Goal: Task Accomplishment & Management: Complete application form

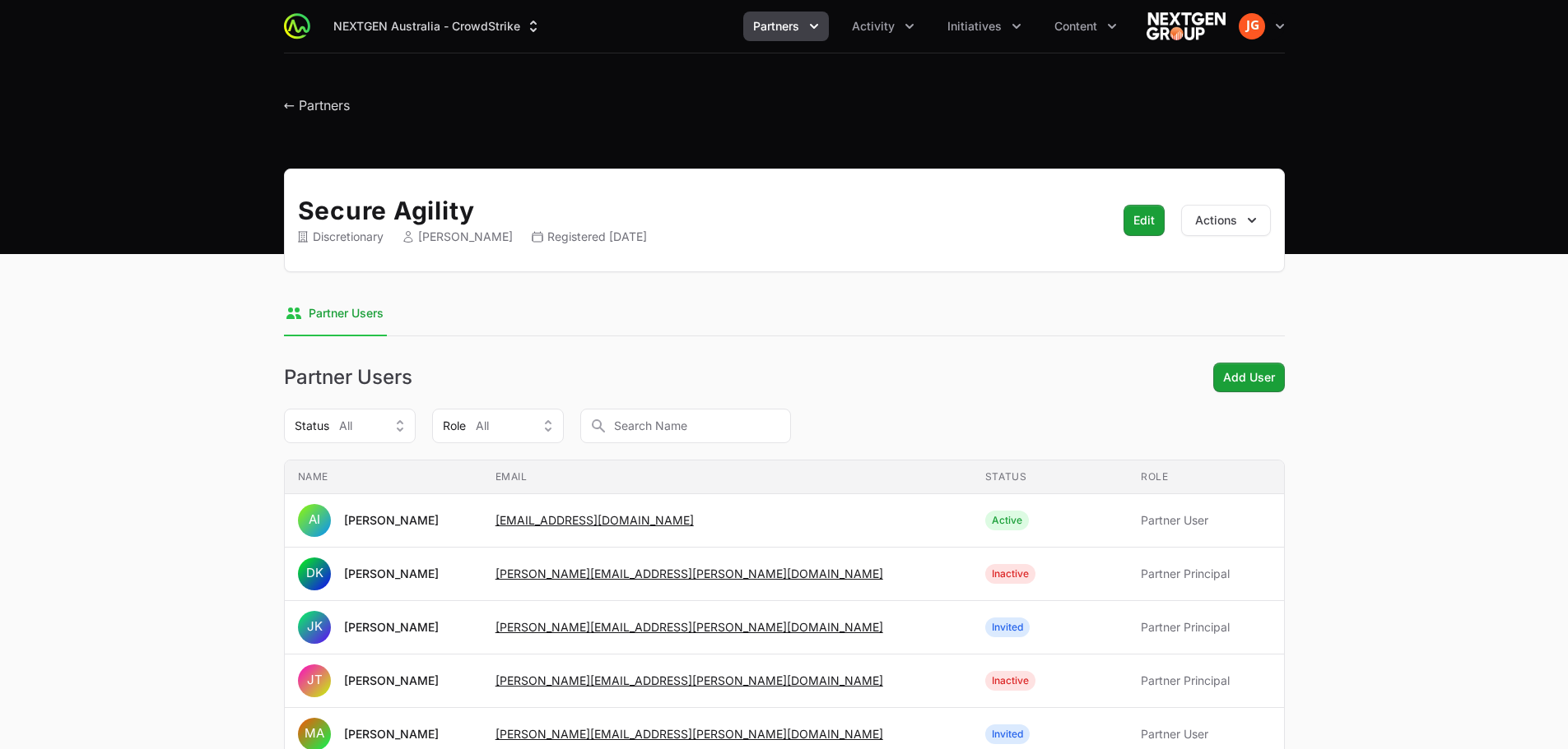
scroll to position [83, 0]
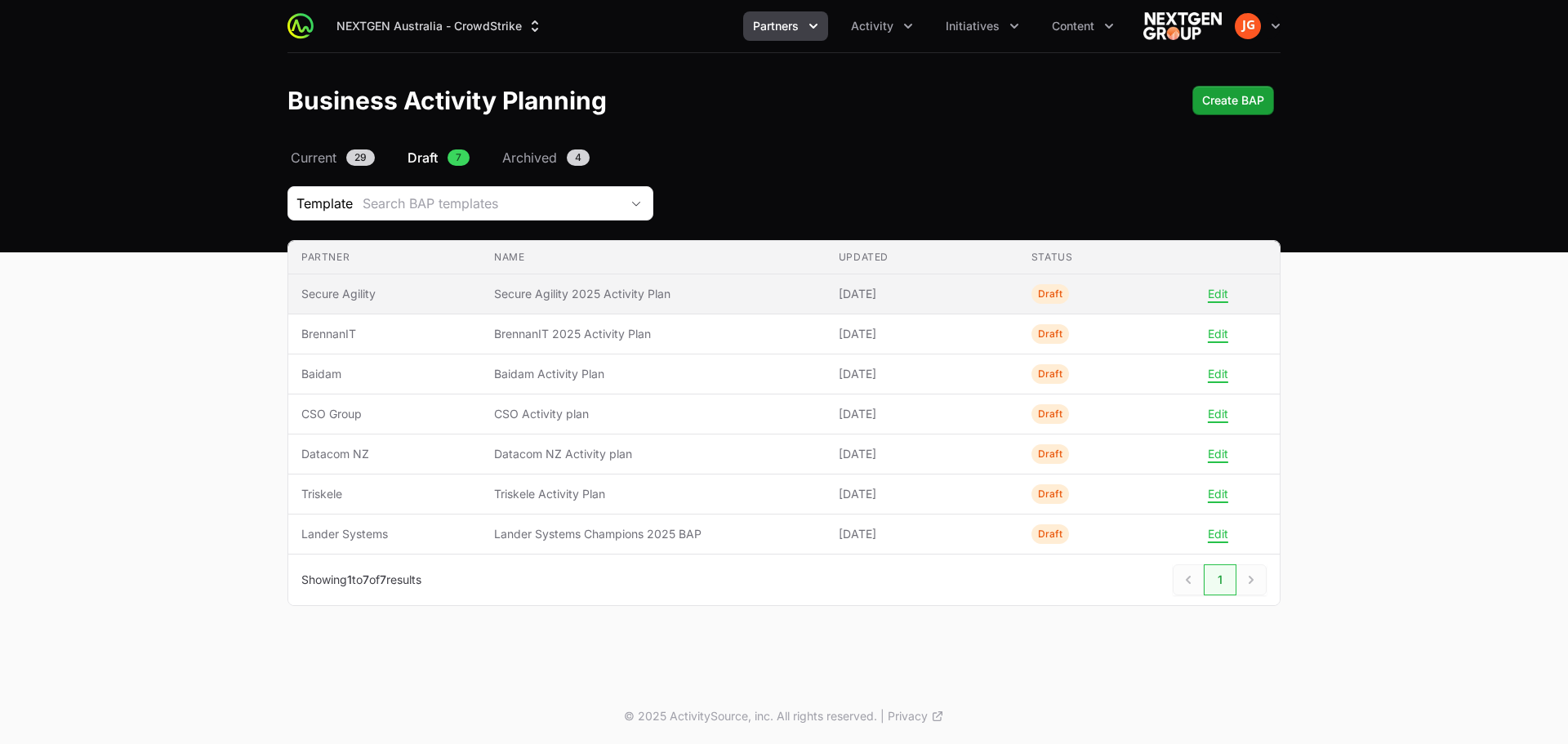
click at [827, 289] on td "Updated 10 Sep 2025" at bounding box center [921, 294] width 192 height 40
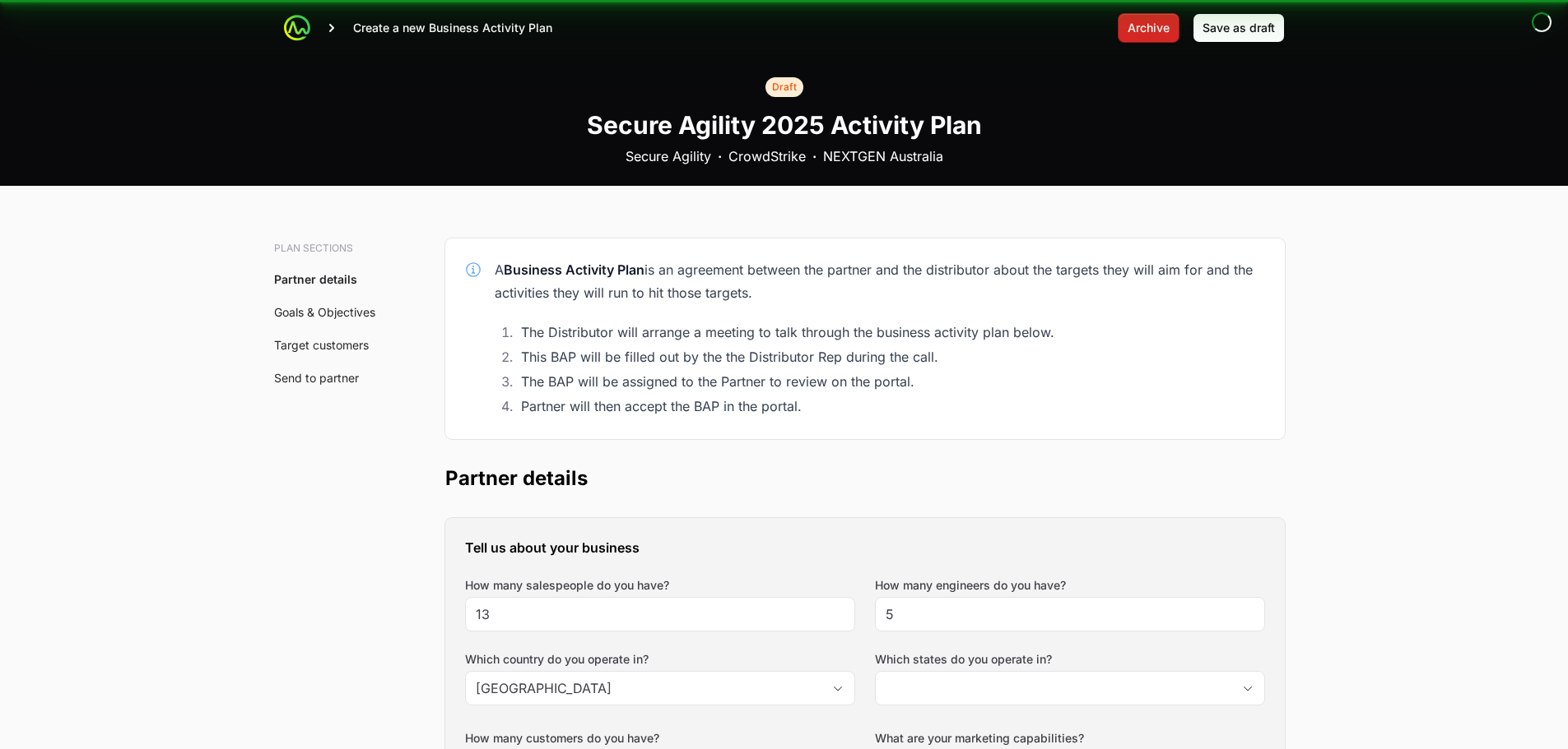
type input "Australian Capital Territory, New South Wales, Queensland, Victoria"
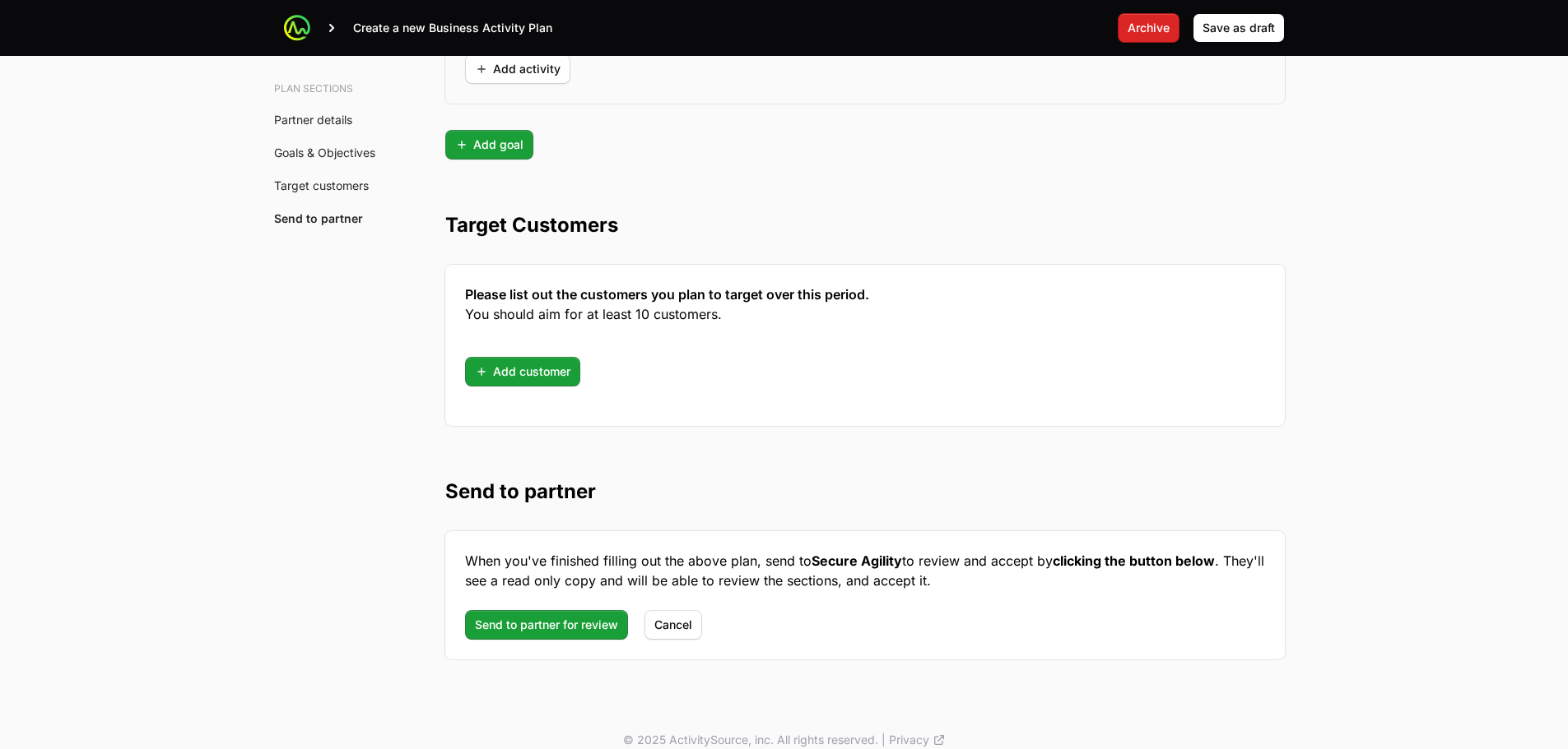
scroll to position [4249, 0]
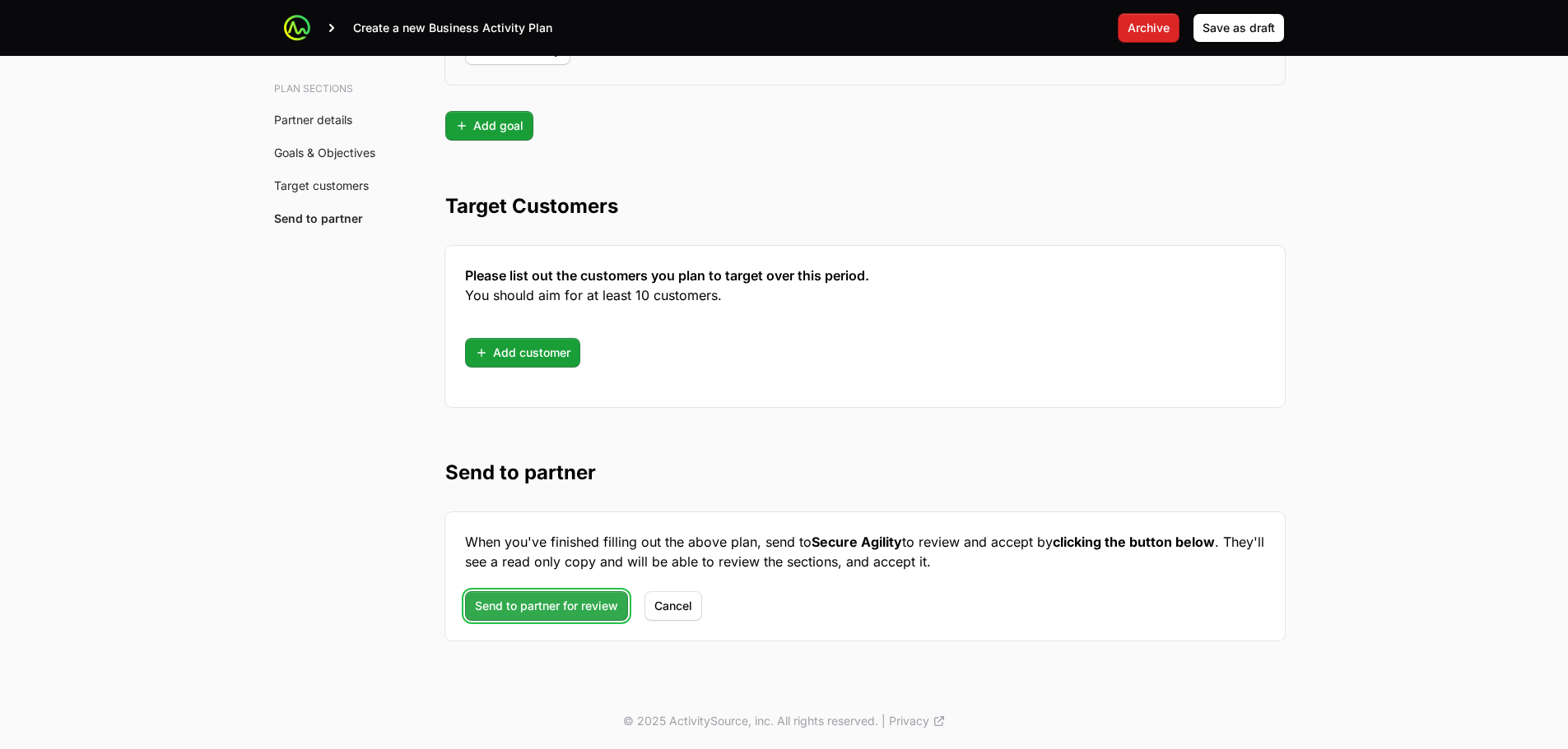
click at [511, 610] on span "Send to partner for review" at bounding box center [546, 605] width 143 height 19
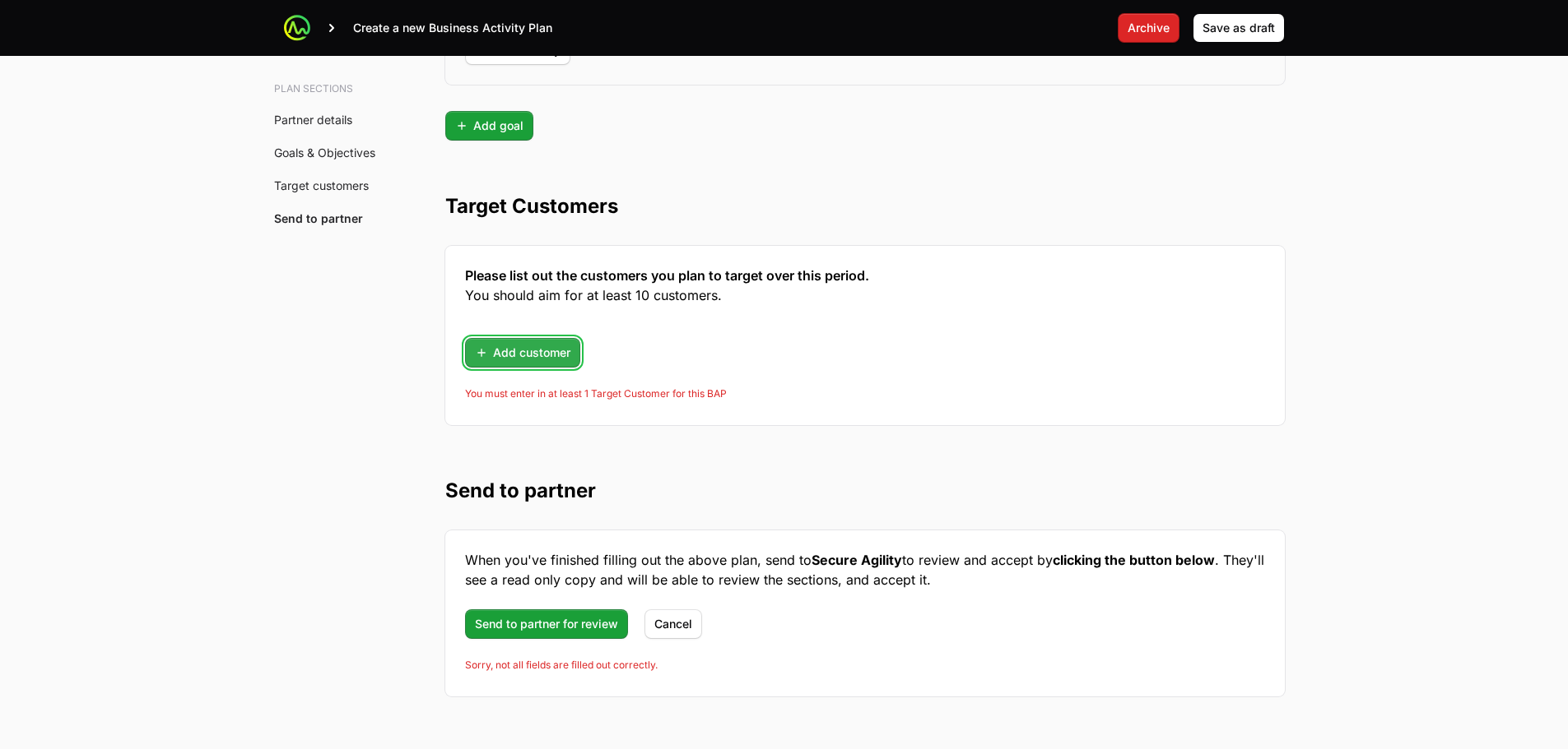
click at [535, 358] on span "Add customer" at bounding box center [522, 352] width 96 height 19
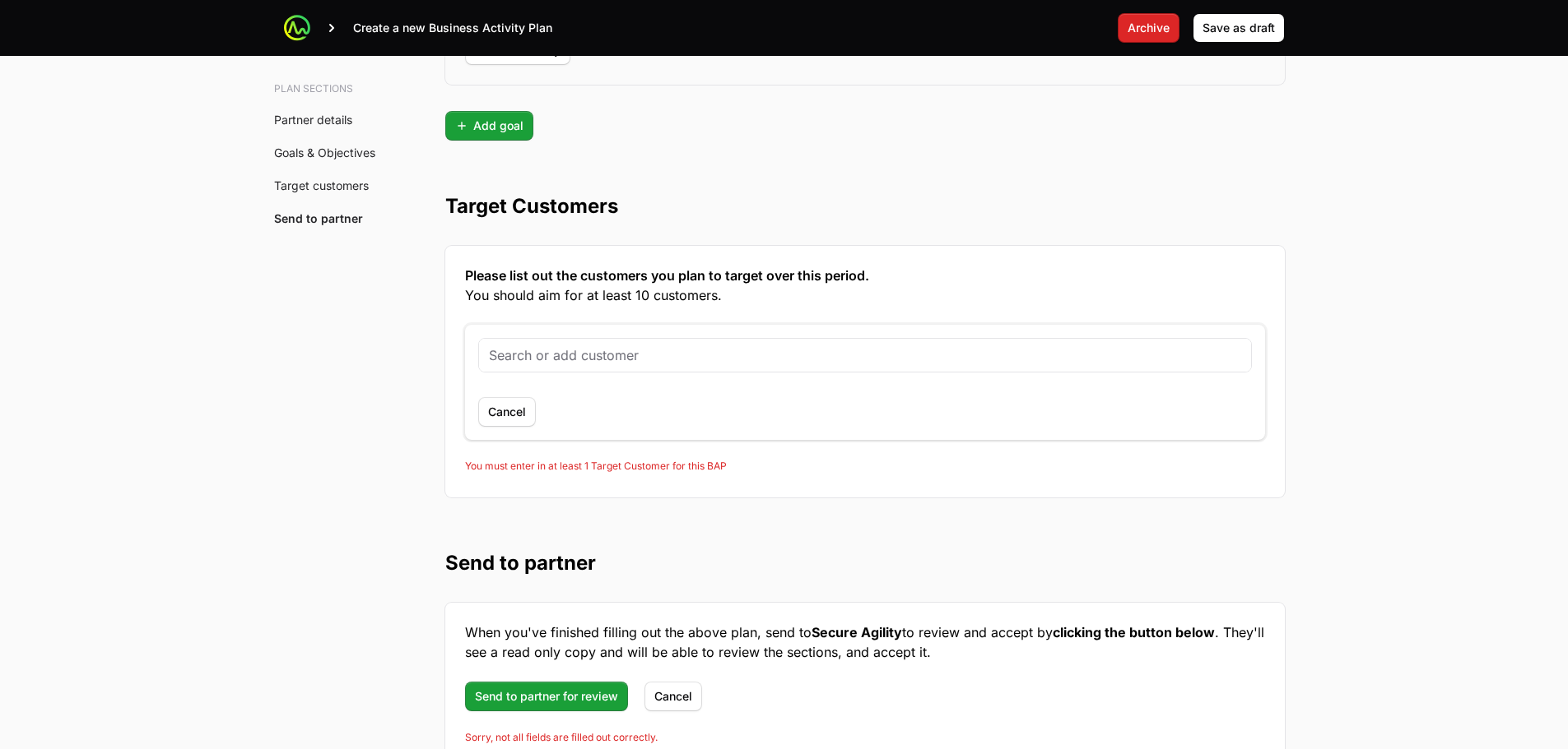
click at [948, 148] on section "Target Customers Please list out the customers you plan to target over this per…" at bounding box center [864, 319] width 839 height 357
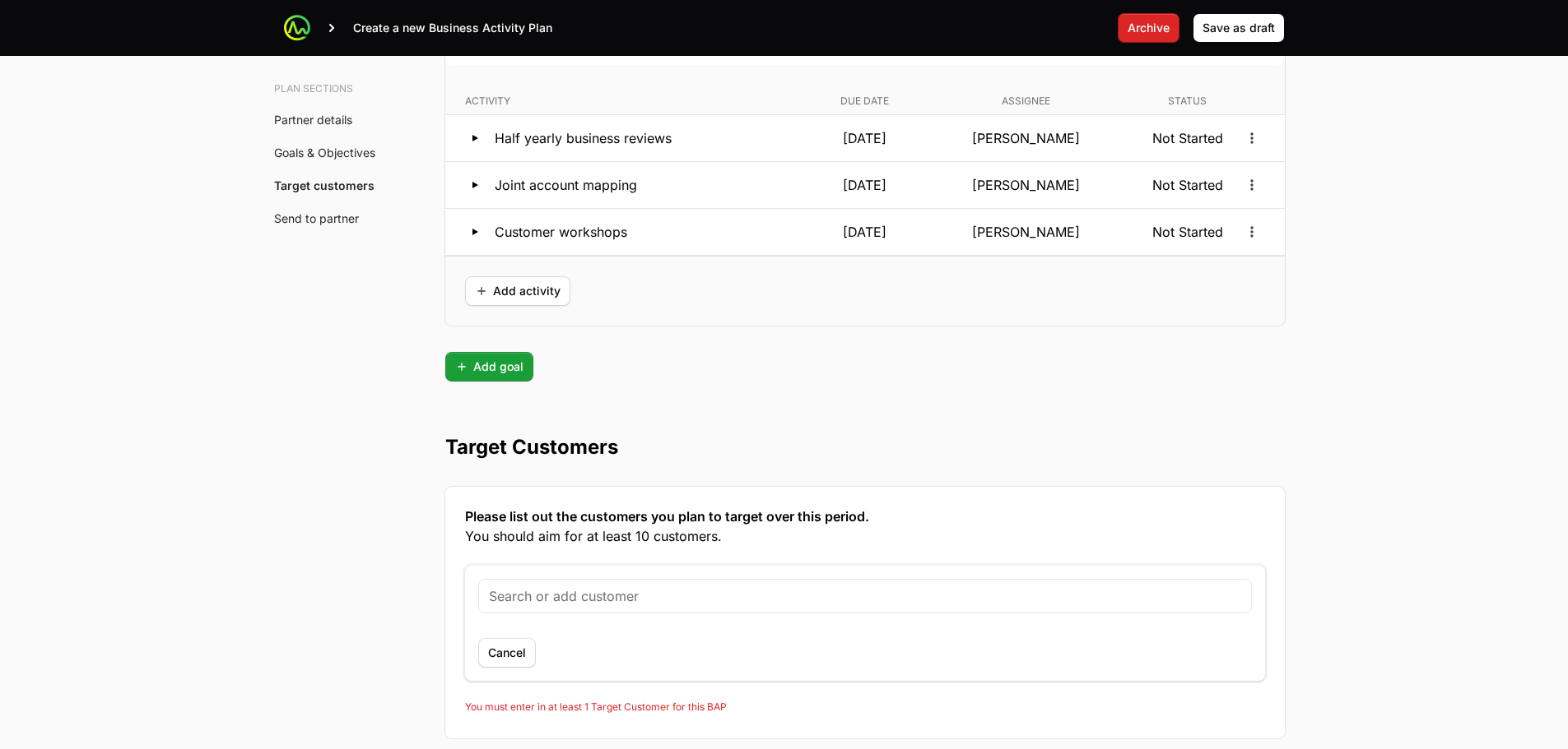
scroll to position [4002, 0]
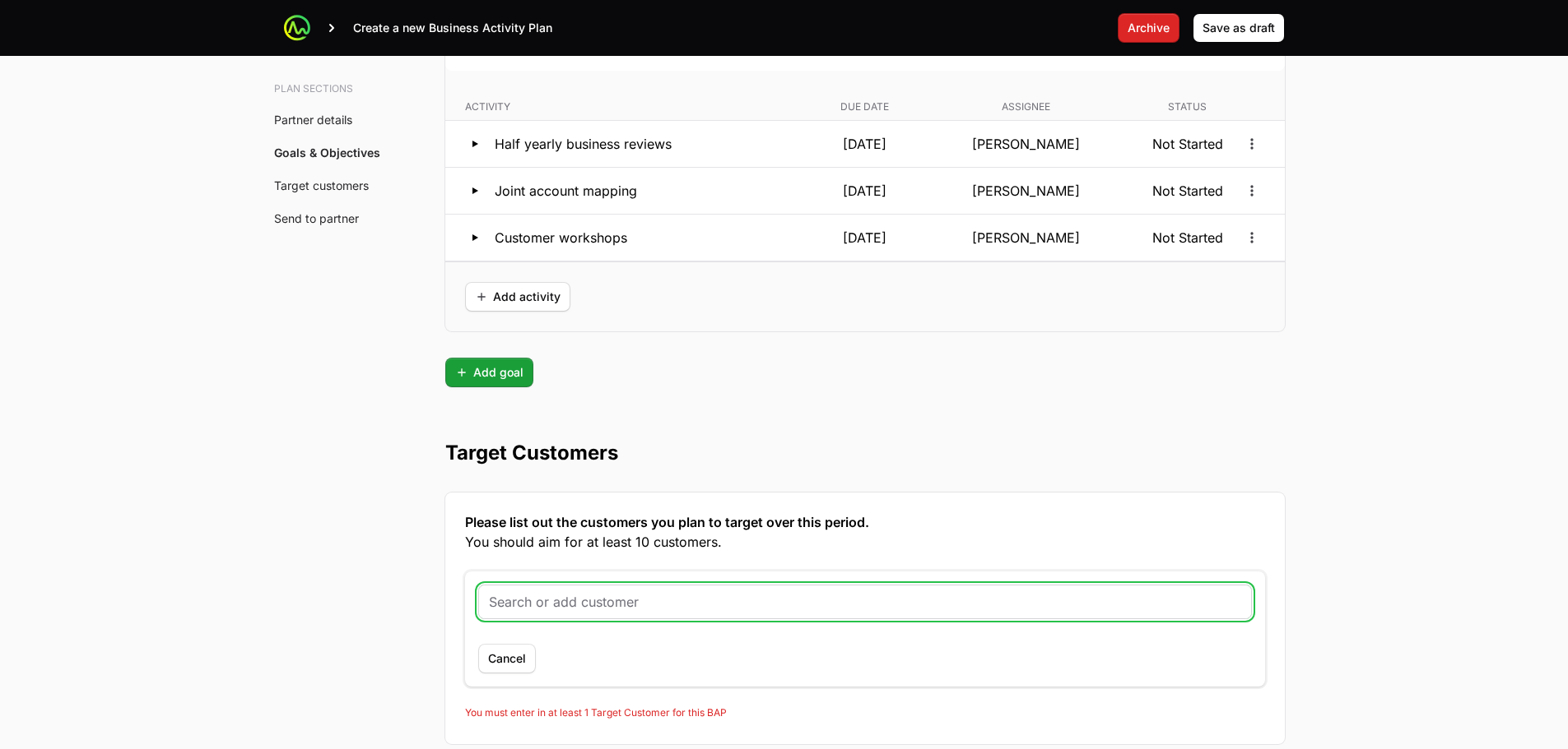
click at [545, 610] on input "text" at bounding box center [864, 602] width 752 height 19
click at [545, 609] on input "text" at bounding box center [864, 602] width 752 height 19
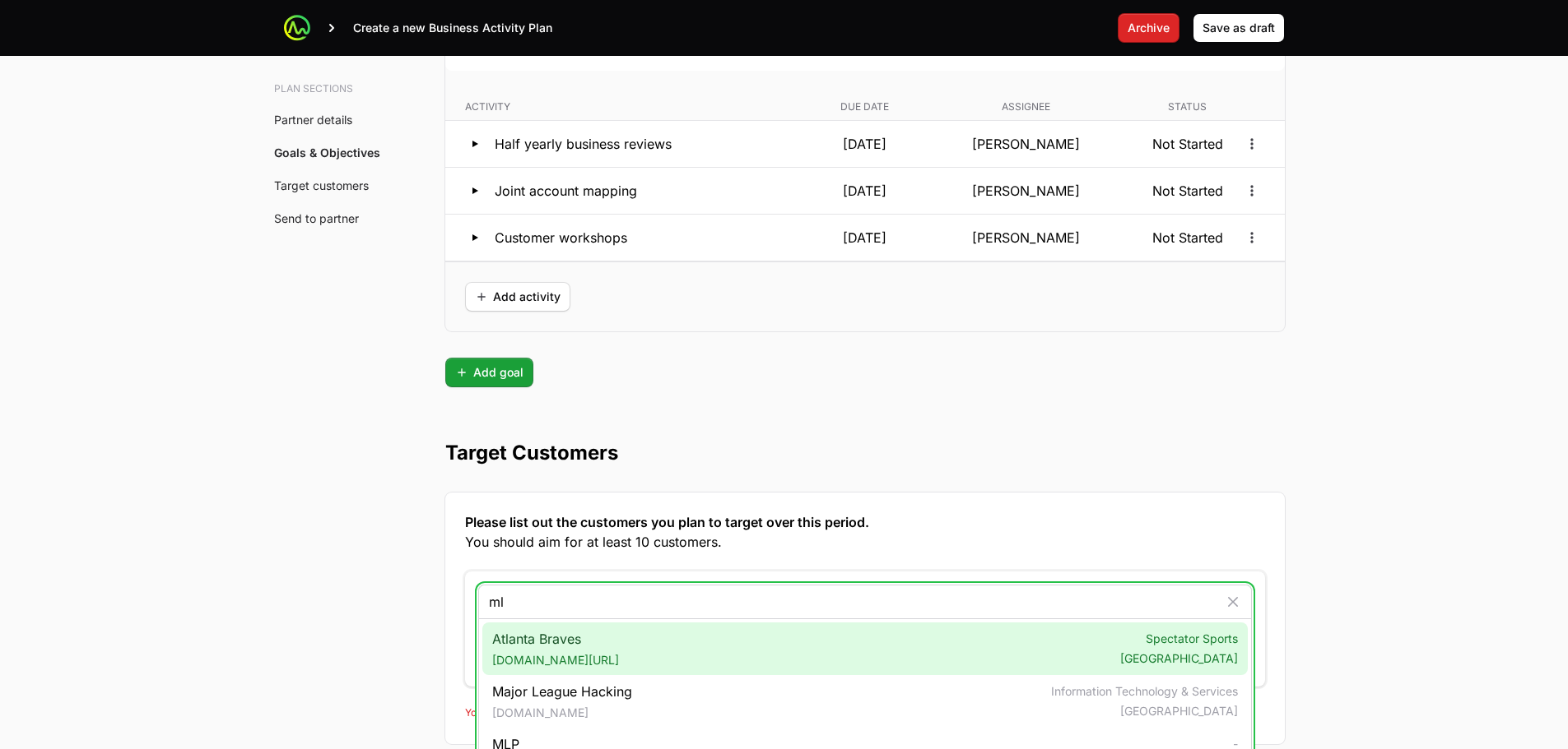
type input "m"
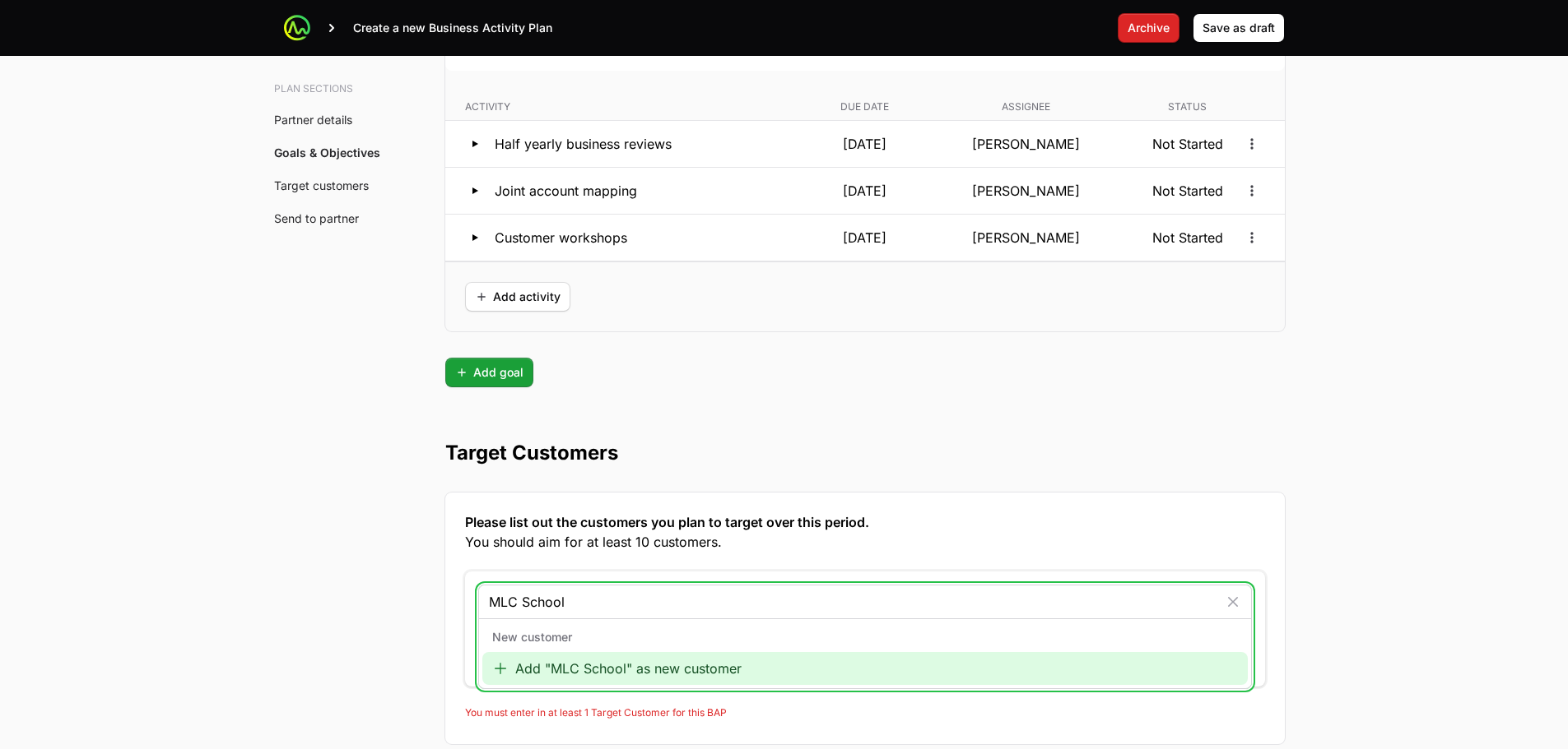
type input "MLC School"
click at [595, 670] on div "Add "MLC School" as new customer" at bounding box center [864, 668] width 765 height 32
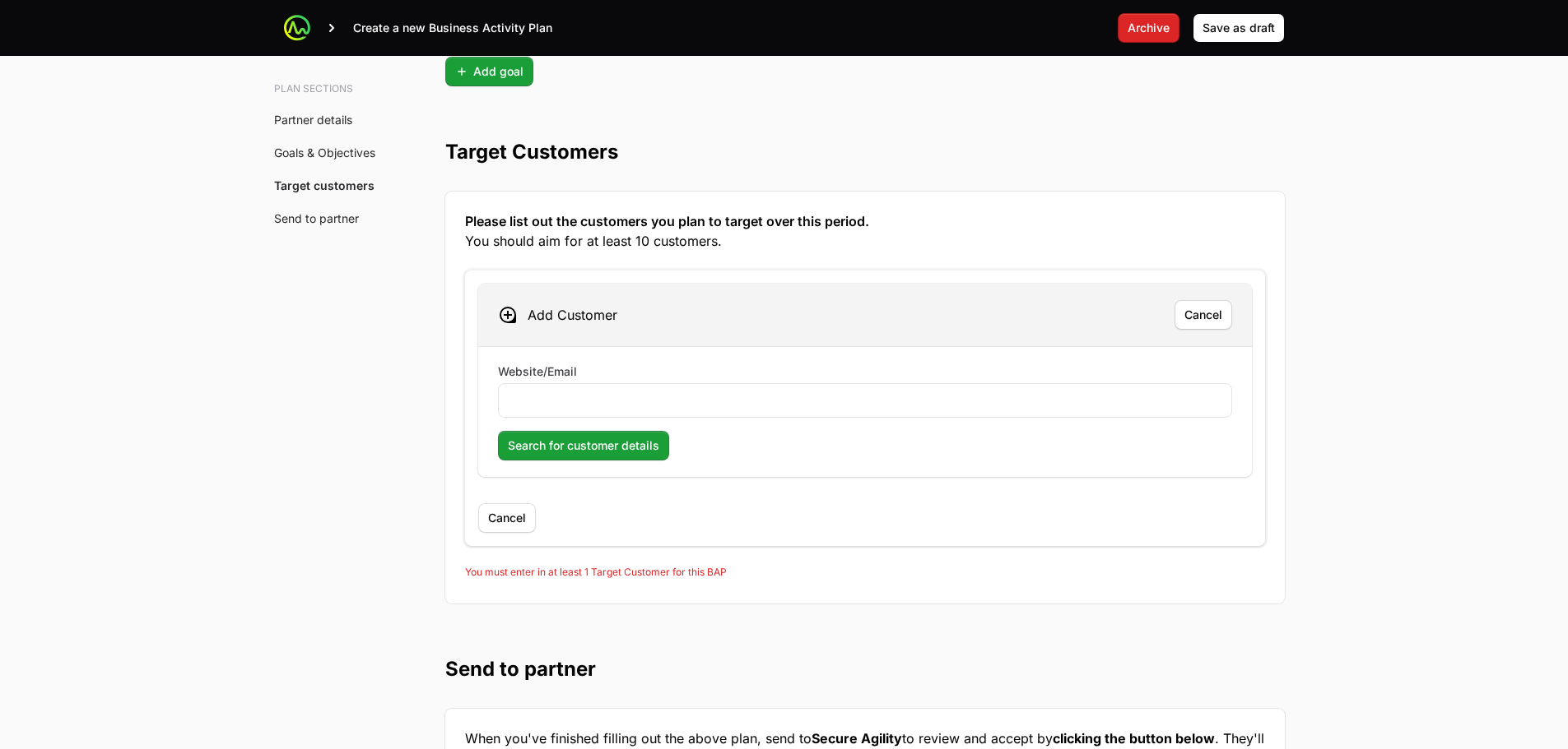
scroll to position [4331, 0]
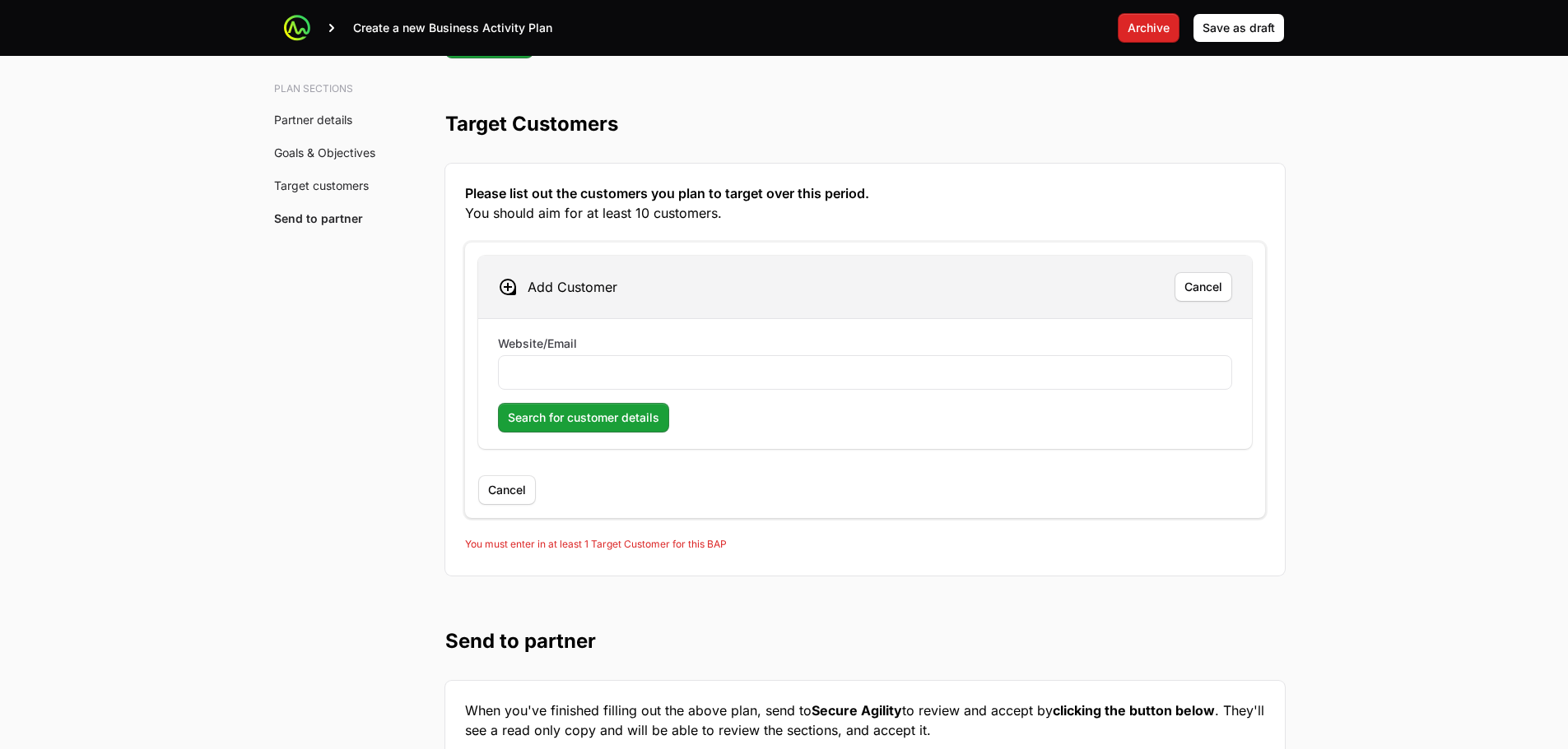
drag, startPoint x: 786, startPoint y: 569, endPoint x: 801, endPoint y: 570, distance: 15.0
click at [788, 569] on div "Please list out the customers you plan to target over this period. You should a…" at bounding box center [864, 370] width 839 height 413
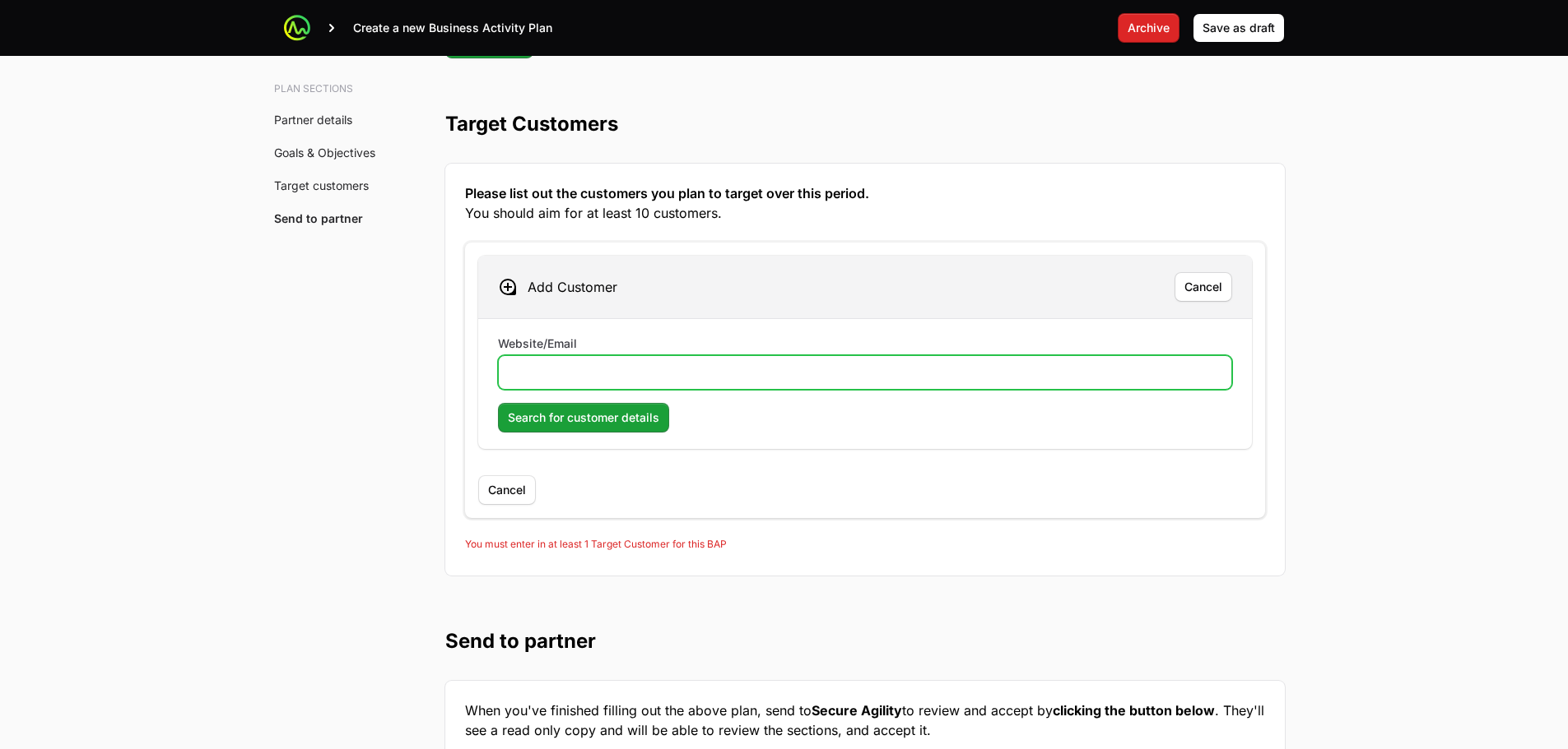
click at [533, 369] on input "Website/Email" at bounding box center [864, 372] width 713 height 19
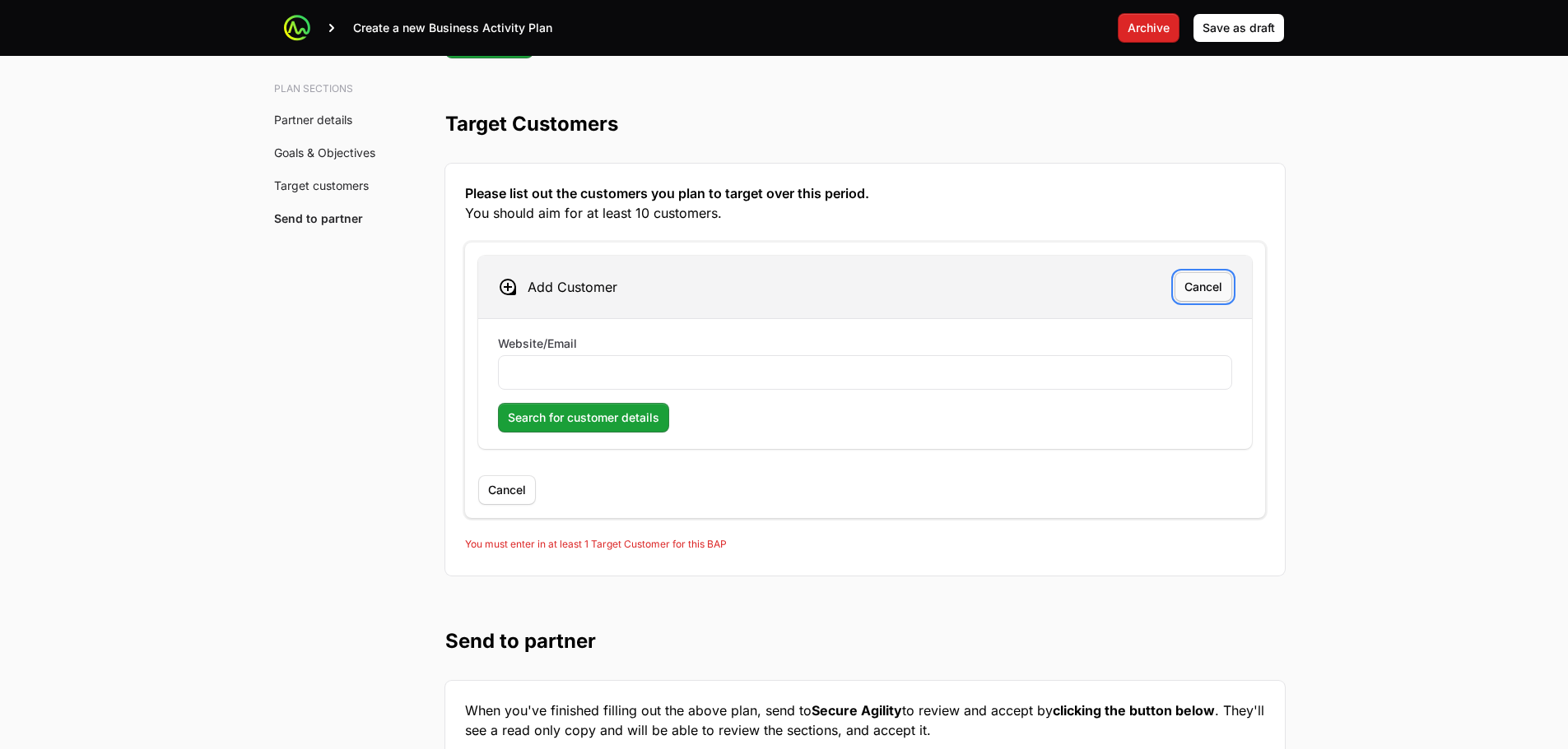
click at [1204, 298] on button "Cancel" at bounding box center [1203, 287] width 57 height 30
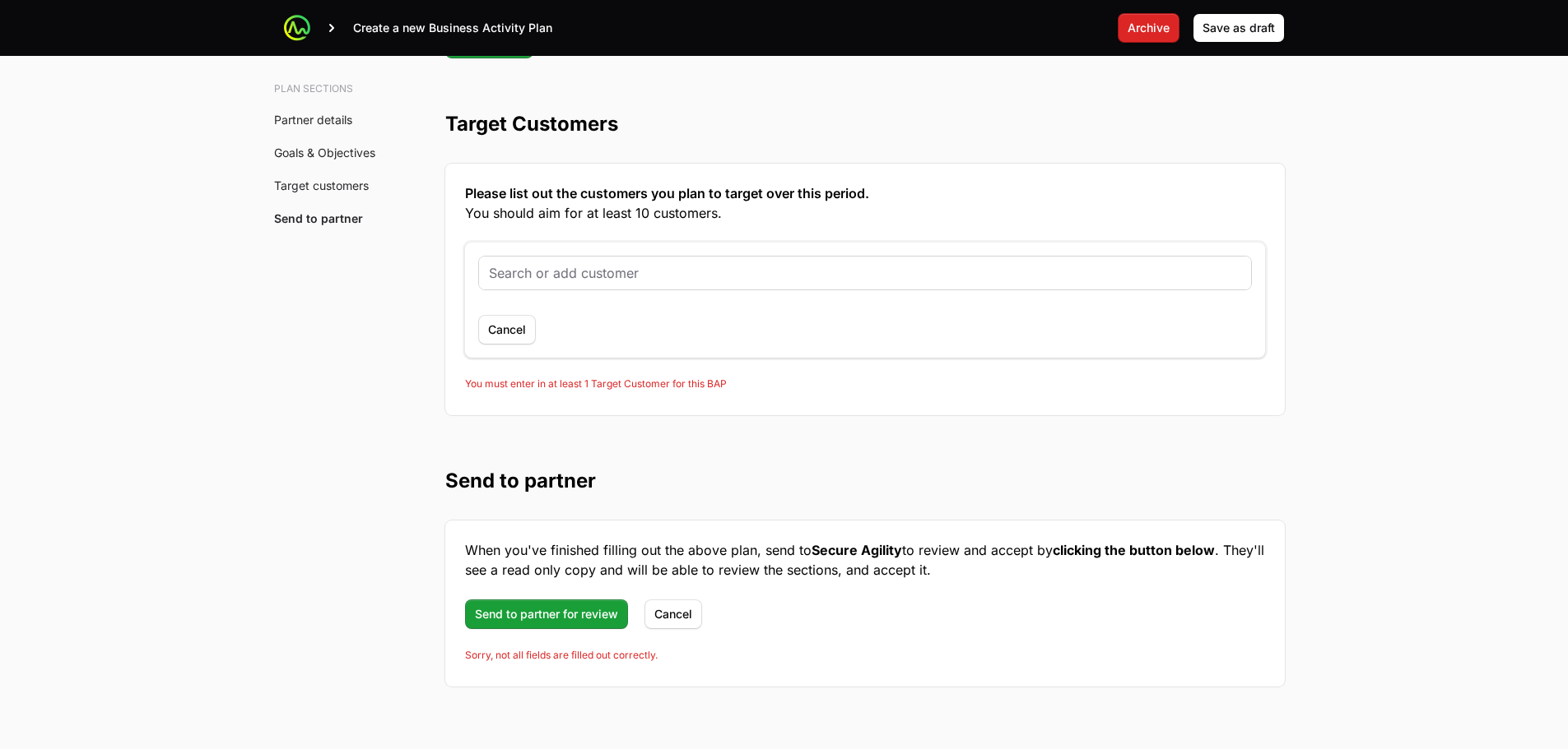
click at [594, 273] on input "text" at bounding box center [864, 273] width 752 height 19
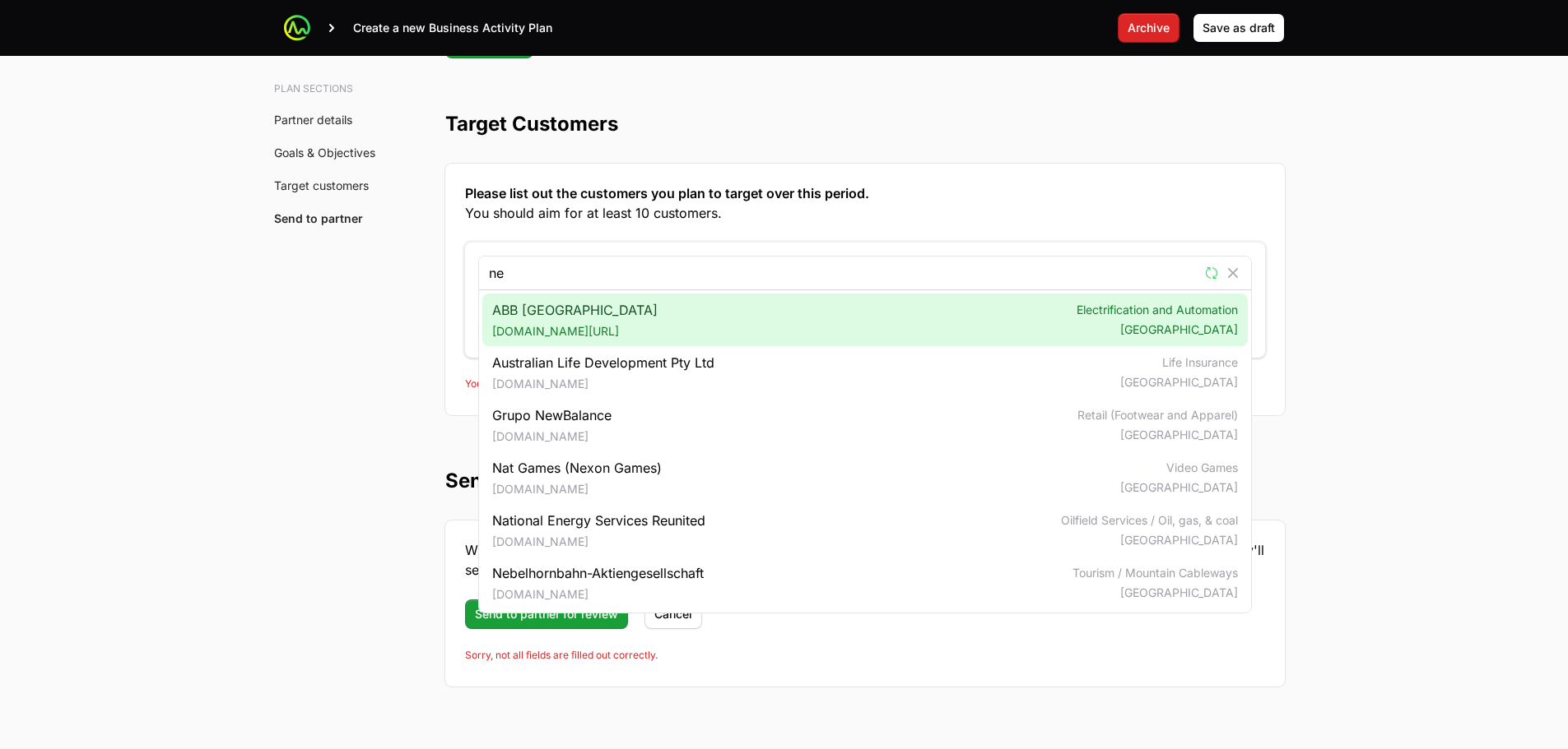
type input "n"
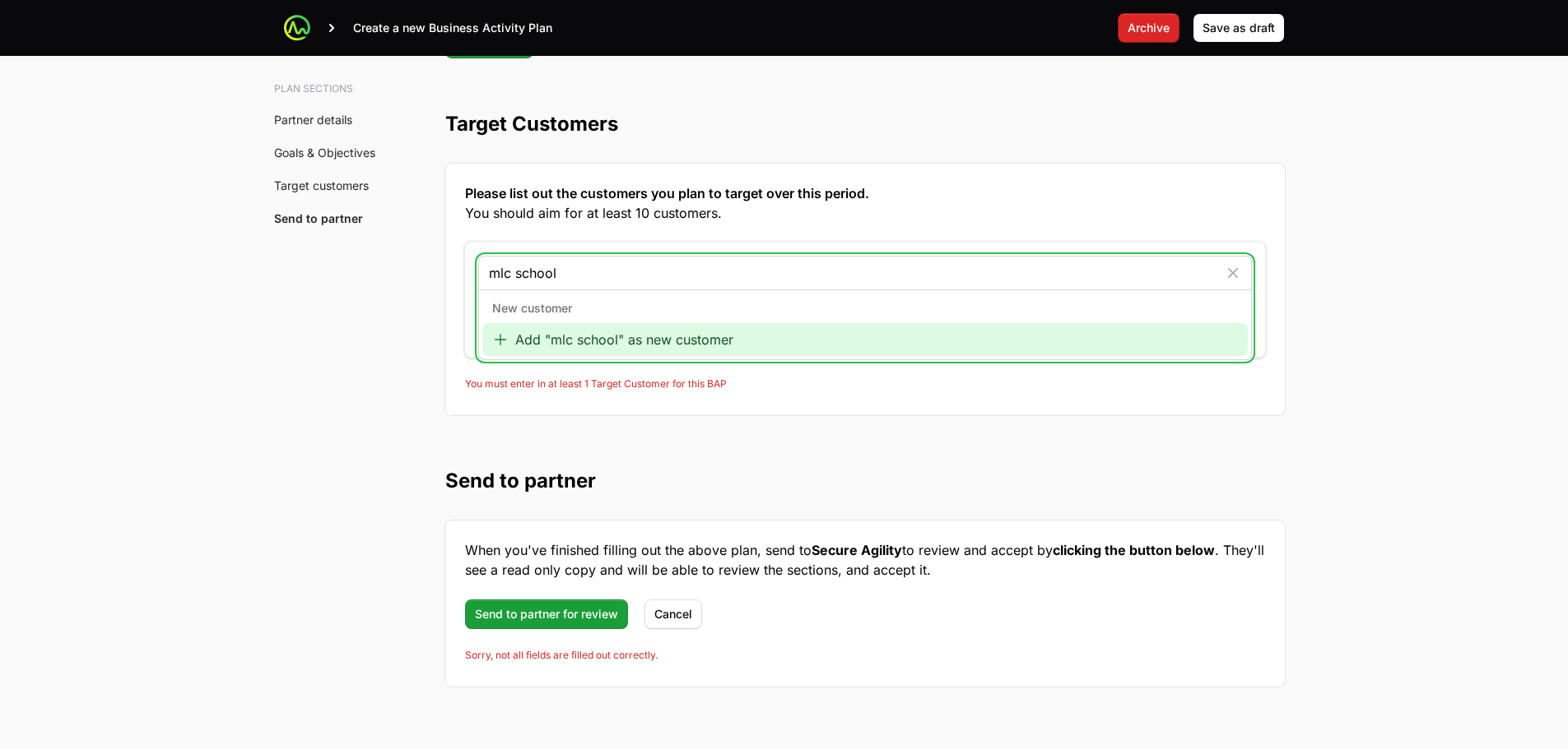
type input "mlc school"
click at [647, 341] on div "Add "mlc school" as new customer" at bounding box center [864, 339] width 765 height 32
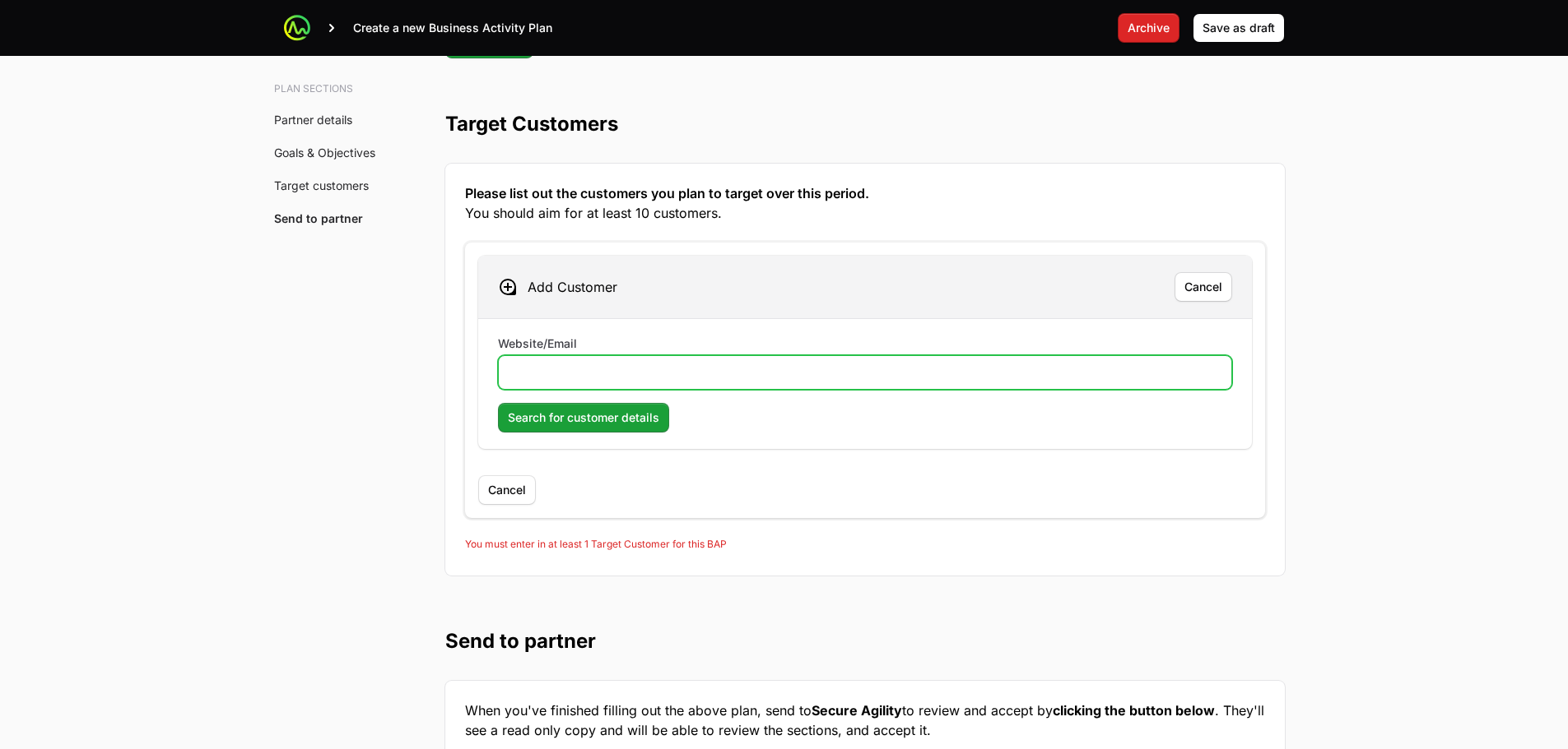
click at [720, 373] on input "Website/Email" at bounding box center [864, 372] width 713 height 19
paste input "https://www.mlcsyd.nsw.edu.au/"
type input "https://www.mlcsyd.nsw.edu.au/"
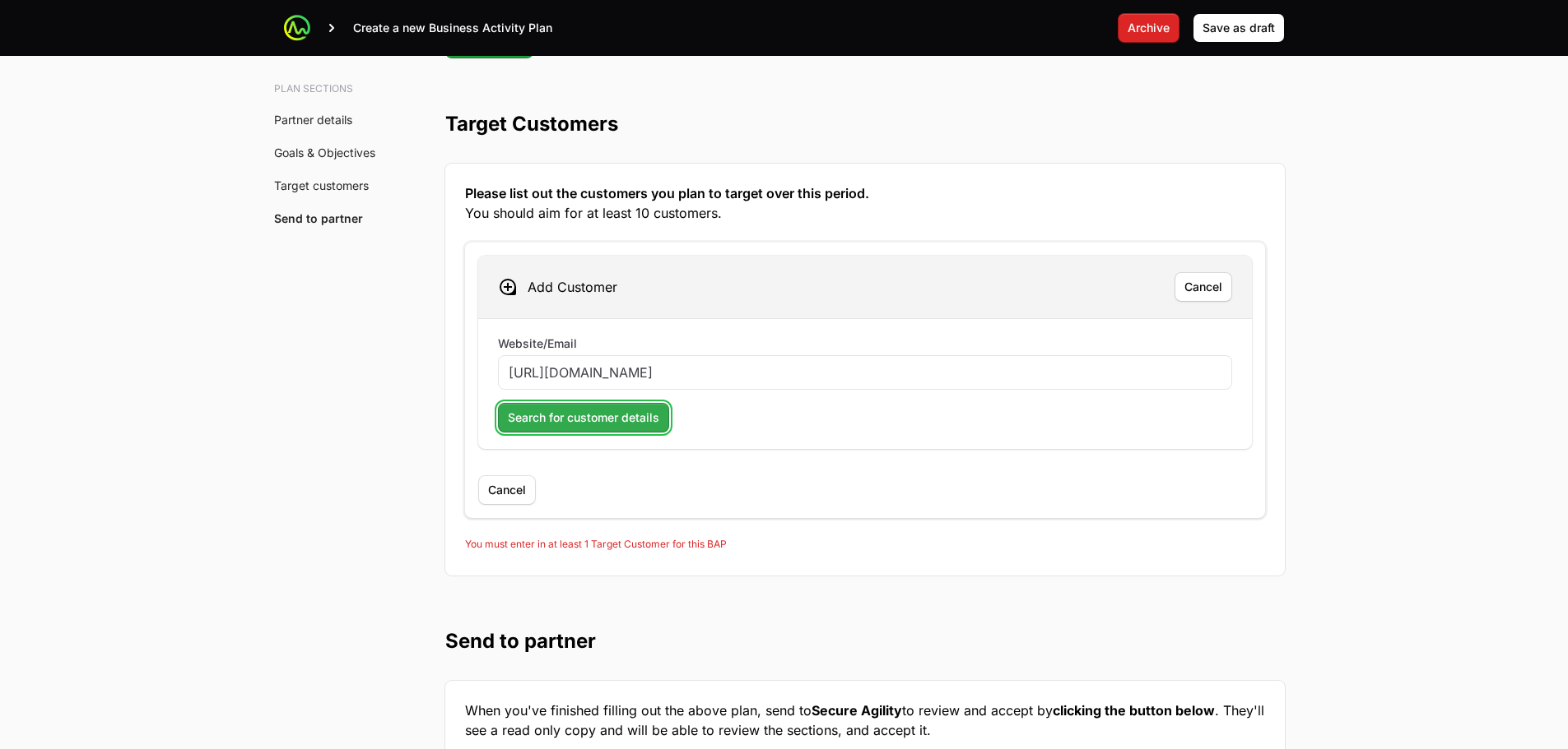
click at [605, 421] on span "Search for customer details" at bounding box center [583, 417] width 151 height 19
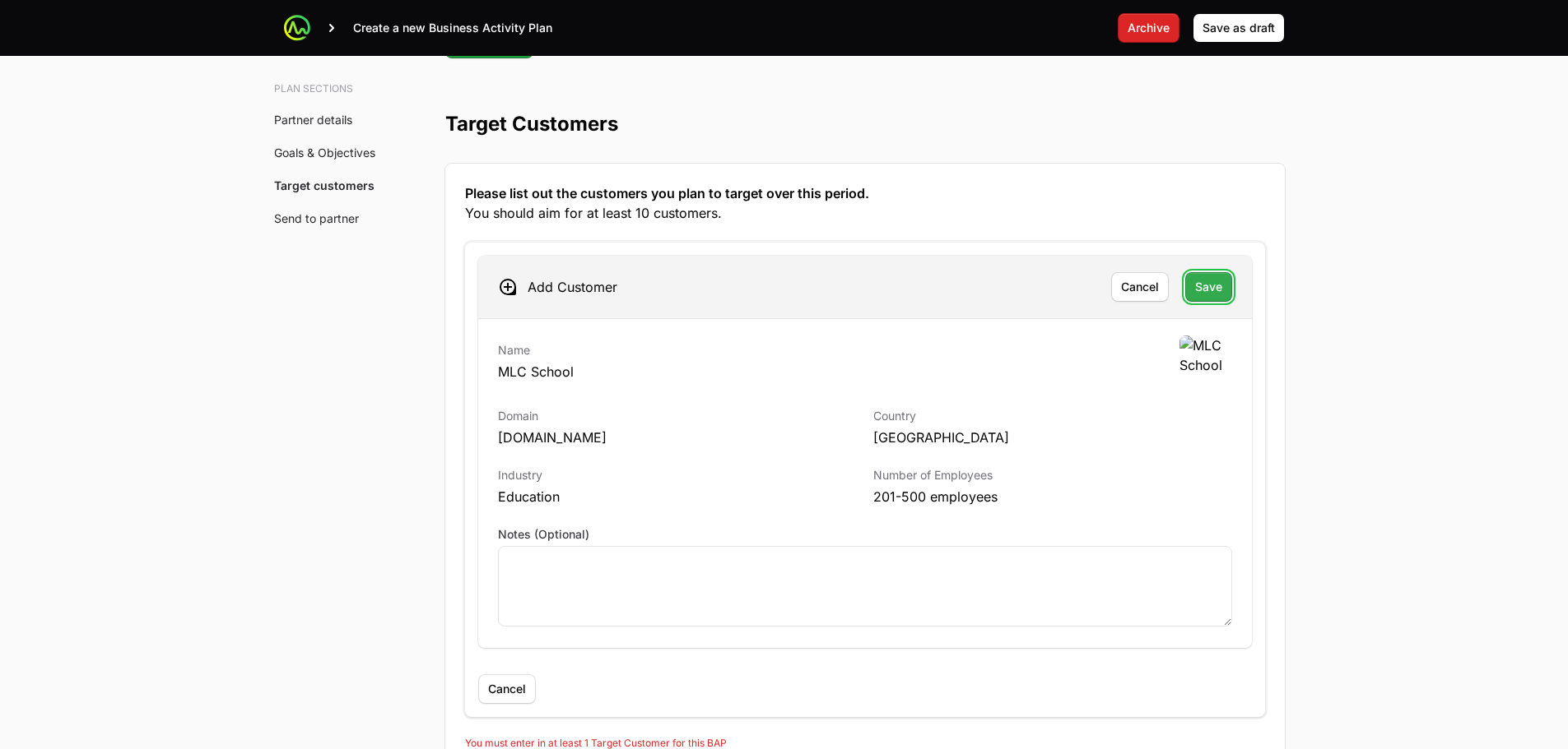
click at [1218, 292] on span "Save" at bounding box center [1208, 286] width 27 height 19
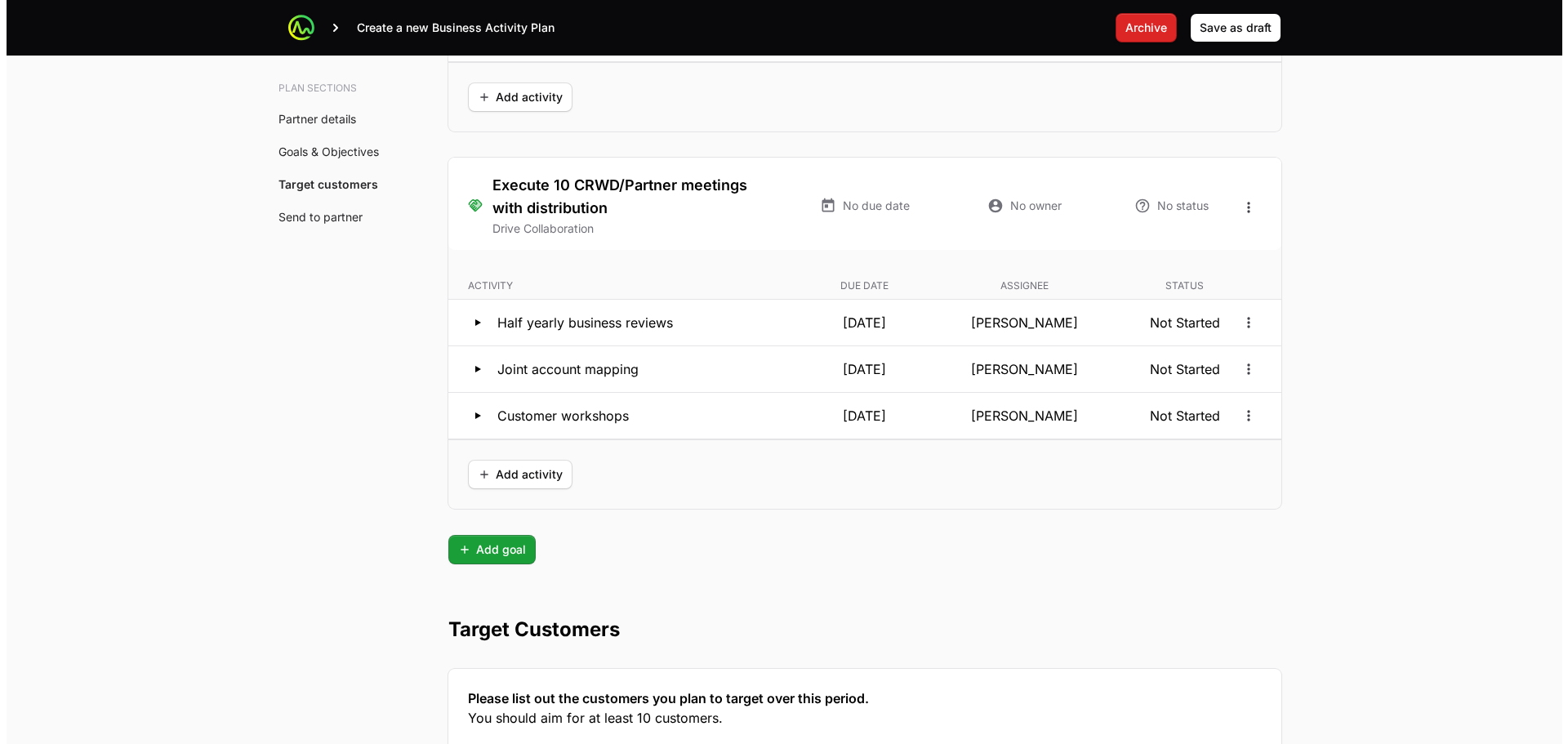
scroll to position [4285, 0]
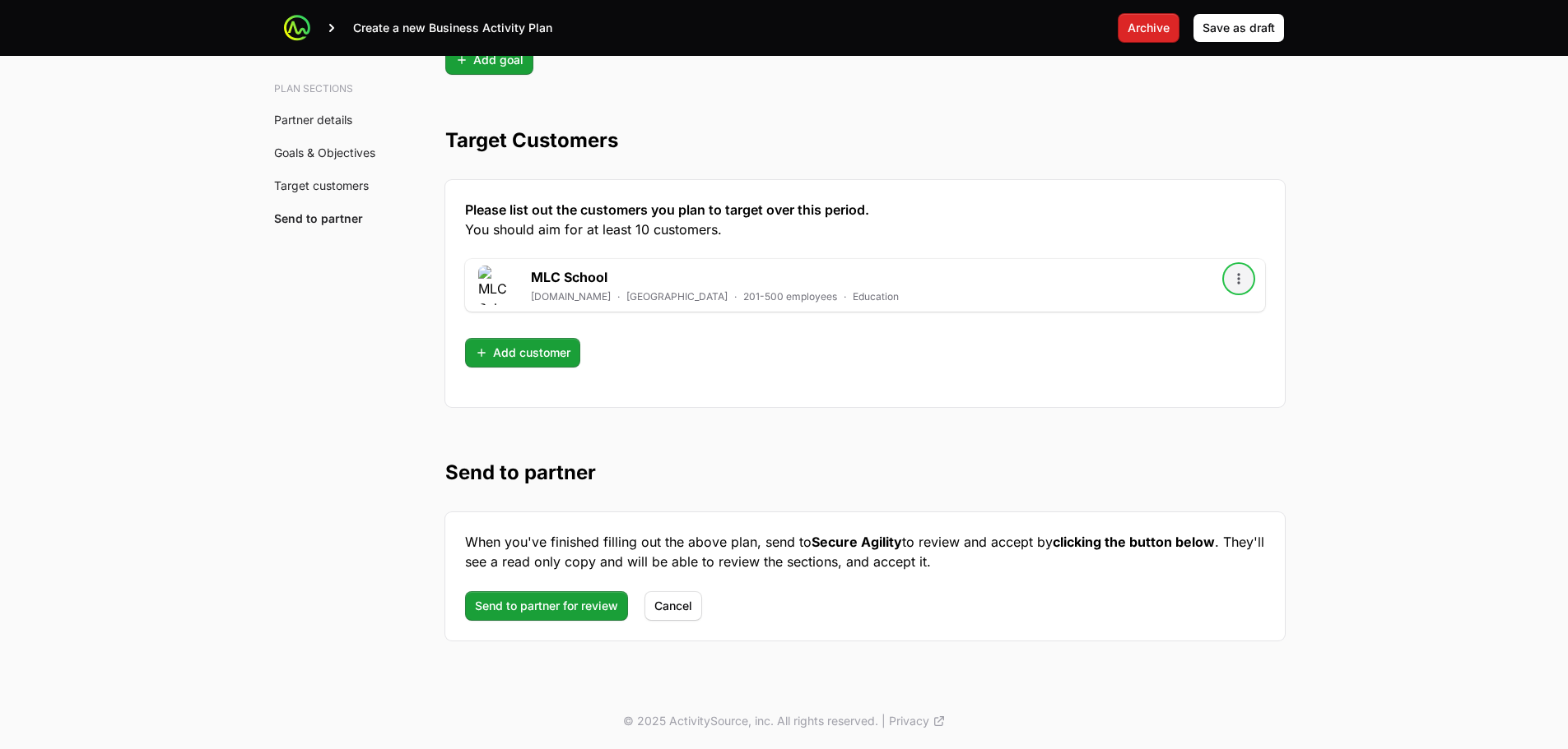
click at [1243, 283] on icon "Open options" at bounding box center [1239, 279] width 17 height 17
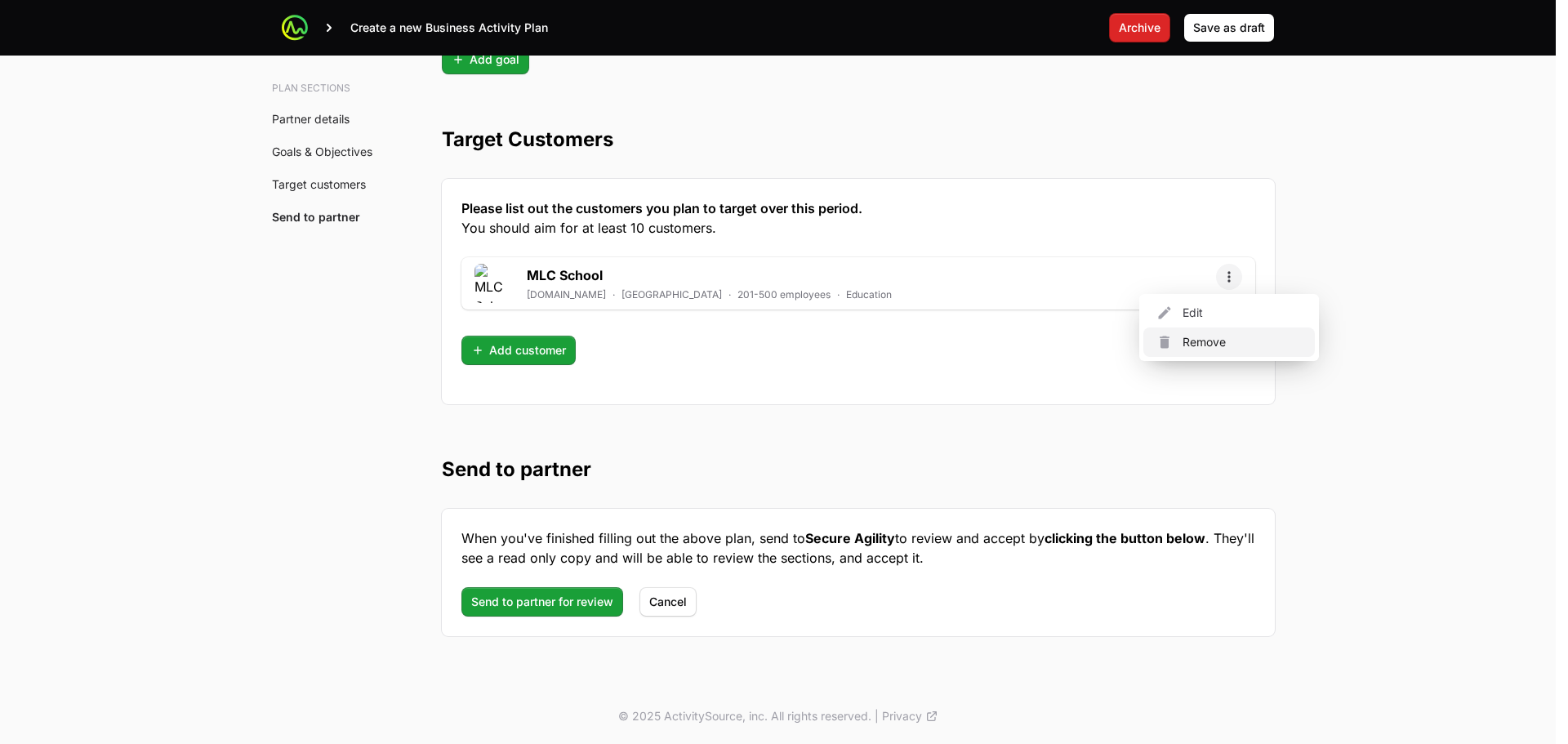
click at [1232, 334] on div "Remove" at bounding box center [1228, 343] width 171 height 29
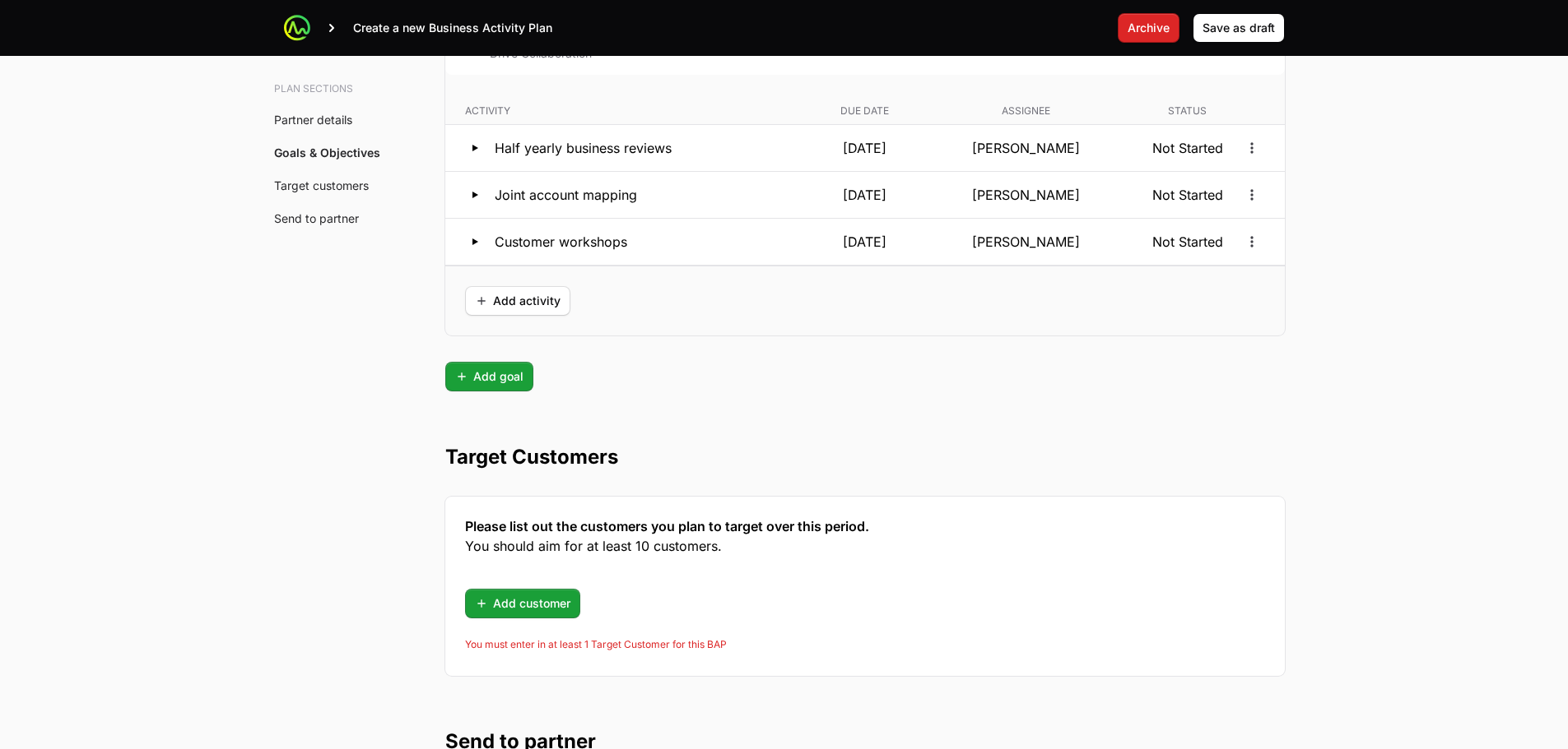
scroll to position [4267, 0]
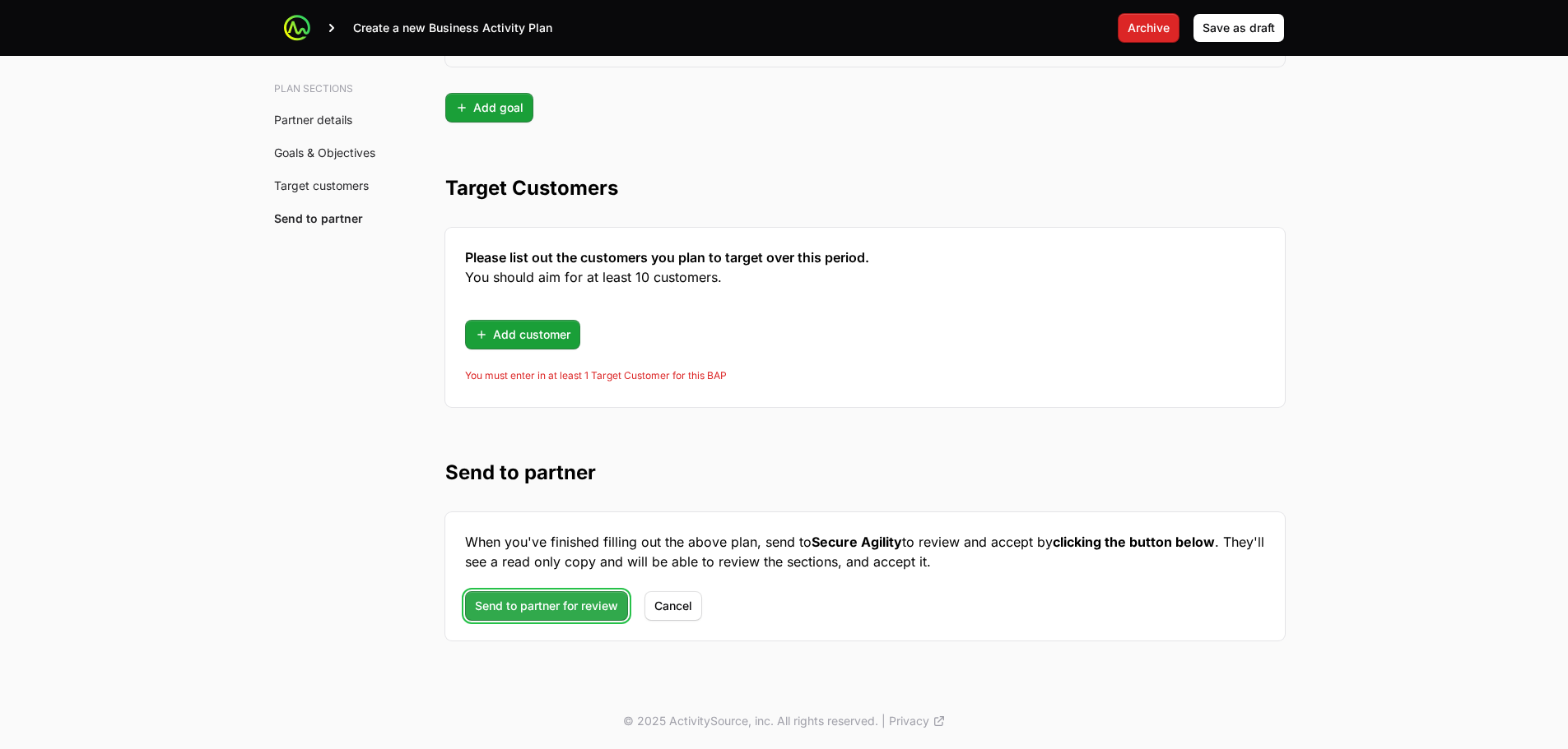
click at [548, 604] on span "Send to partner for review" at bounding box center [546, 605] width 143 height 19
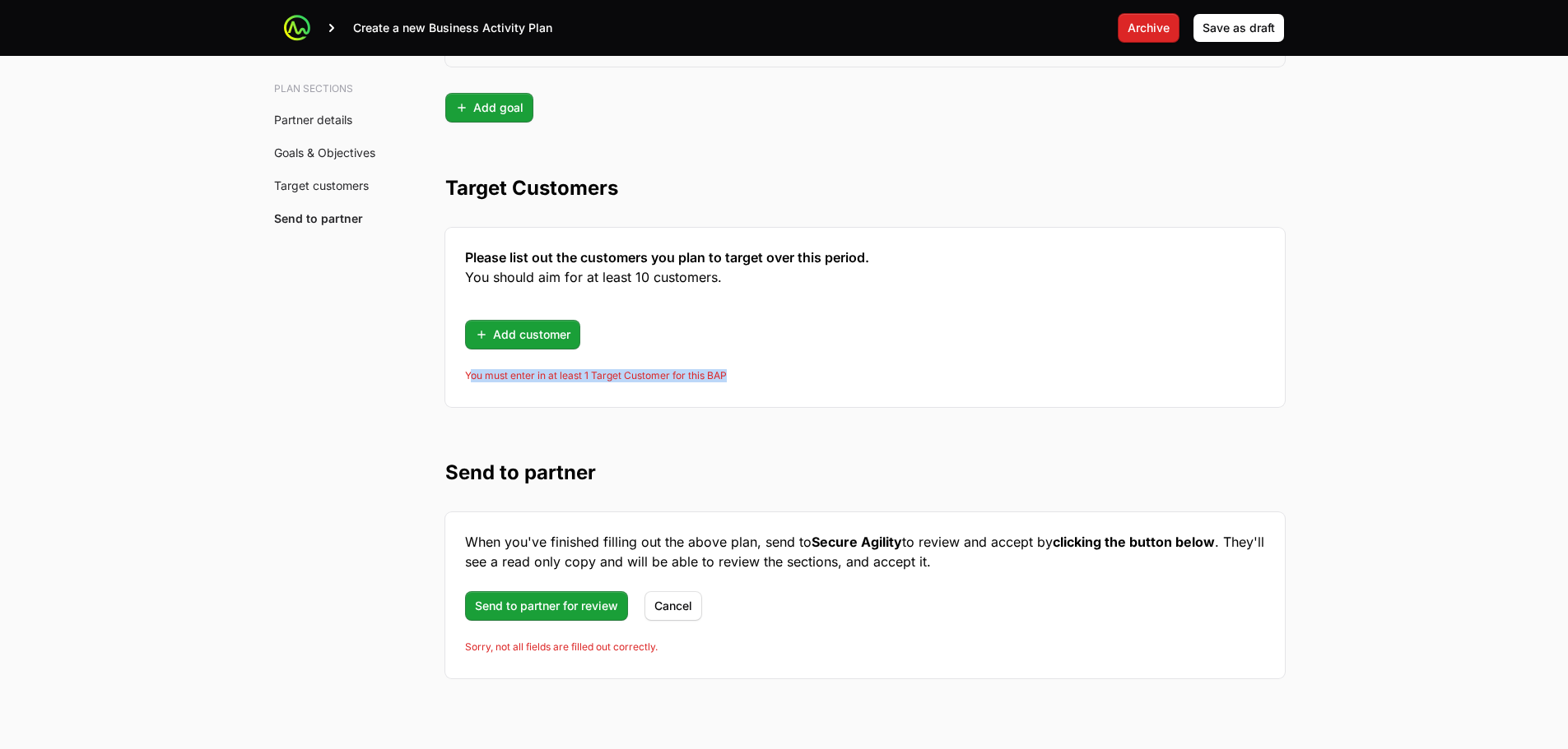
drag, startPoint x: 470, startPoint y: 373, endPoint x: 730, endPoint y: 383, distance: 260.2
click at [730, 383] on div "You must enter in at least 1 Target Customer for this BAP" at bounding box center [864, 378] width 800 height 19
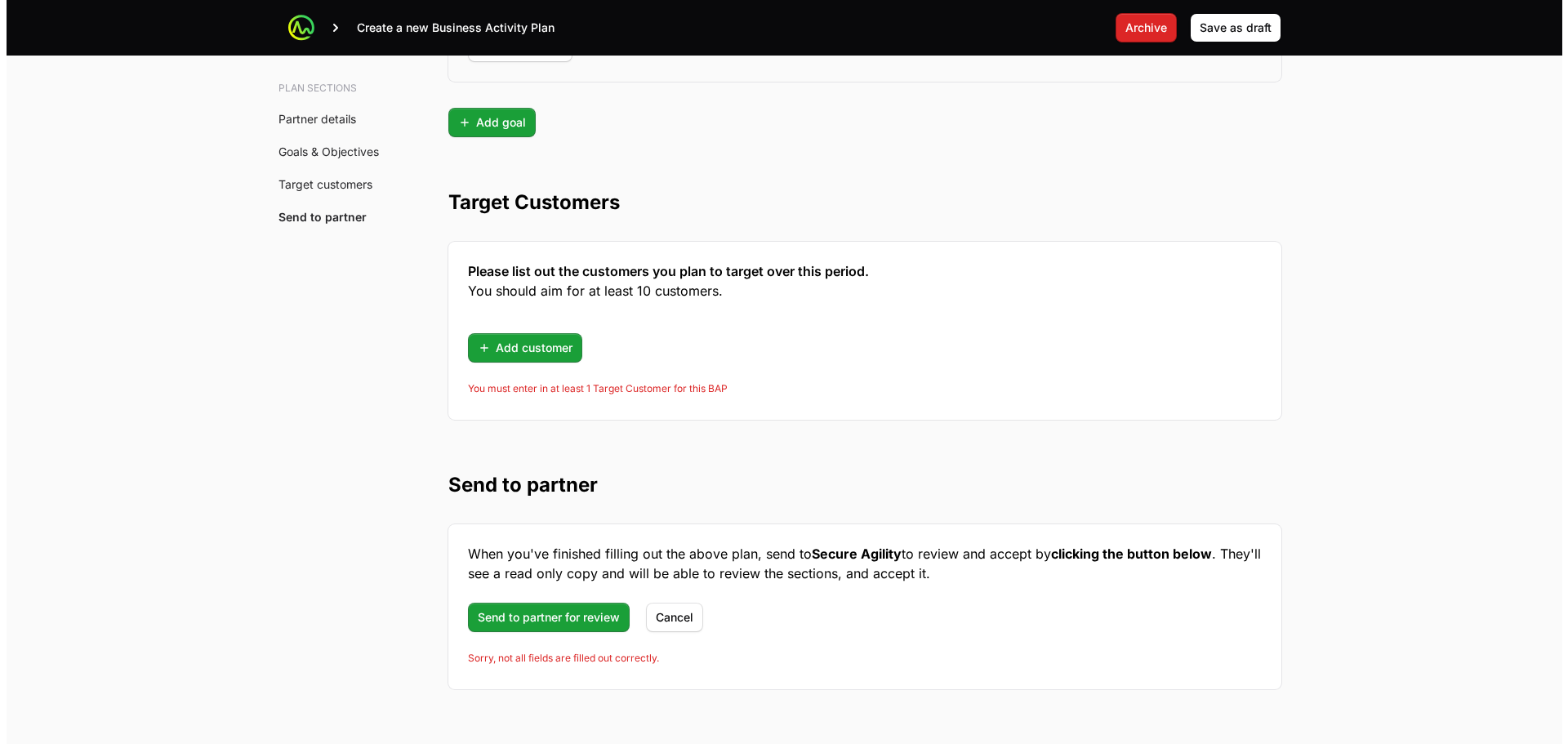
scroll to position [4276, 0]
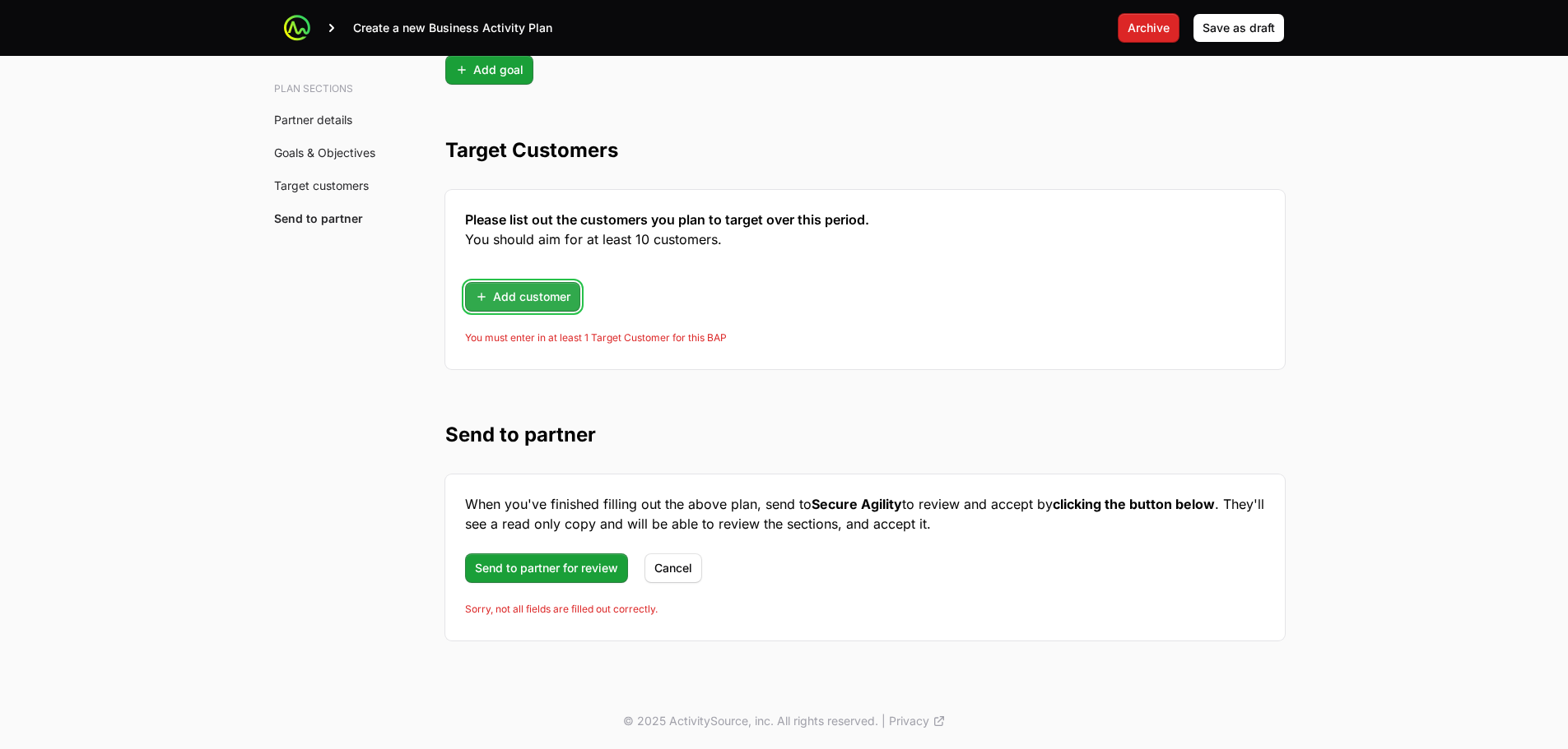
click at [557, 305] on span "Add customer" at bounding box center [522, 297] width 96 height 19
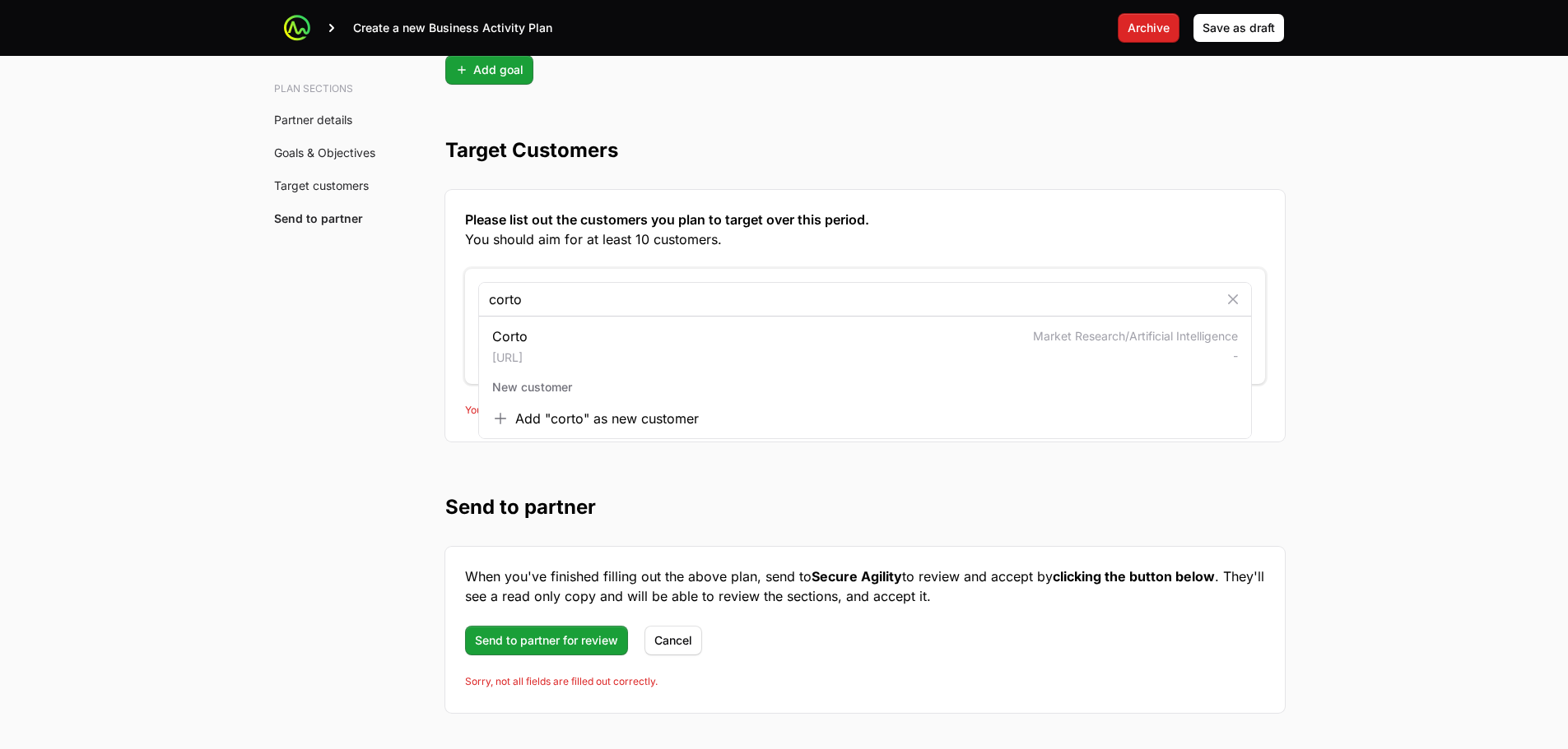
type input "corto"
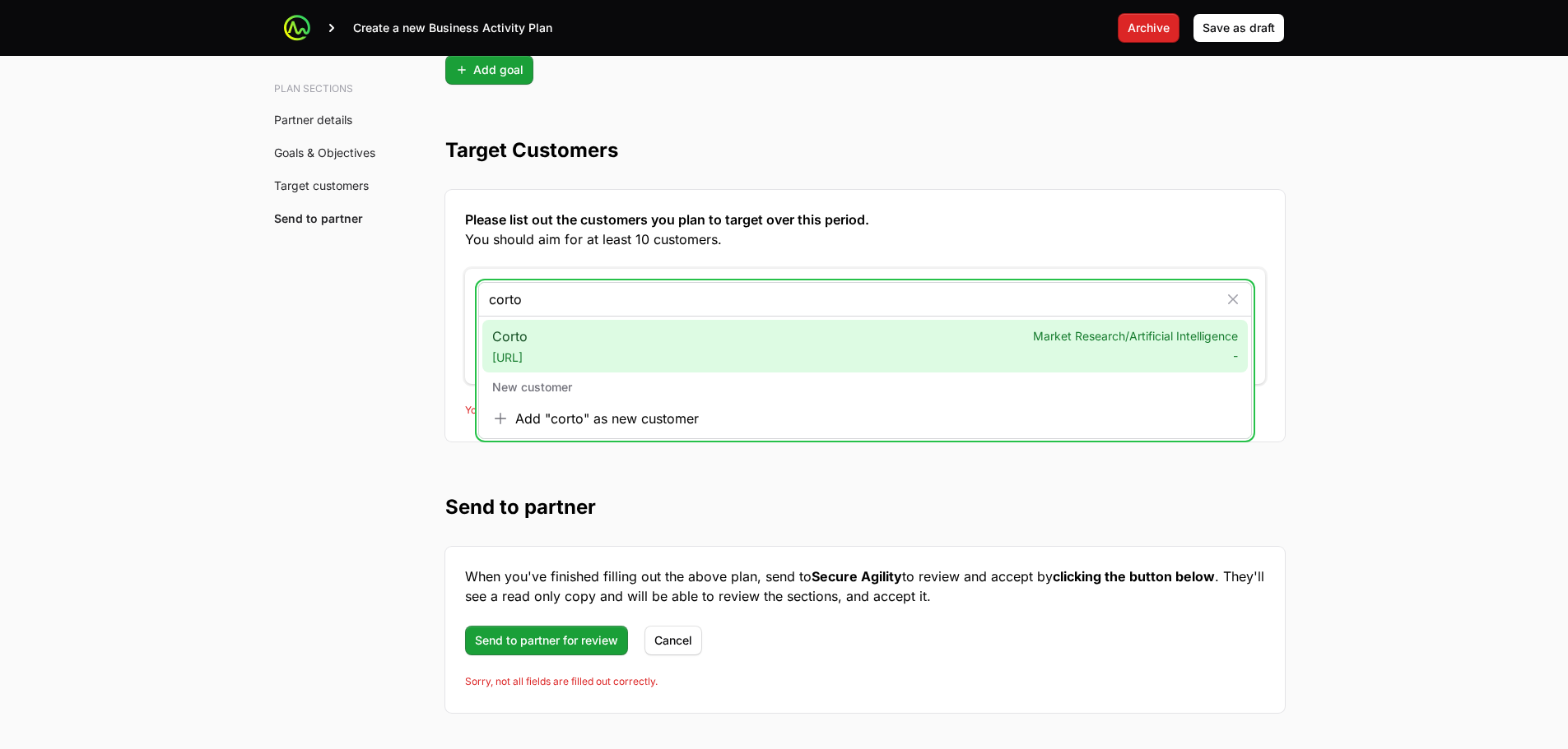
click at [548, 336] on div "Corto corto.ai Market Research/Artificial Intelligence -" at bounding box center [864, 346] width 765 height 53
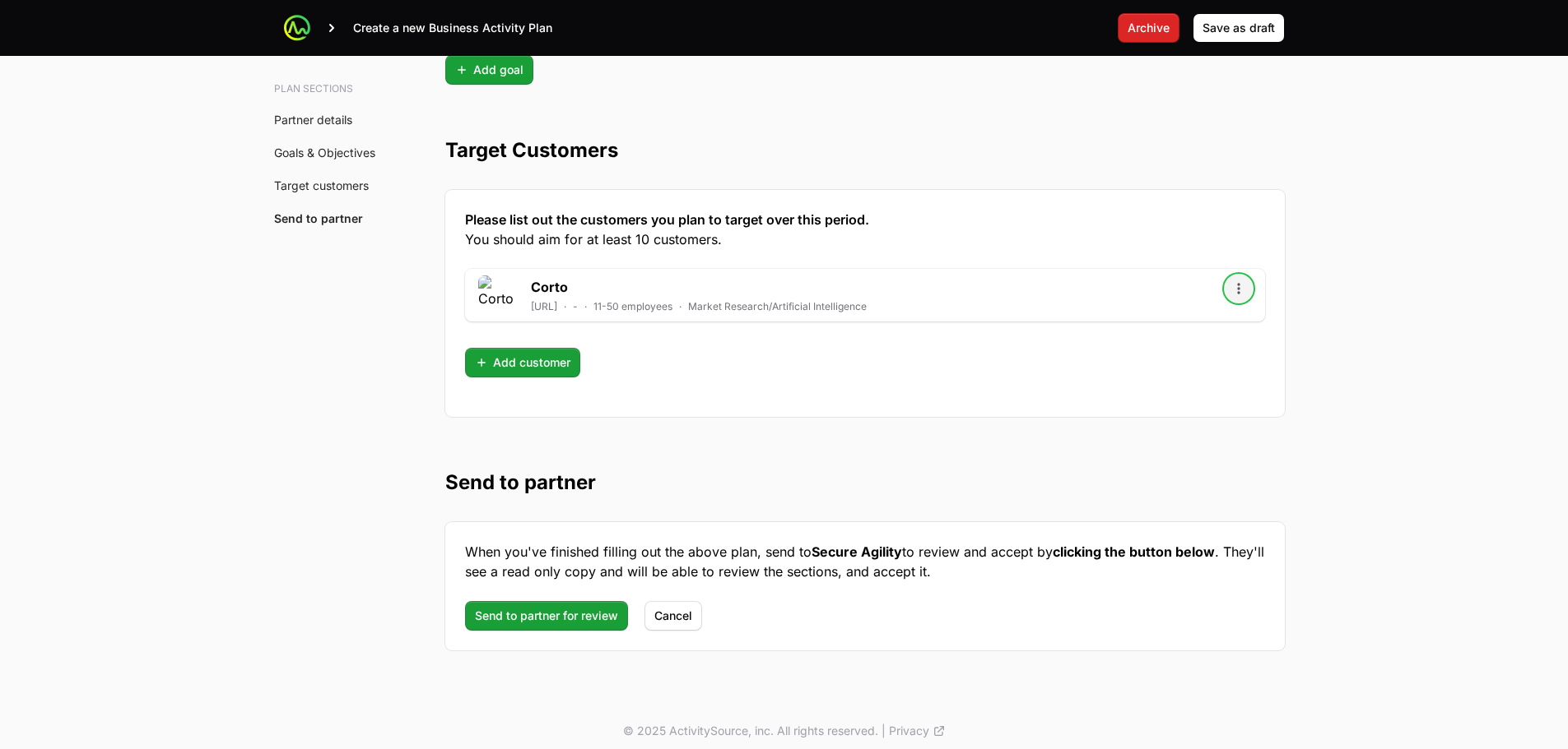
click at [1239, 283] on icon "Open options" at bounding box center [1239, 289] width 17 height 17
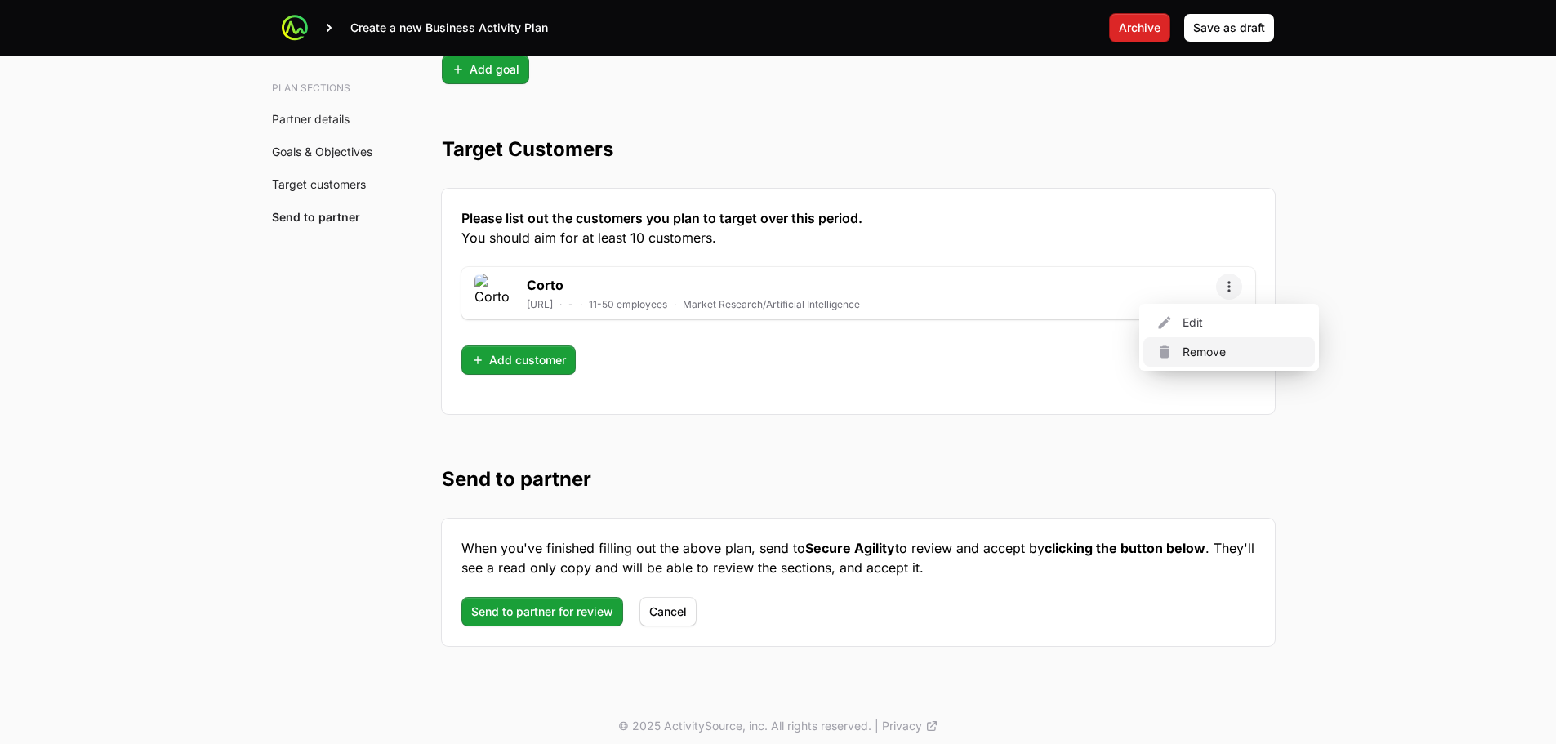
click at [1232, 348] on div "Remove" at bounding box center [1228, 353] width 171 height 29
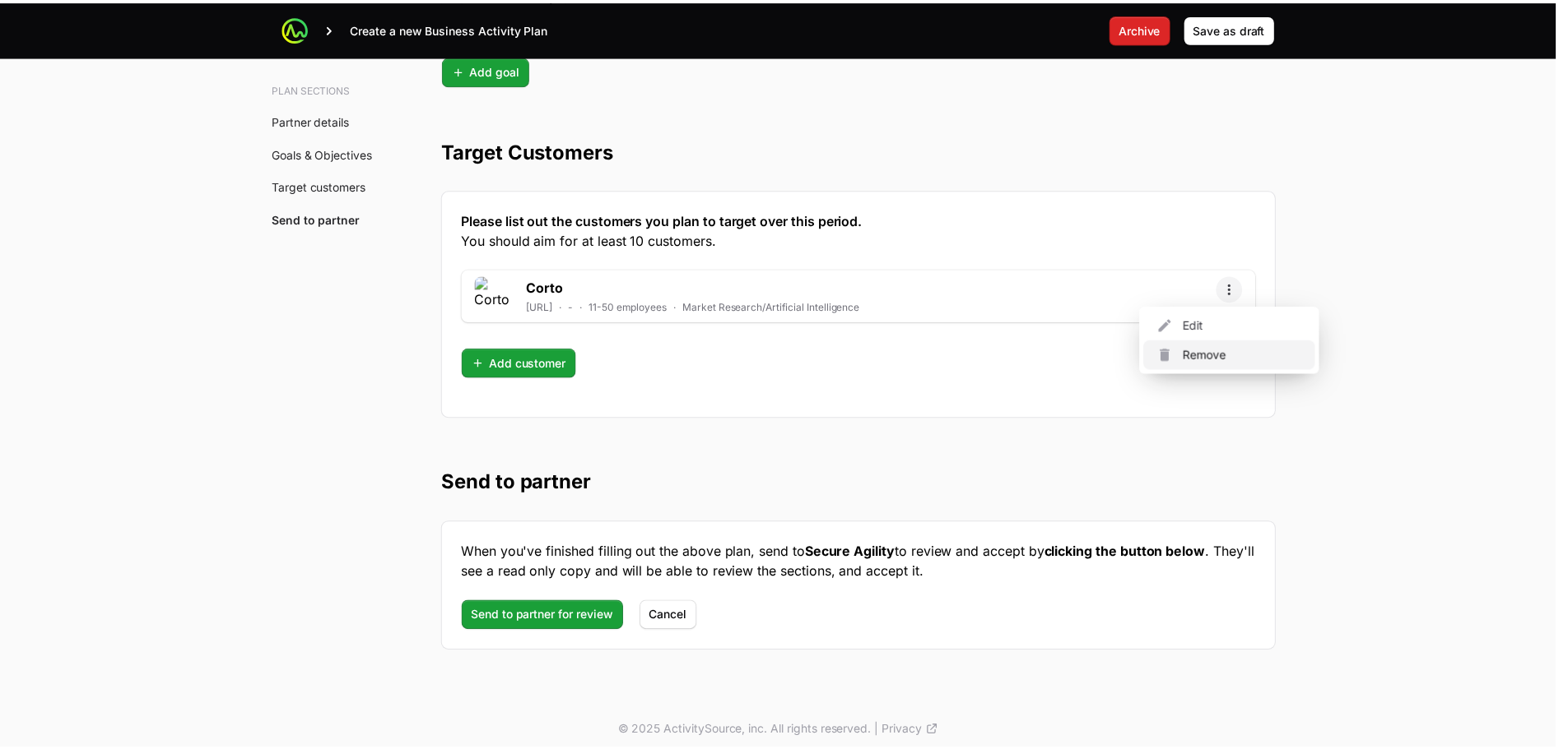
scroll to position [4267, 0]
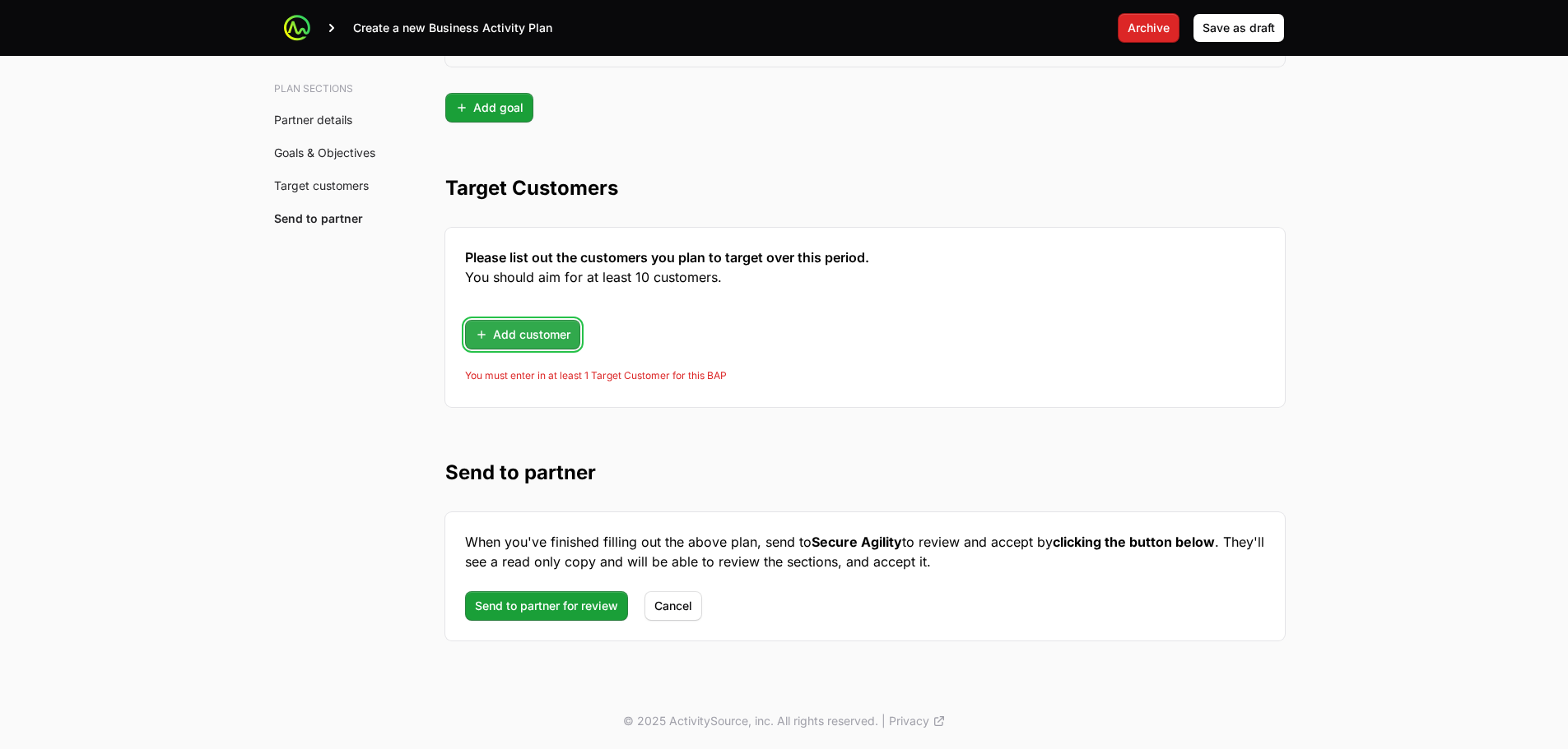
click at [562, 342] on span "Add customer" at bounding box center [522, 335] width 96 height 19
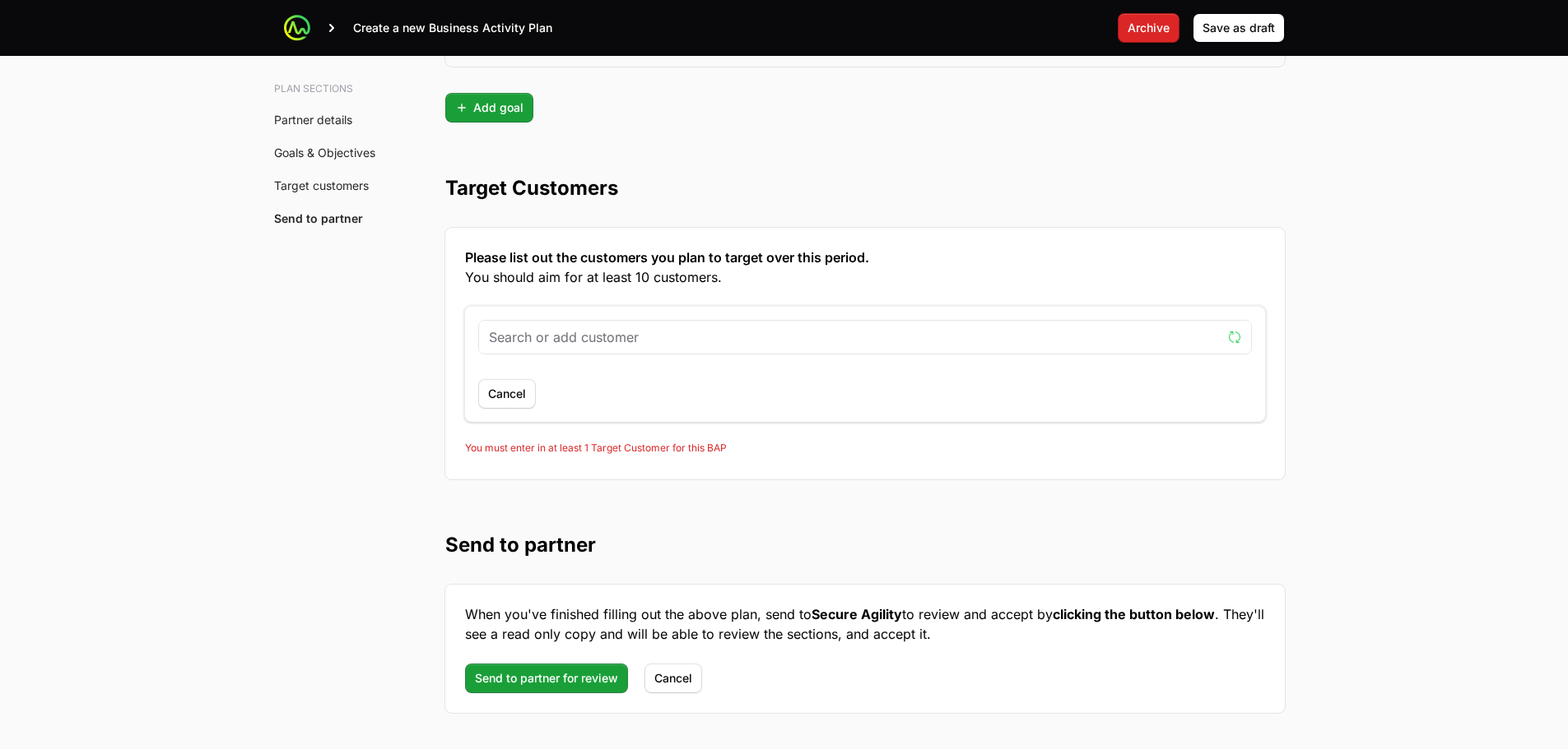
click at [562, 342] on input "text" at bounding box center [855, 336] width 733 height 19
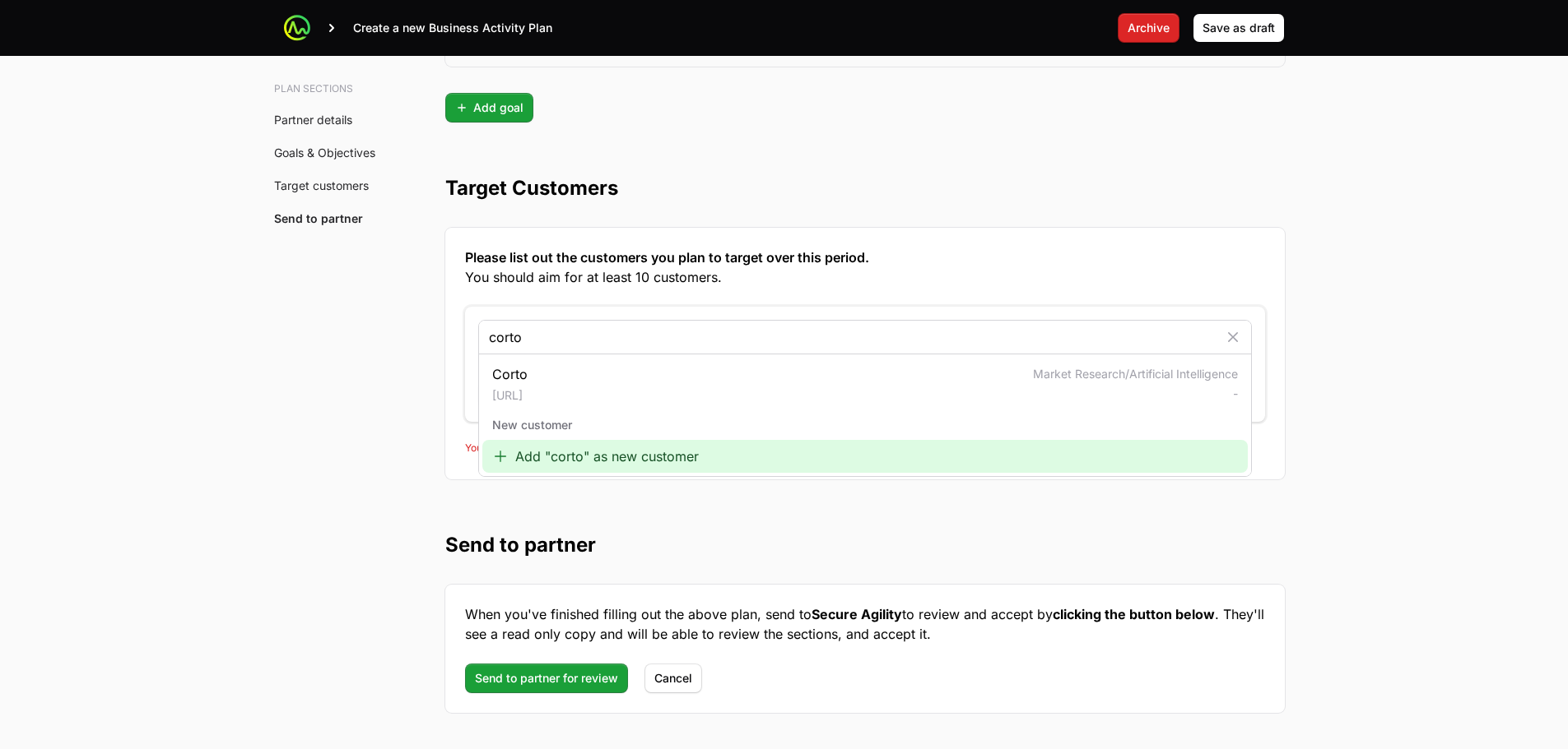
type input "corto"
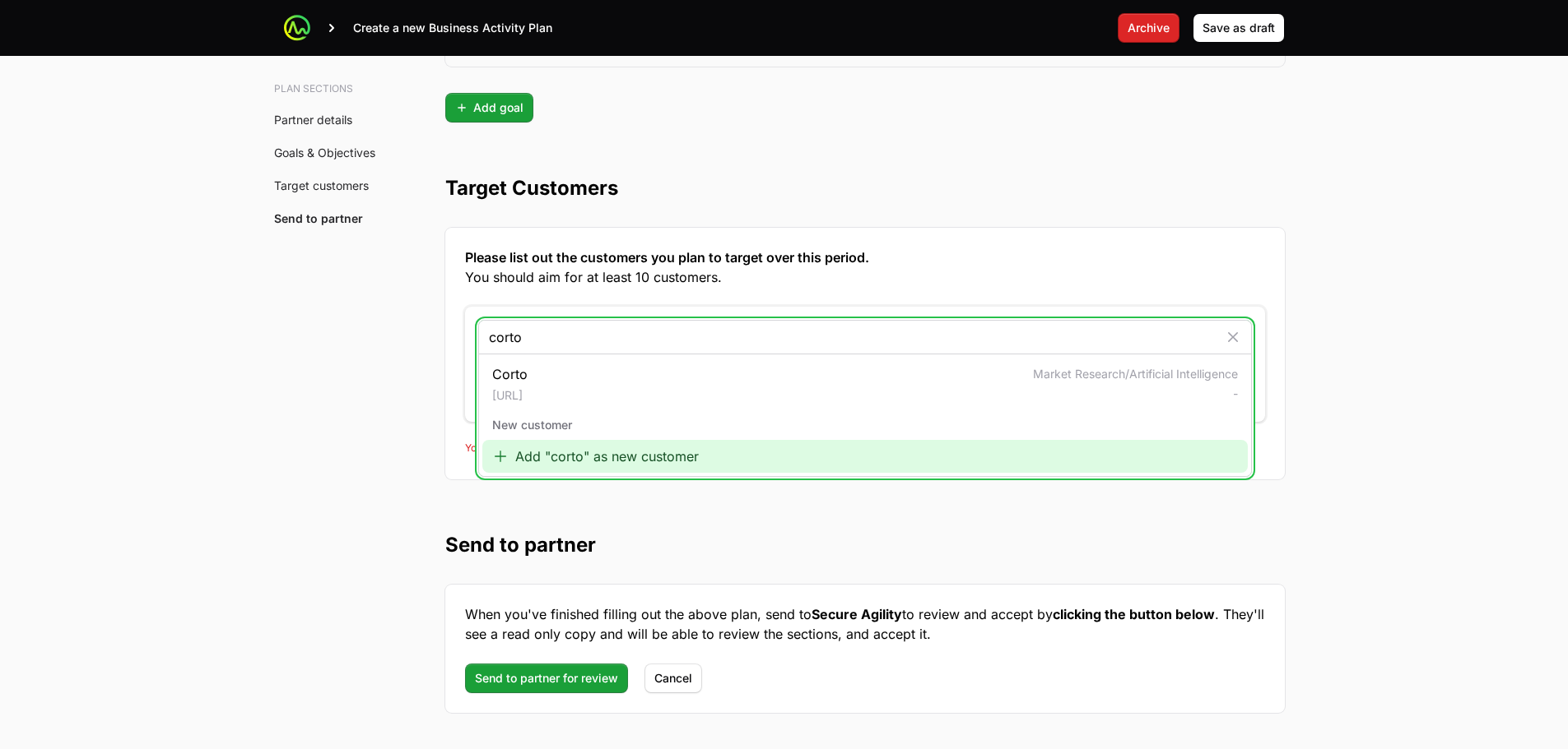
click at [554, 464] on div "Add "corto" as new customer" at bounding box center [864, 456] width 765 height 32
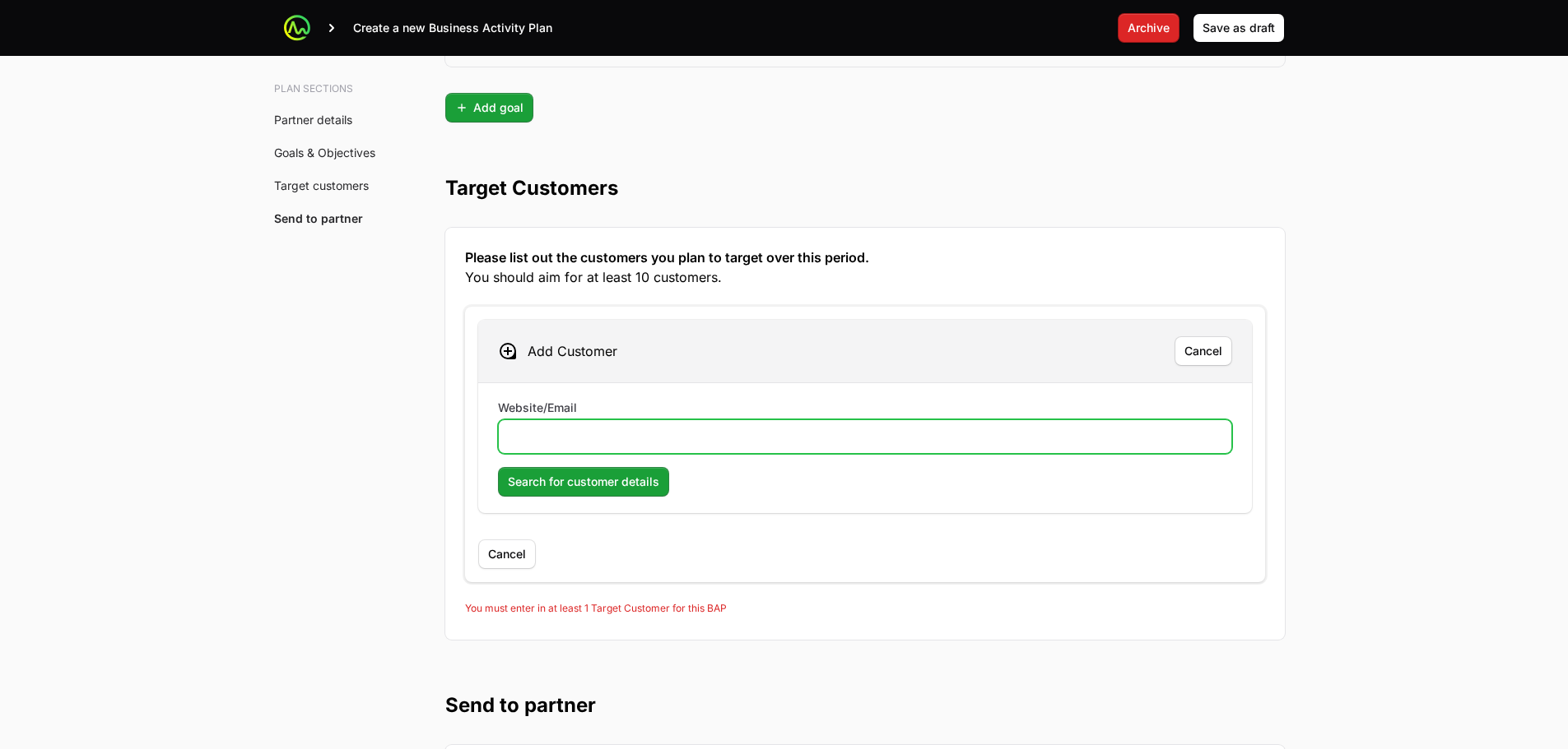
click at [573, 432] on input "Website/Email" at bounding box center [864, 437] width 713 height 19
paste input "https://www.docorto.ai/"
type input "https://www.docorto.ai/"
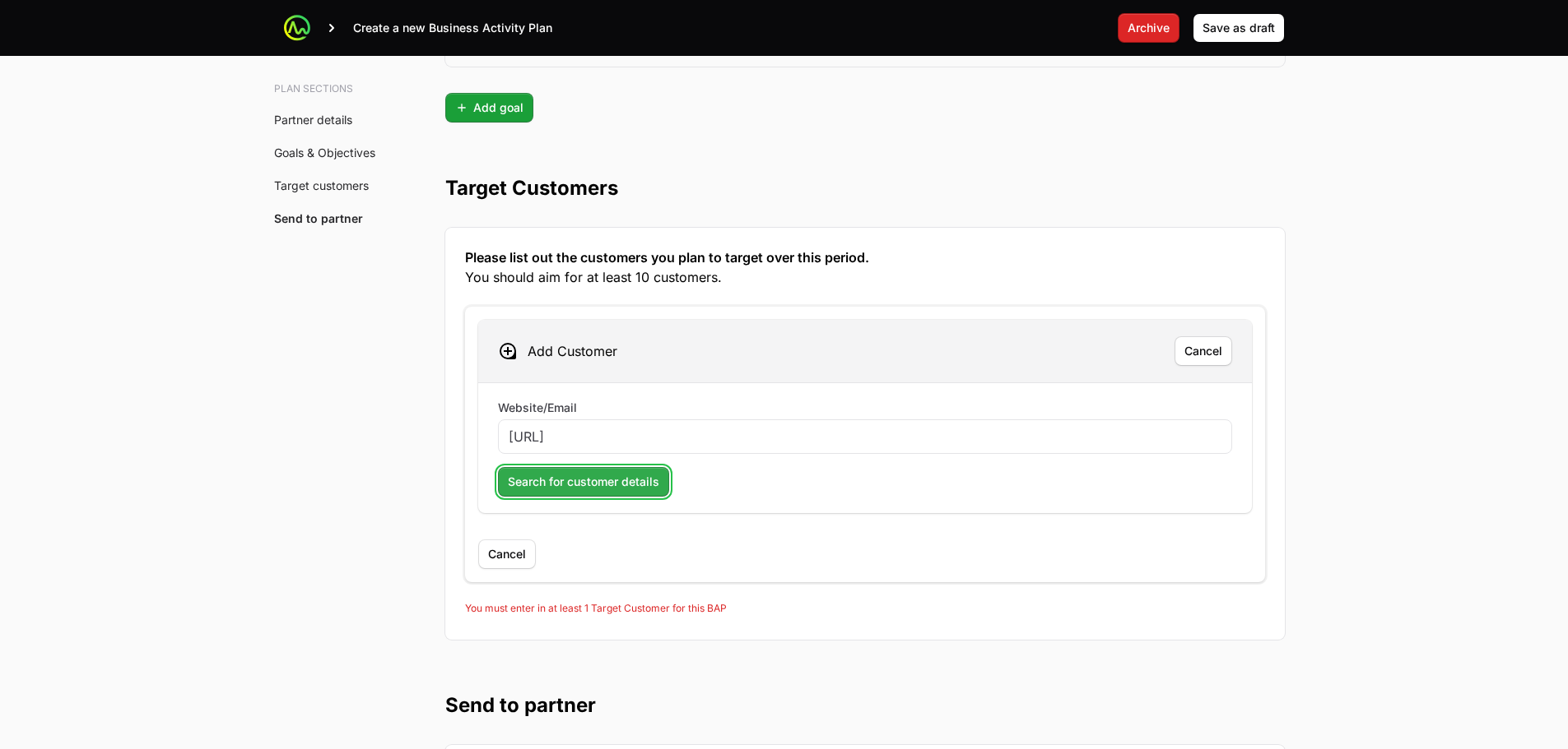
click at [552, 485] on span "Search for customer details" at bounding box center [583, 481] width 151 height 19
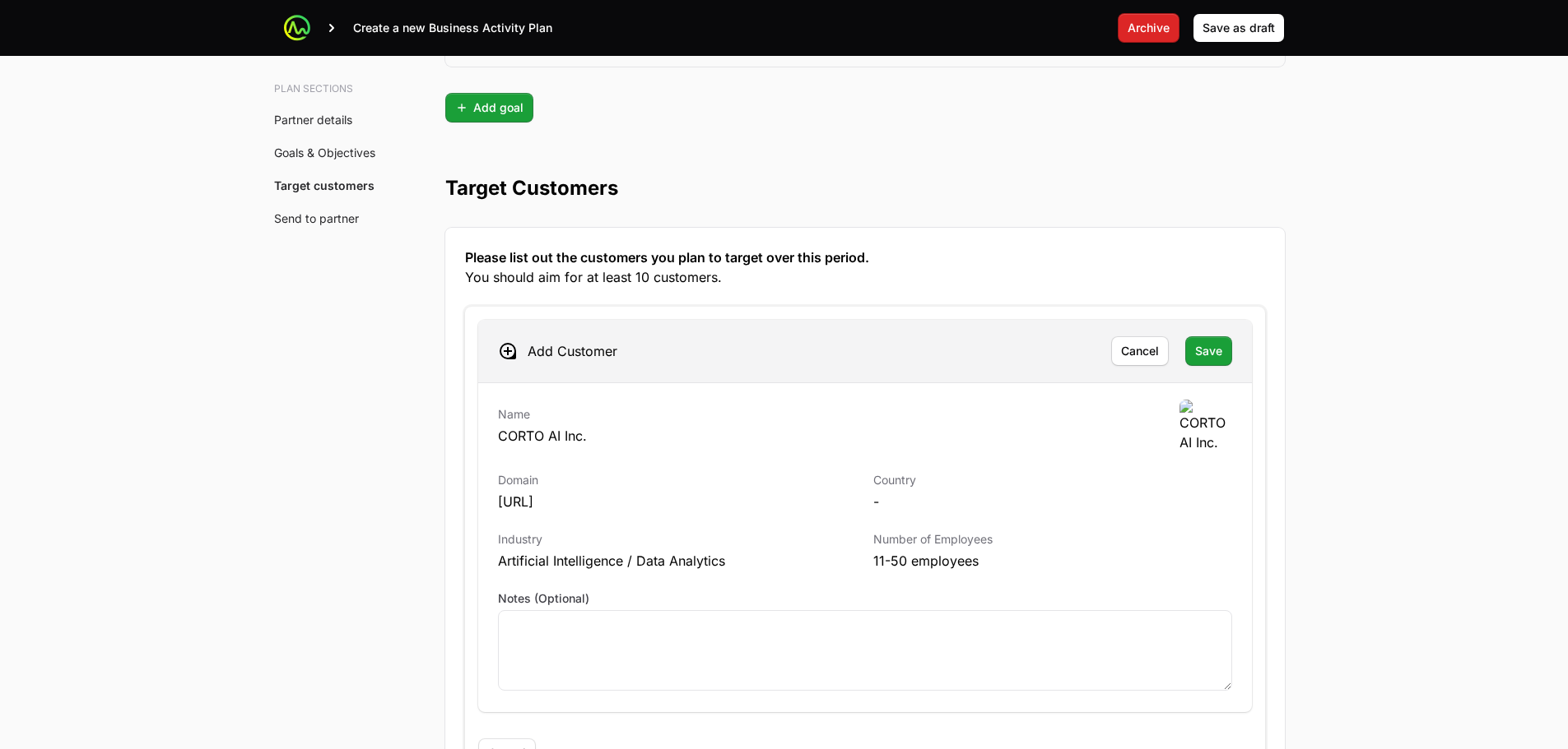
scroll to position [4349, 0]
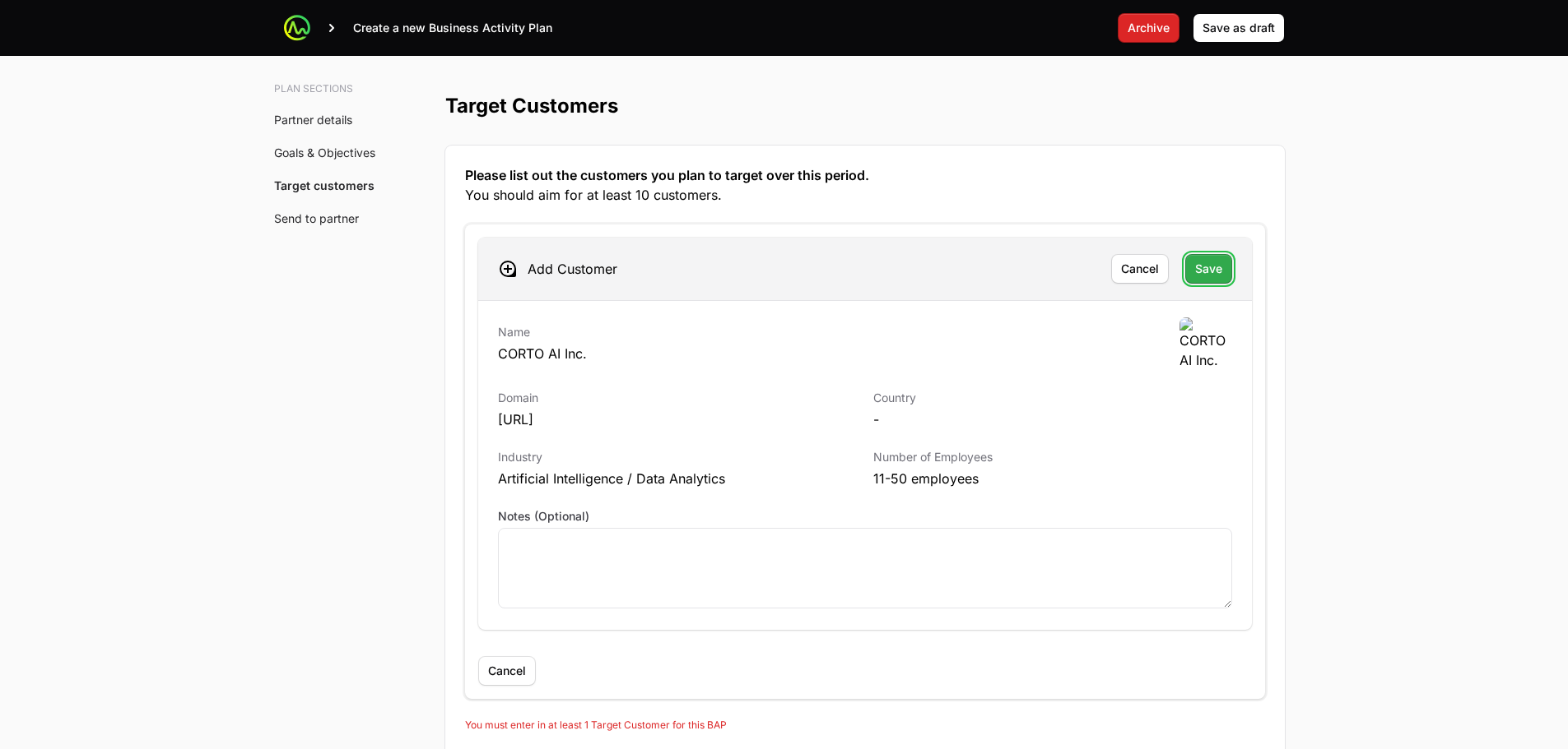
click at [1203, 272] on span "Save" at bounding box center [1208, 269] width 27 height 19
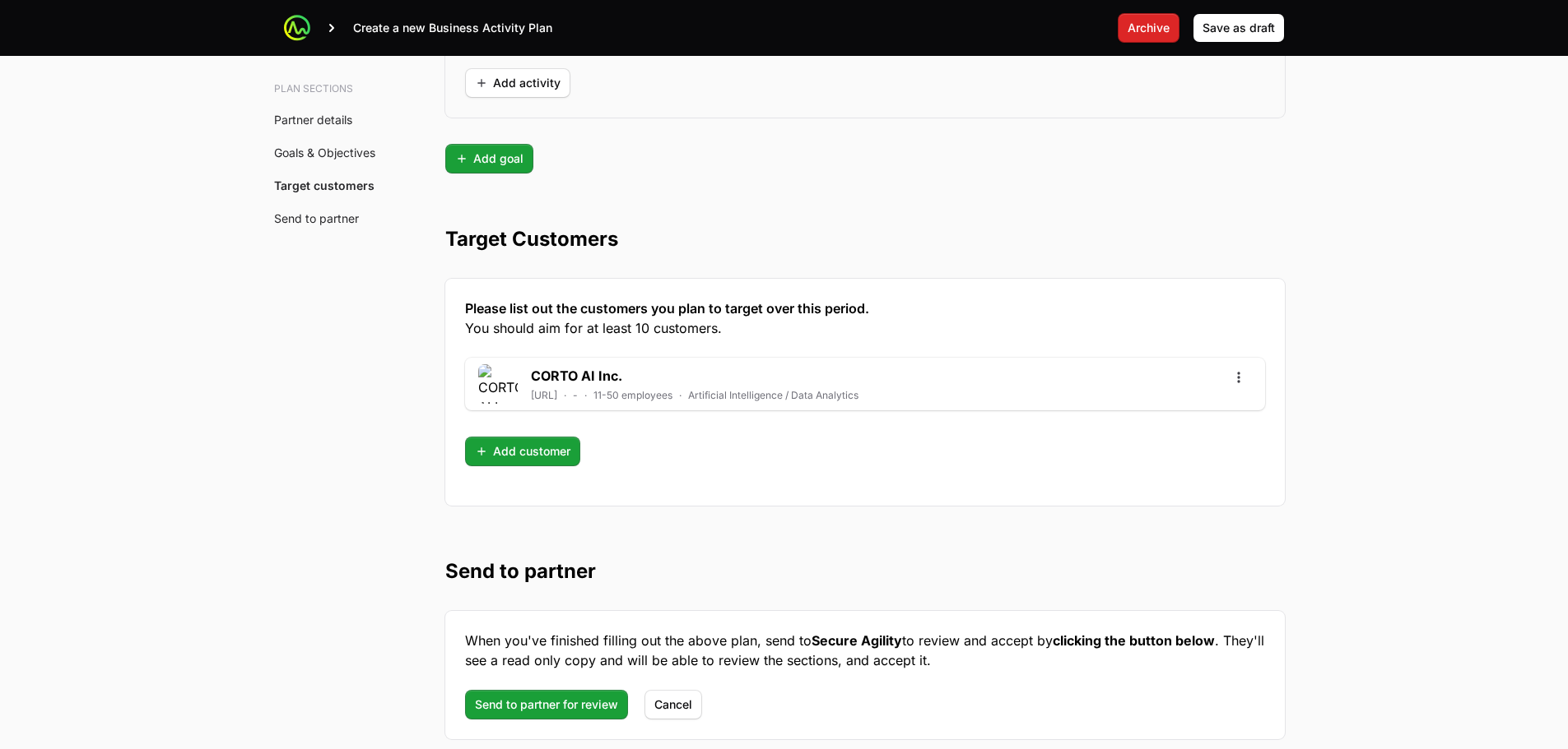
scroll to position [3657, 0]
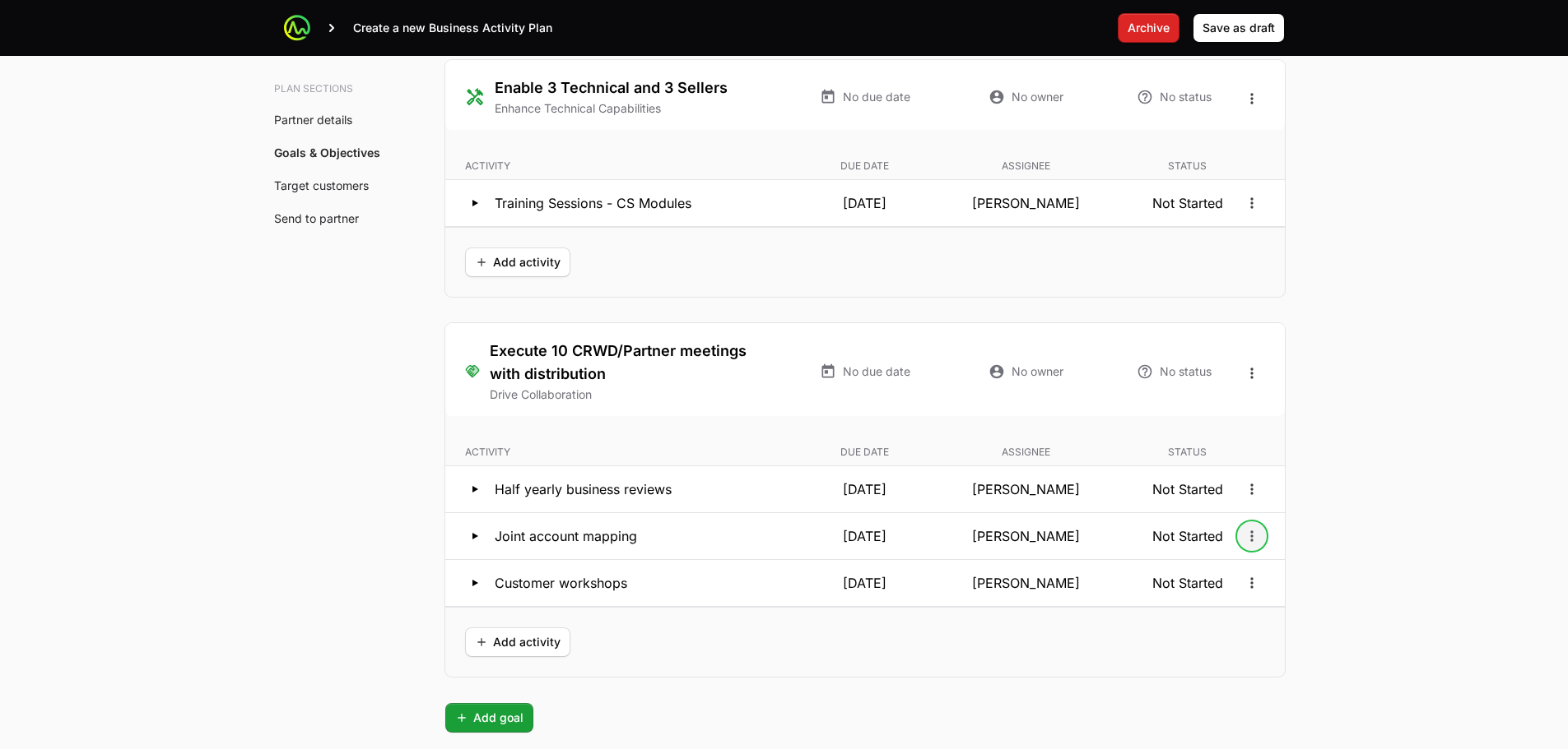
click at [1258, 537] on icon "Open options" at bounding box center [1252, 537] width 17 height 17
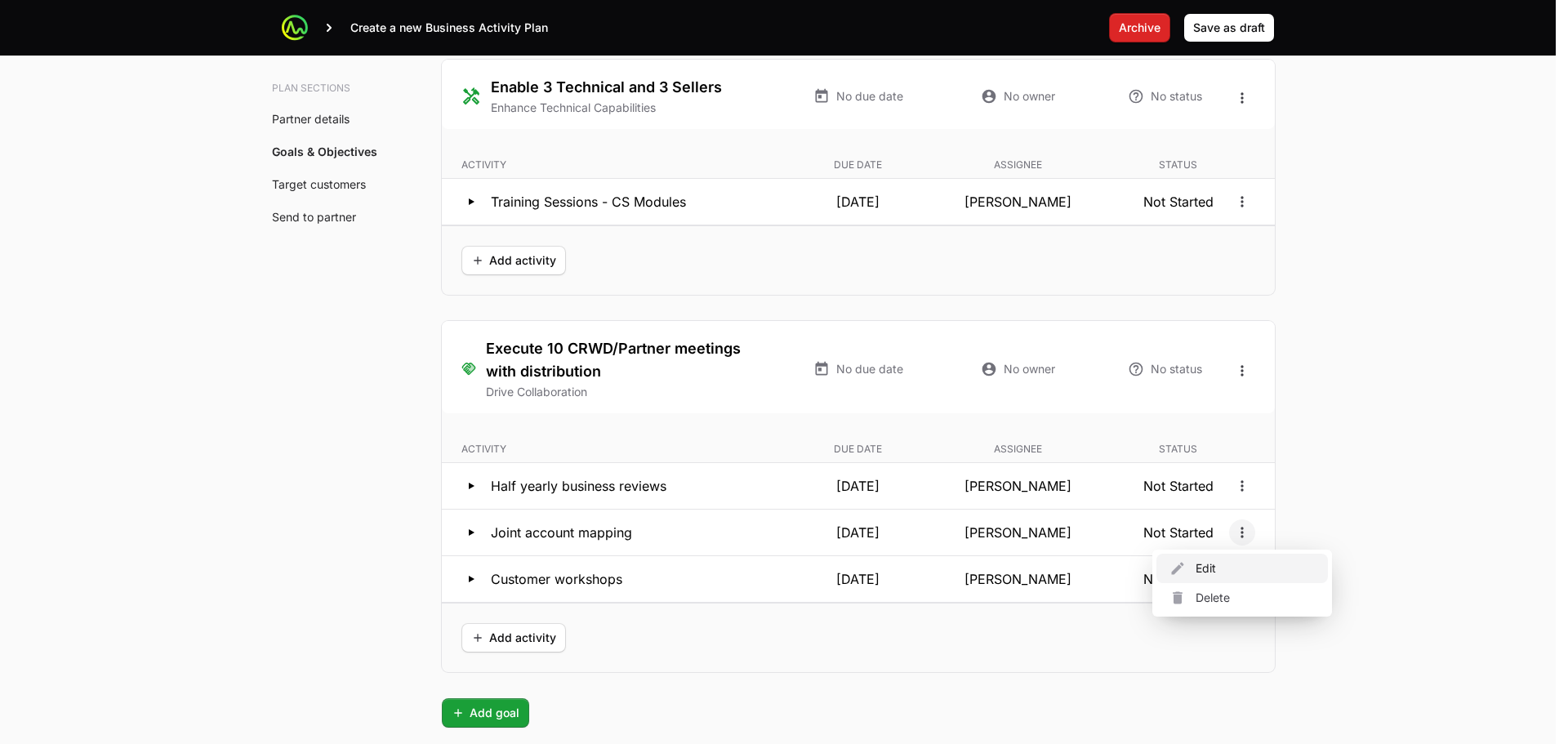
click at [1241, 566] on div "Edit" at bounding box center [1242, 569] width 171 height 29
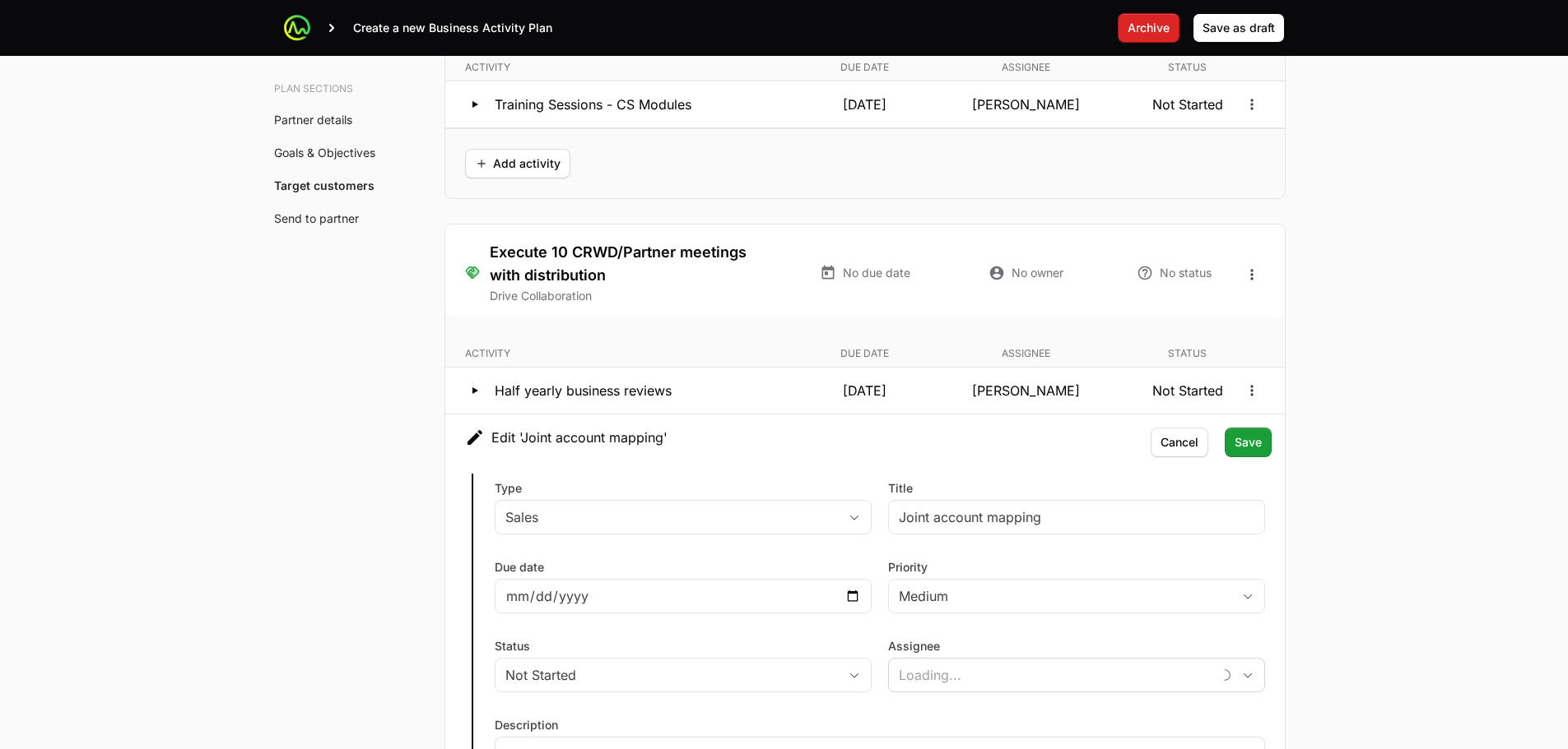
type input "Jody King"
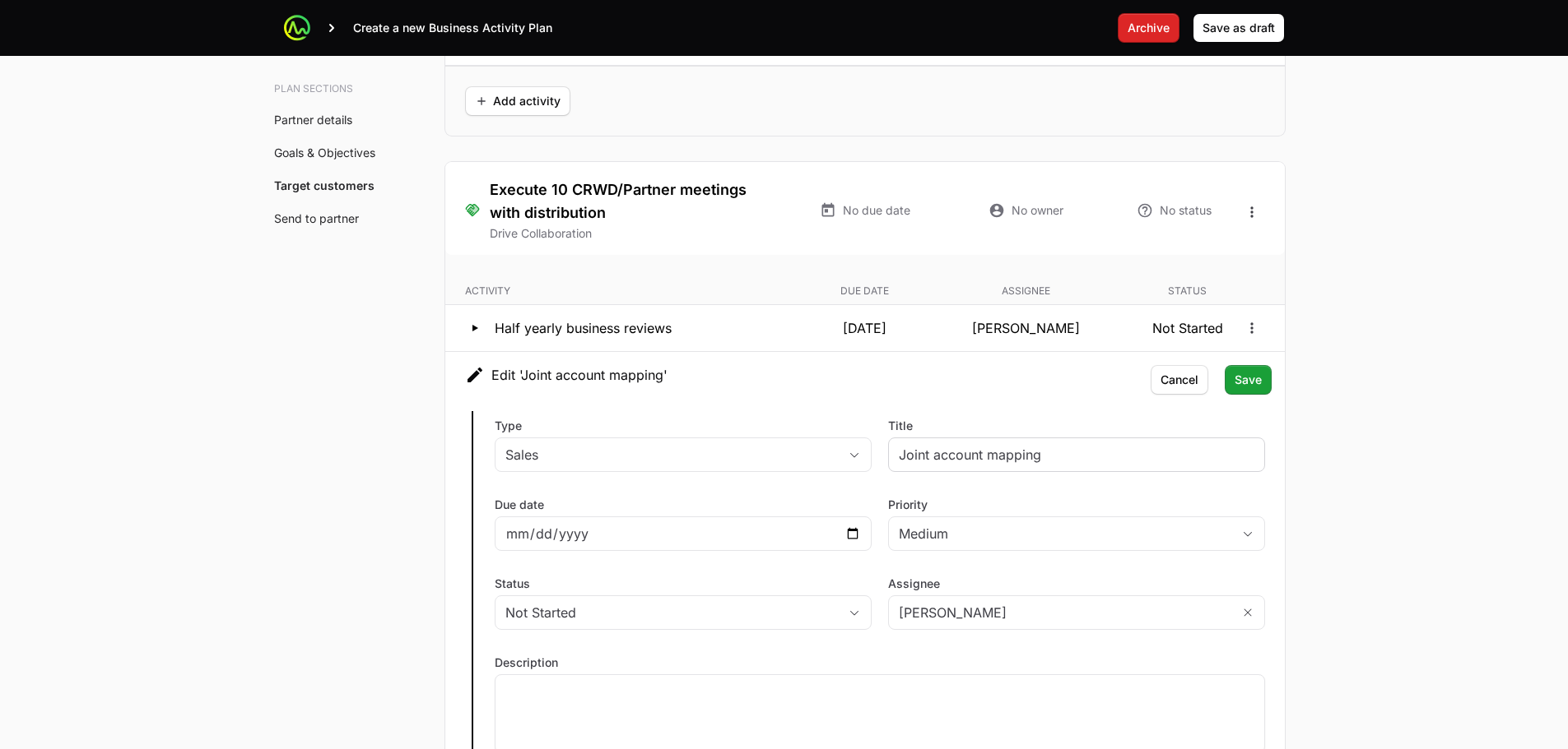
scroll to position [3821, 0]
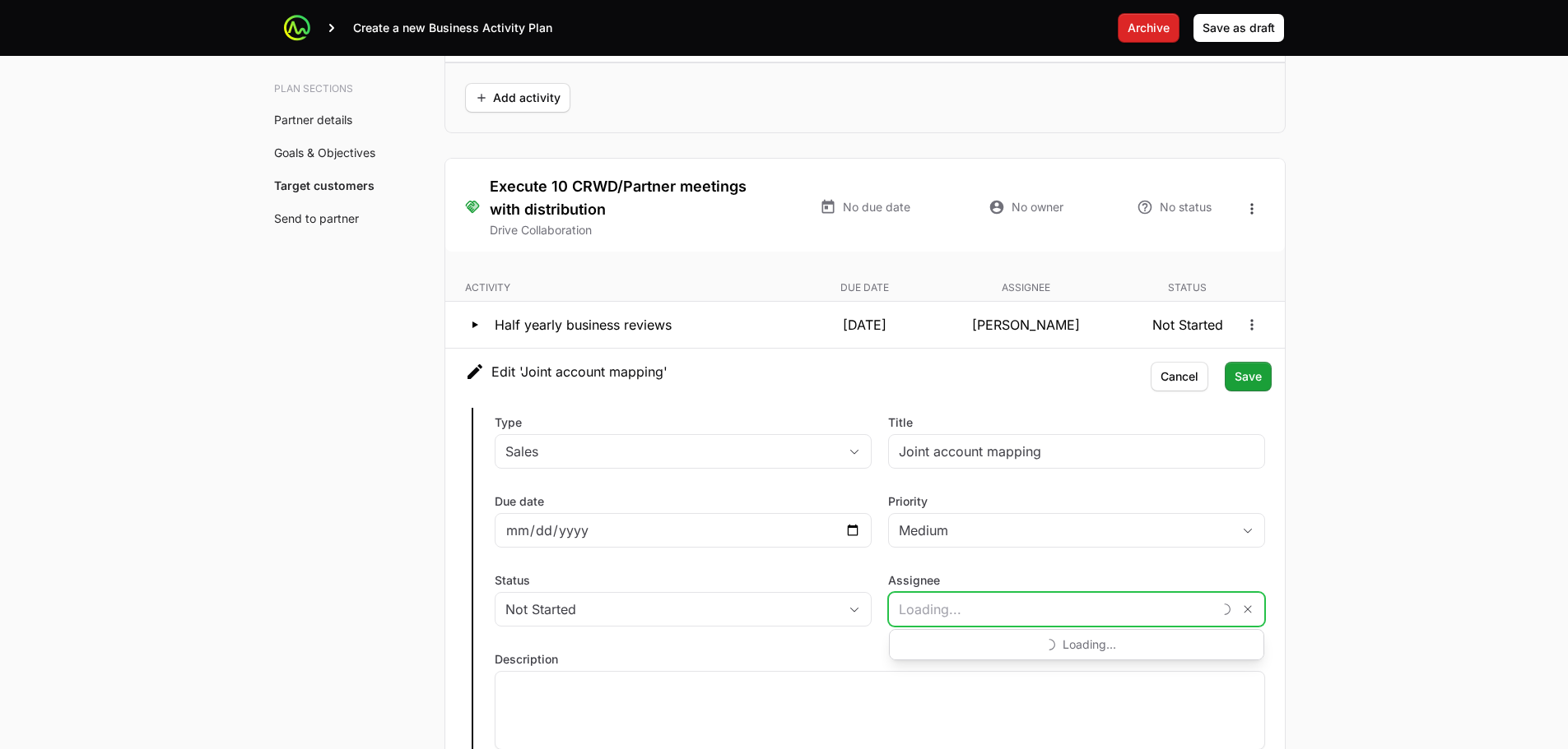
click at [995, 621] on input "Assignee" at bounding box center [1050, 609] width 323 height 32
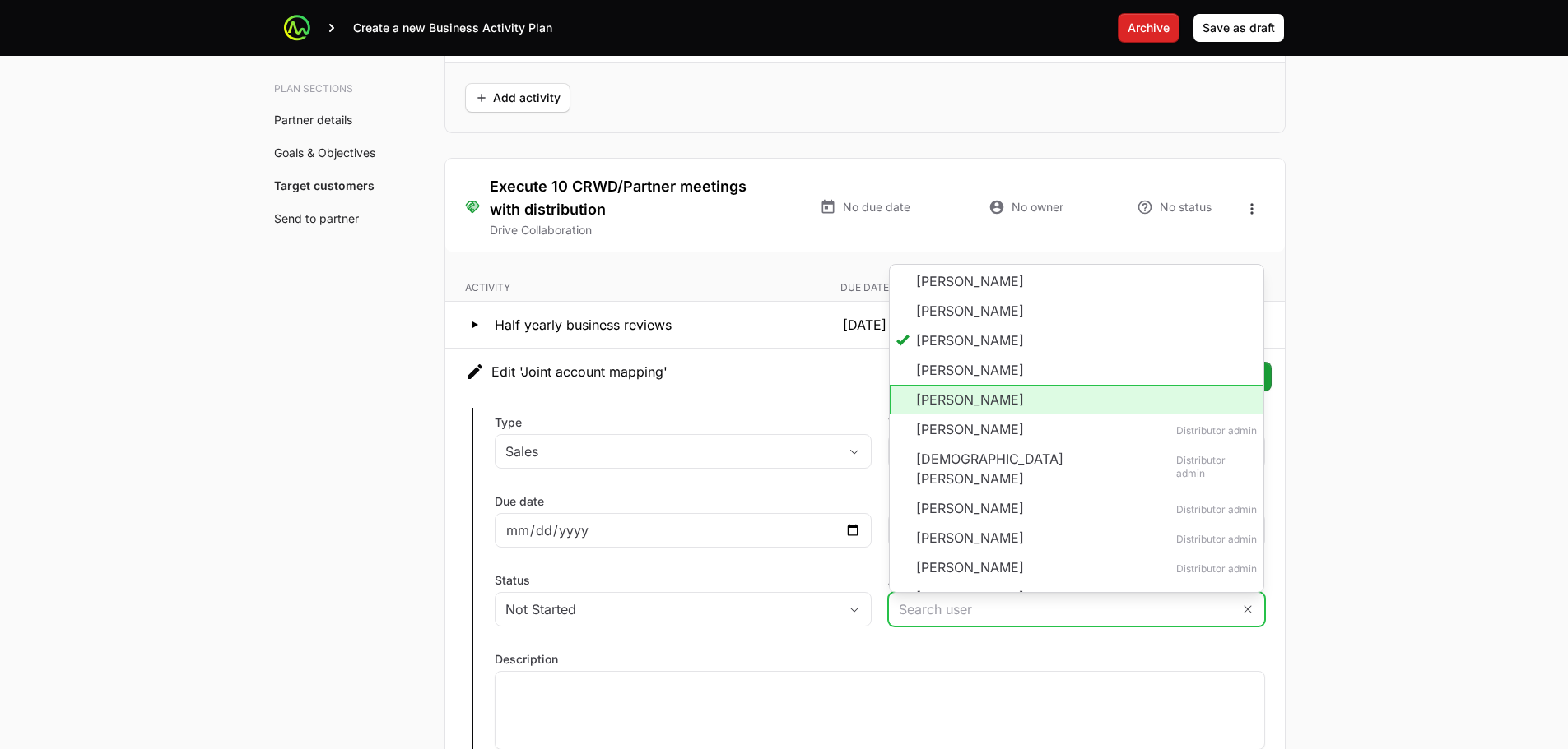
click at [1006, 400] on li "Madeleine Azcona" at bounding box center [1076, 400] width 374 height 30
type input "Madeleine Azcona"
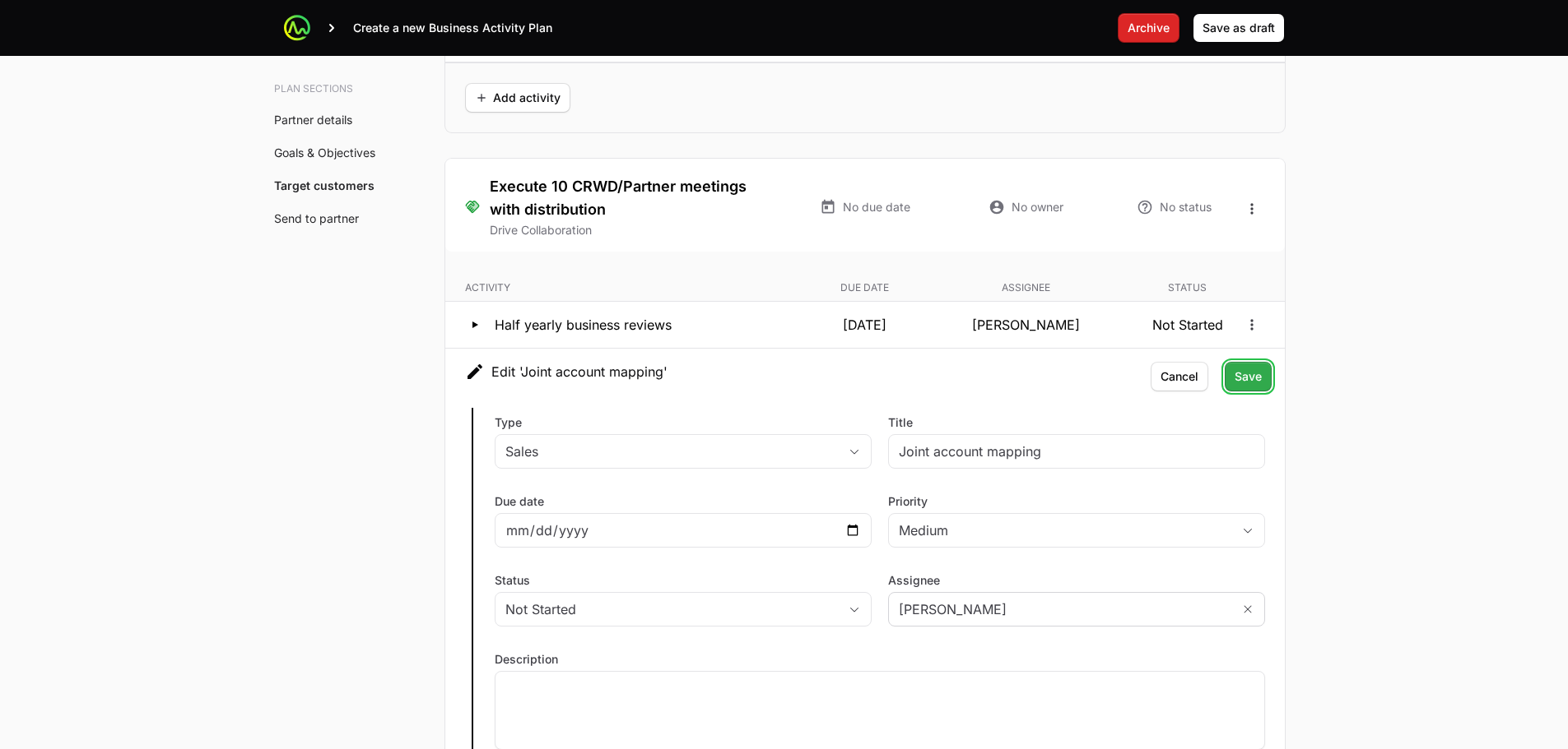
click at [1256, 381] on span "Save" at bounding box center [1247, 376] width 27 height 19
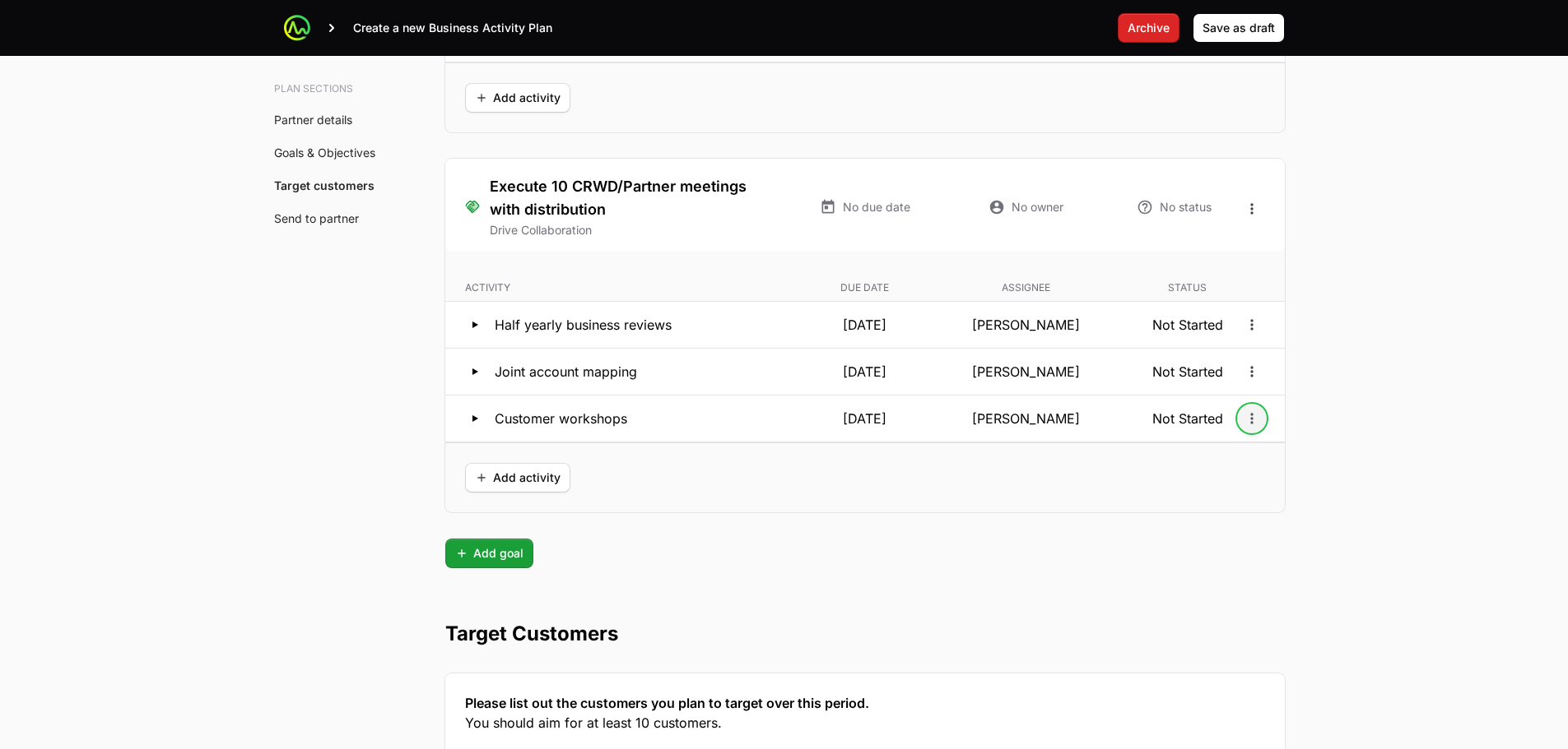
click at [1255, 420] on icon "Open options" at bounding box center [1252, 419] width 17 height 17
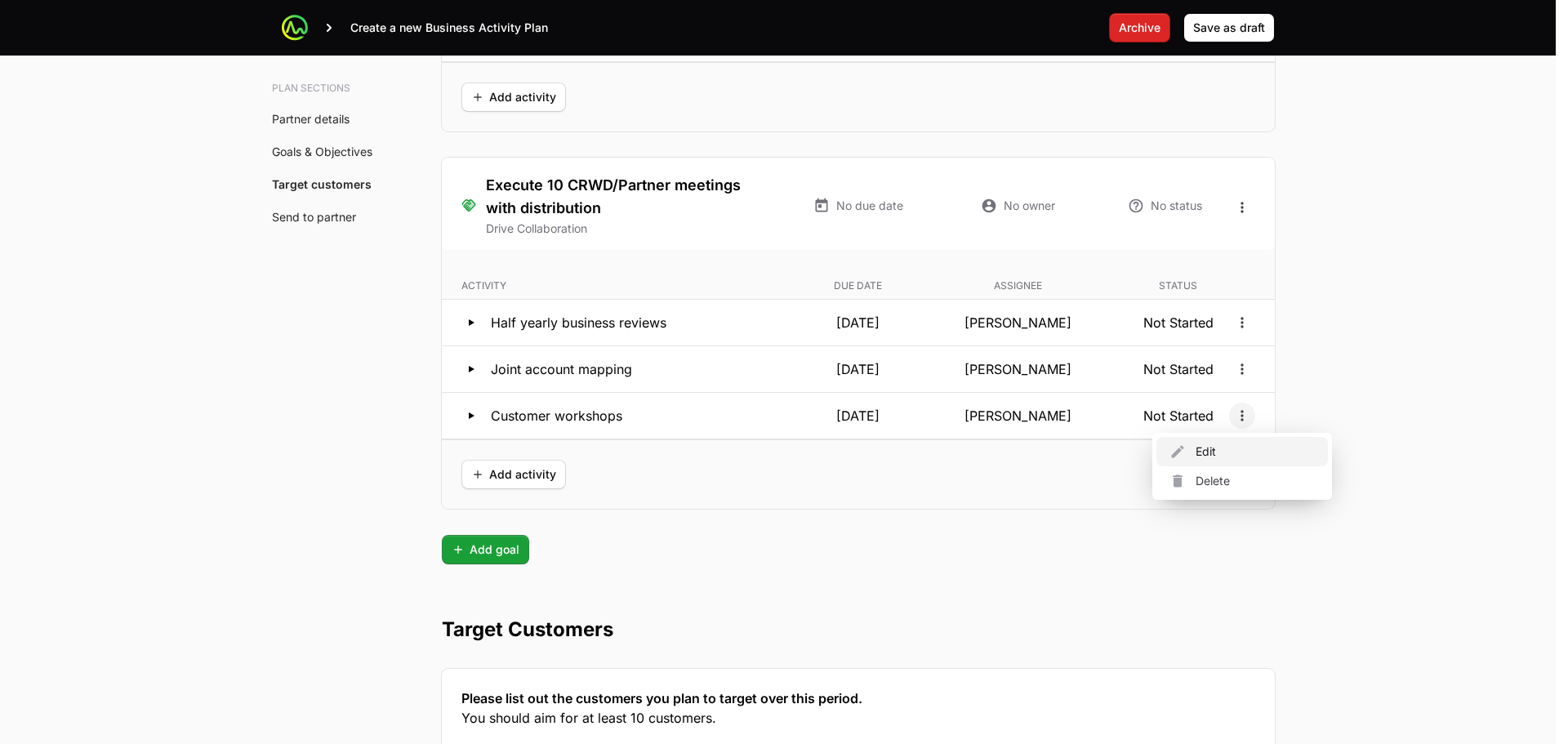
click at [1225, 453] on div "Edit" at bounding box center [1242, 452] width 171 height 29
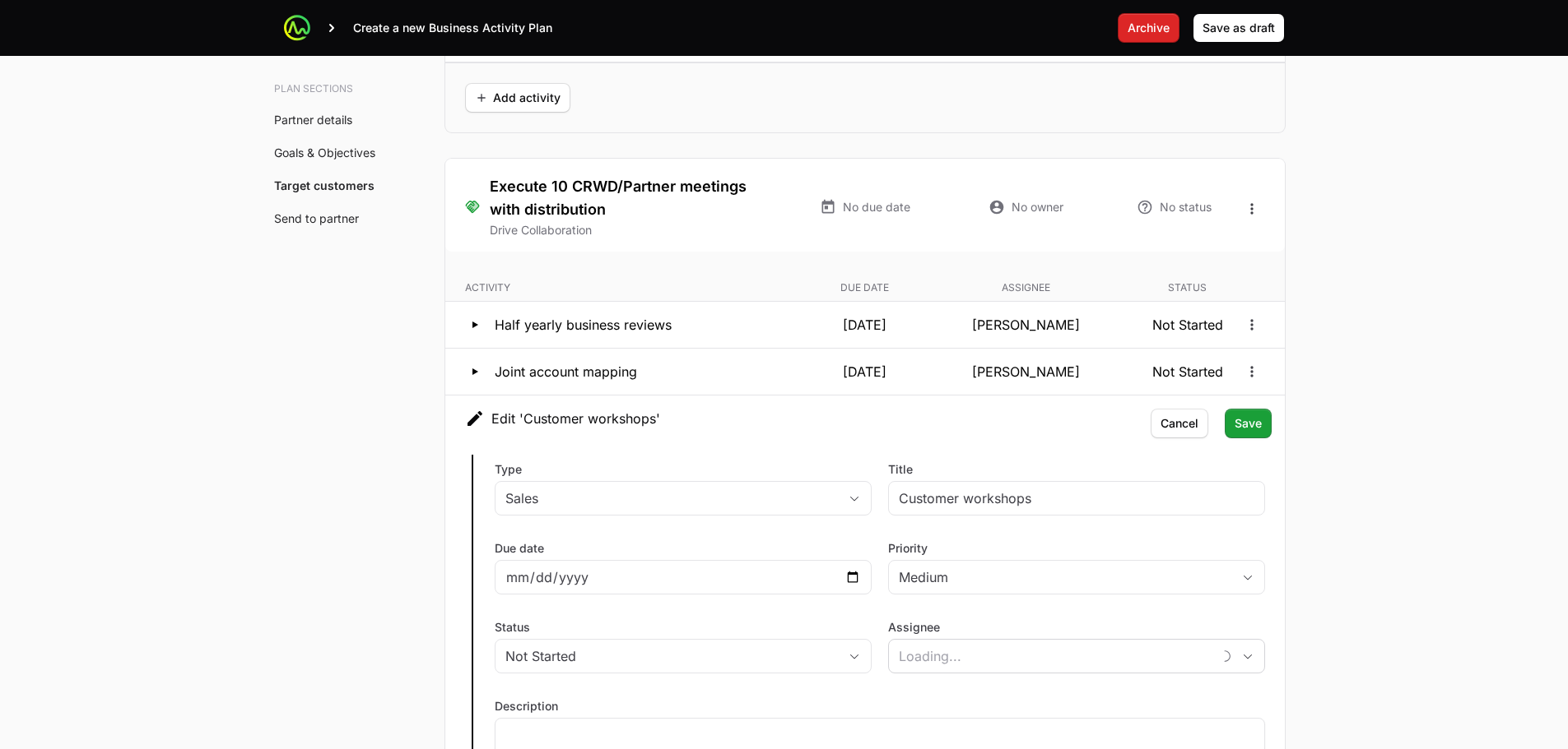
type input "Jody King"
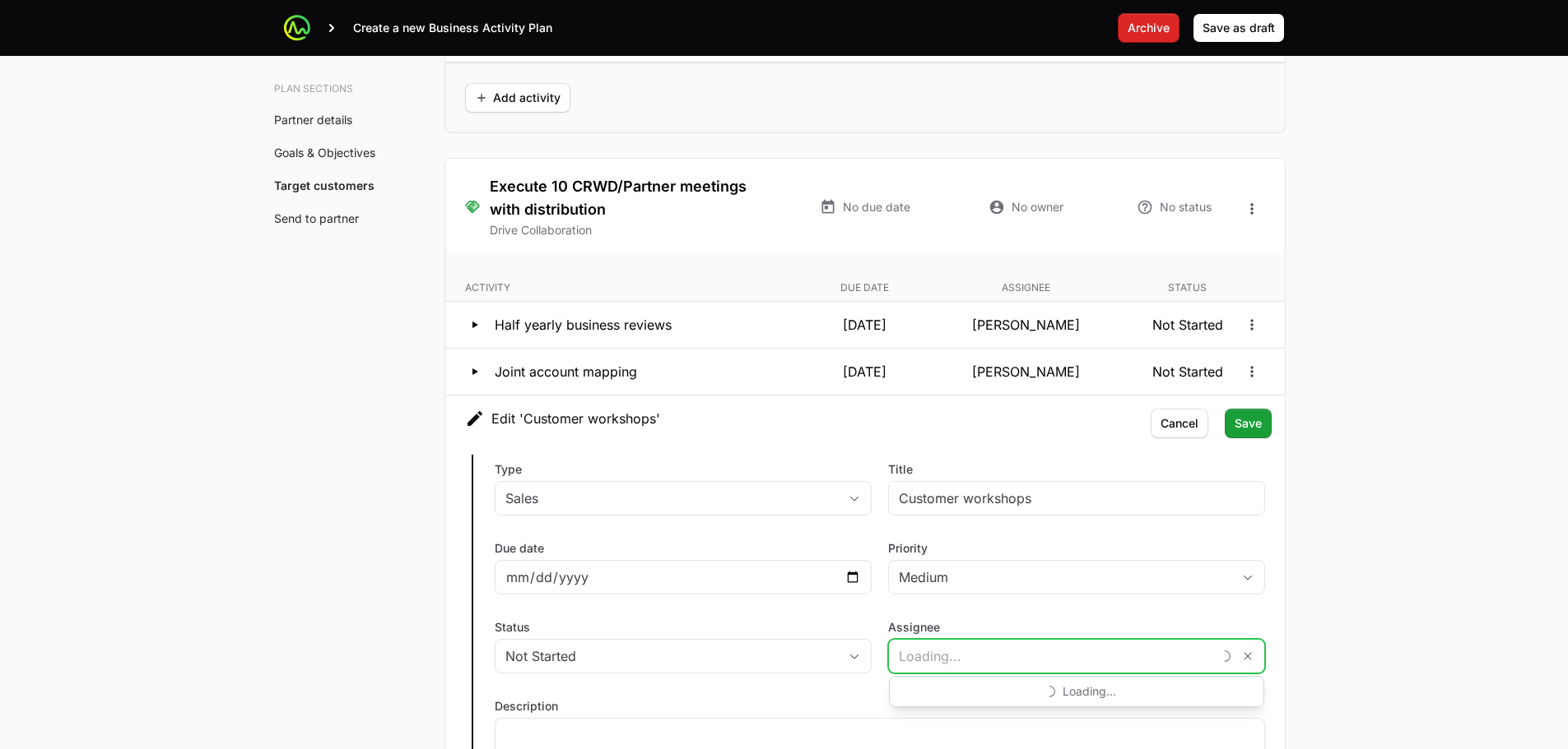
click at [988, 654] on input "Assignee" at bounding box center [1050, 655] width 323 height 32
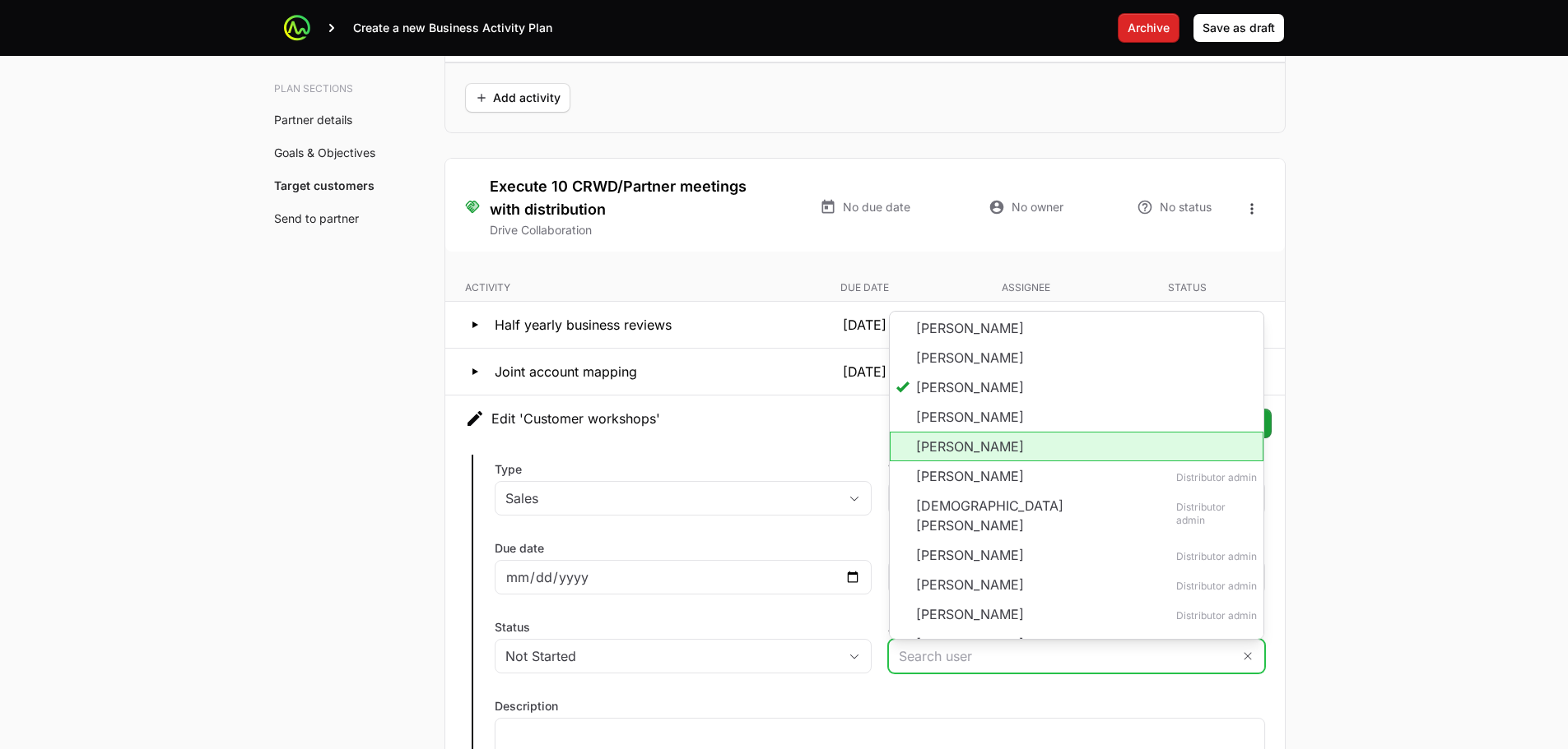
click at [1008, 453] on li "Madeleine Azcona" at bounding box center [1076, 447] width 374 height 30
type input "Madeleine Azcona"
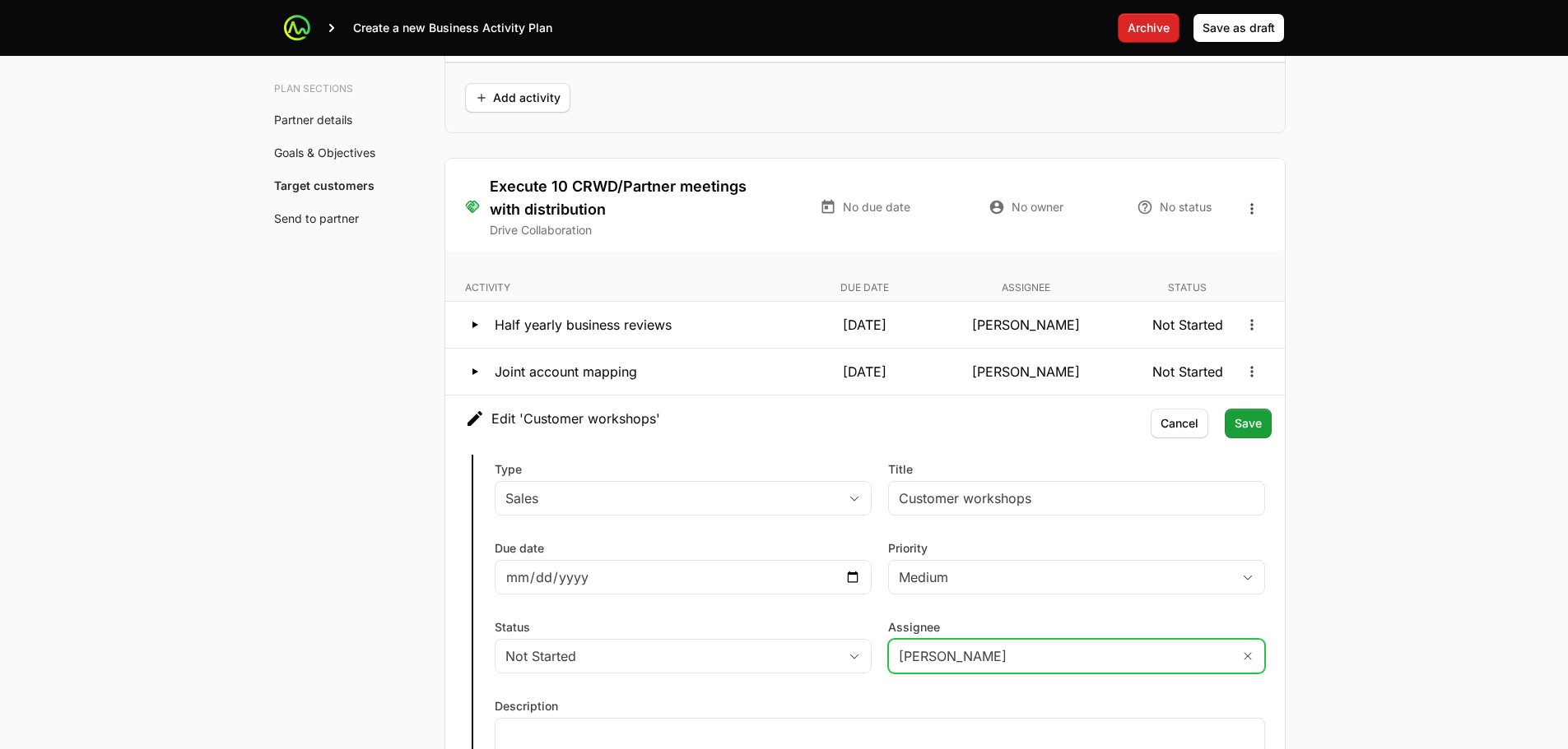
click at [1094, 672] on input "Madeleine Azcona" at bounding box center [1059, 655] width 342 height 32
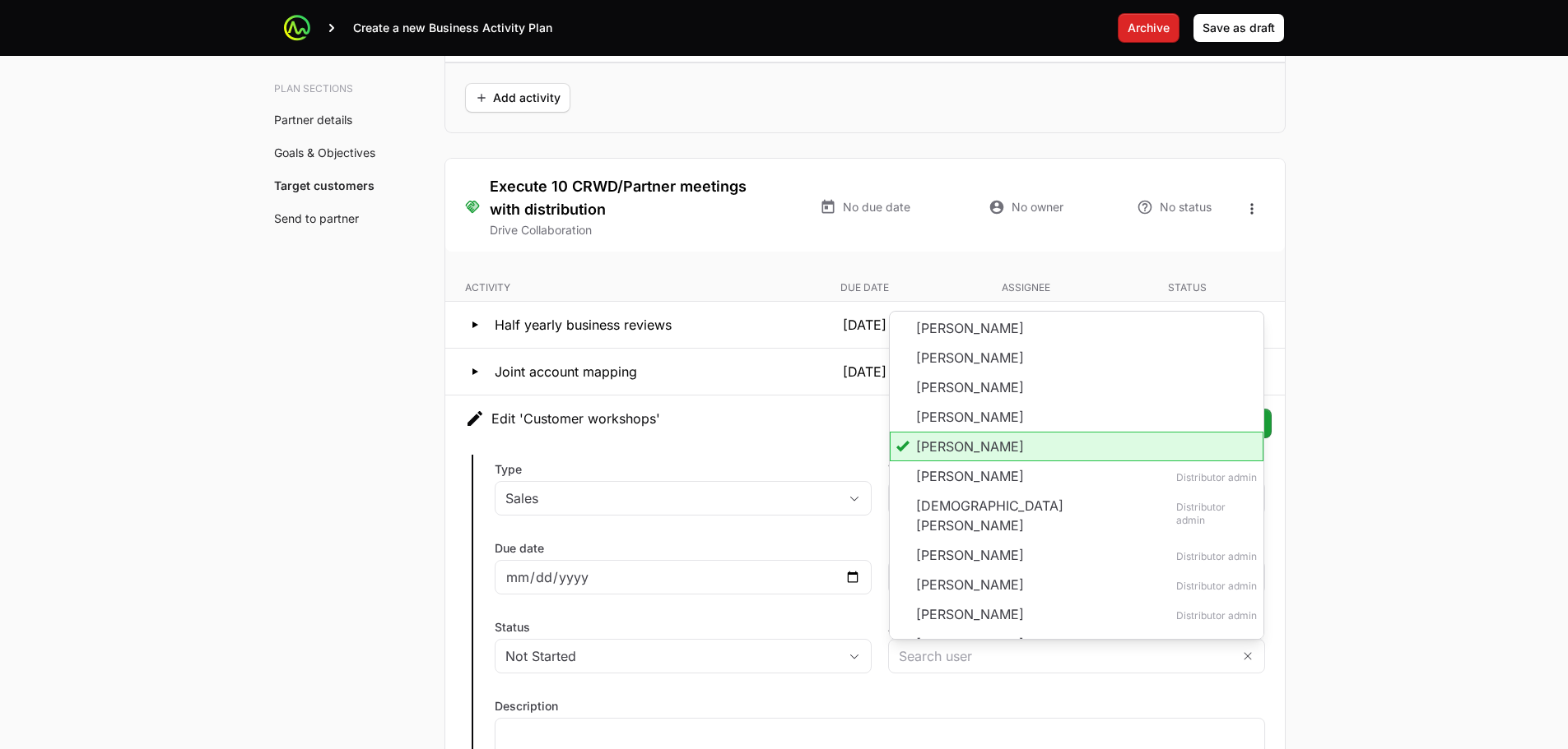
type input "Madeleine Azcona"
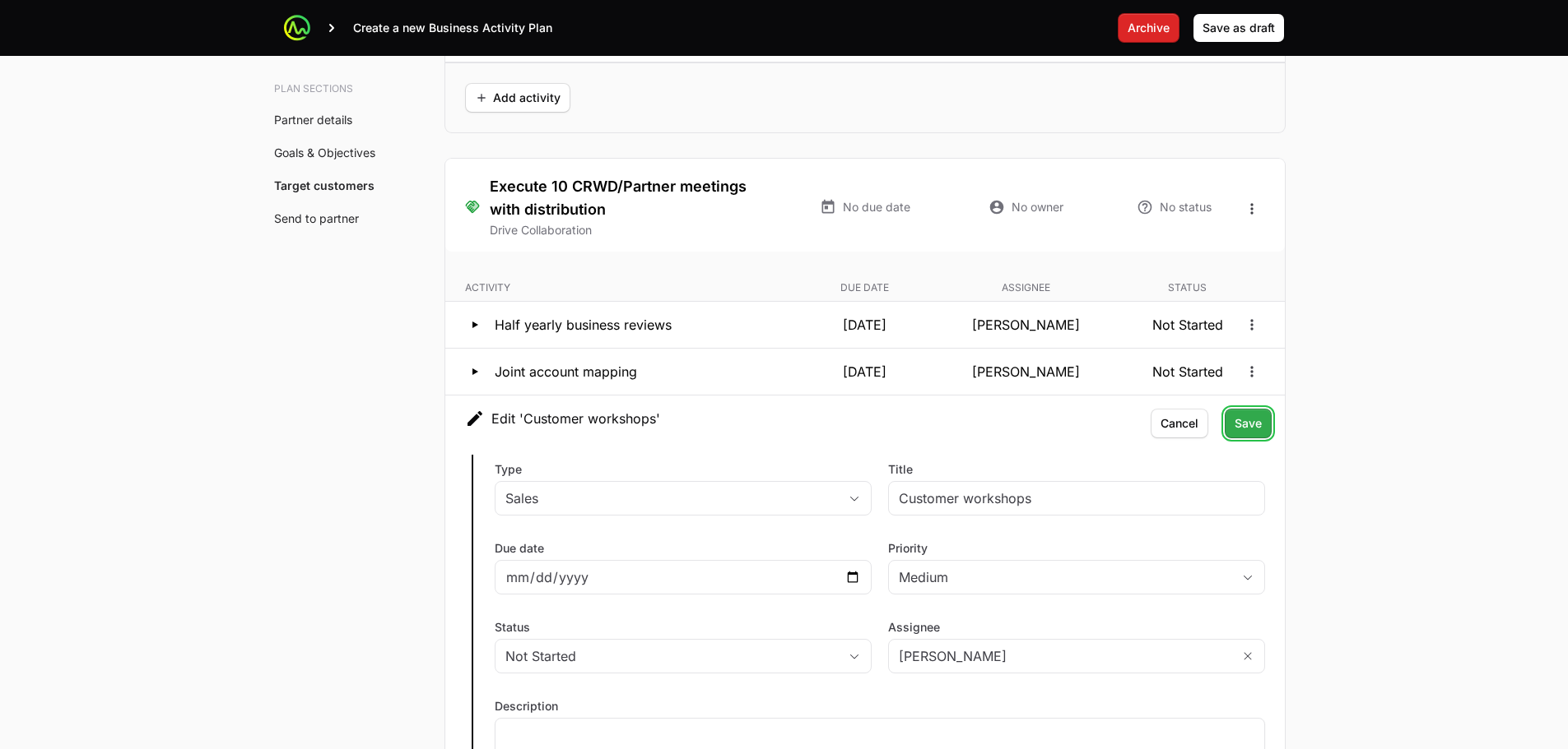
click at [1255, 431] on span "Save" at bounding box center [1247, 423] width 27 height 19
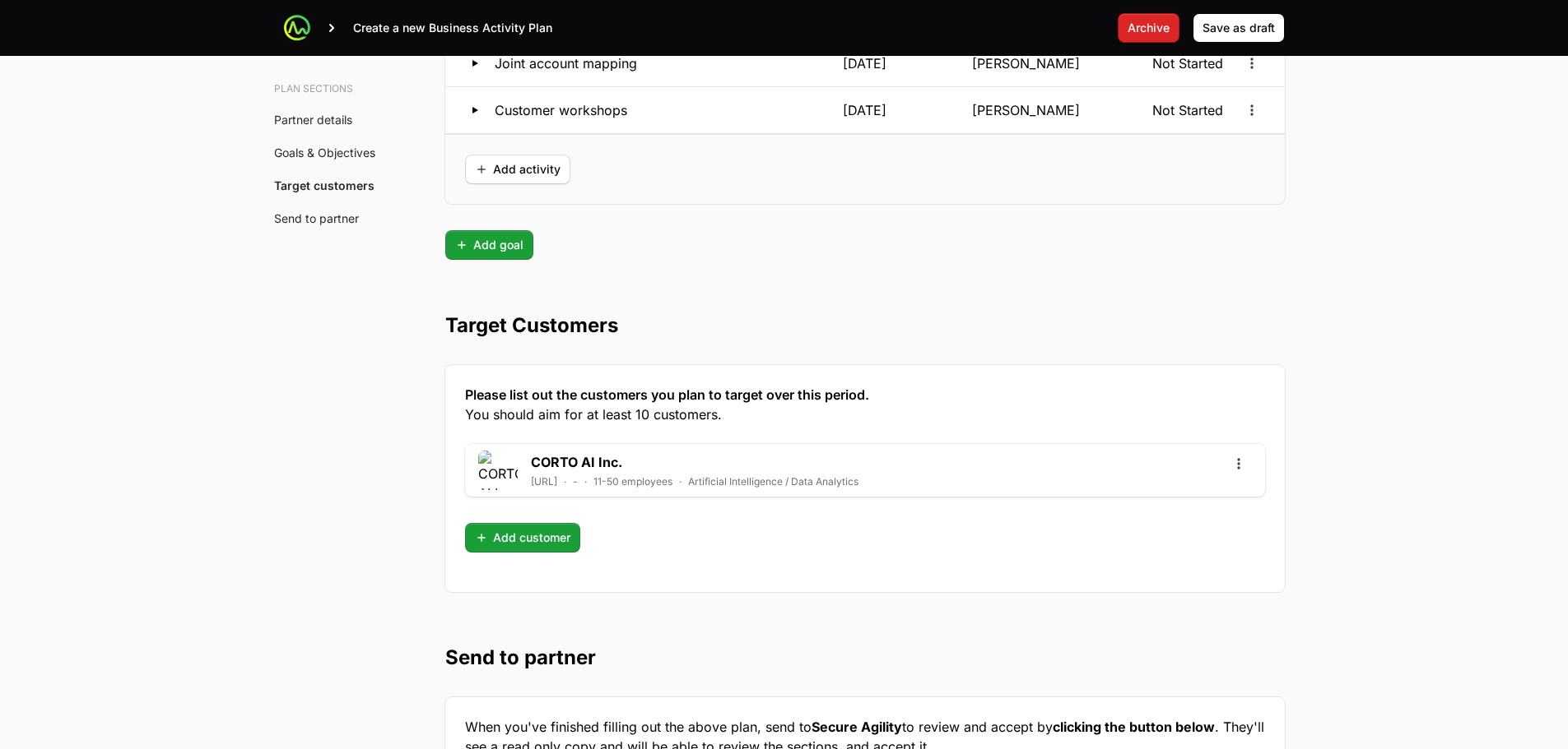
scroll to position [4314, 0]
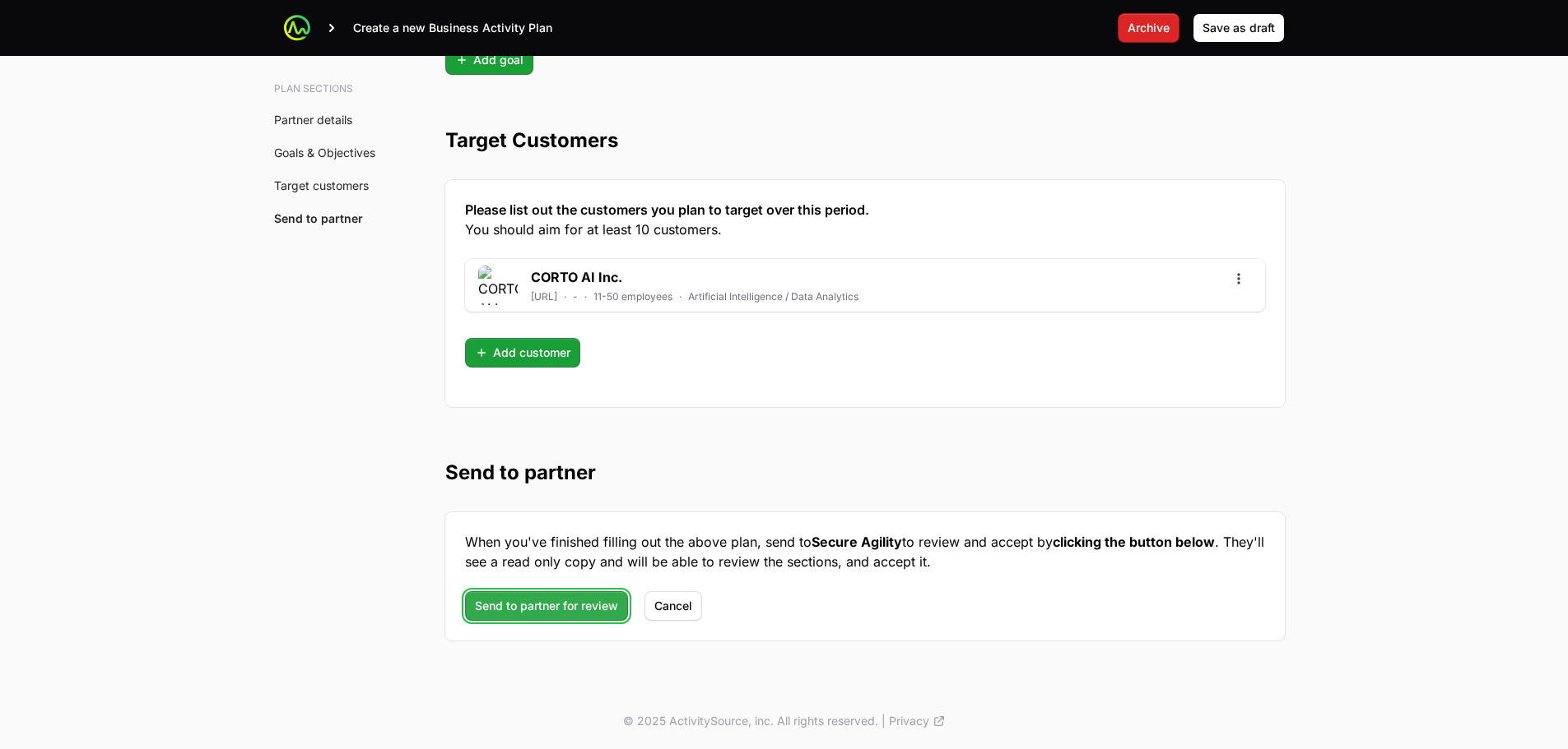
click at [557, 603] on span "Send to partner for review" at bounding box center [546, 605] width 143 height 19
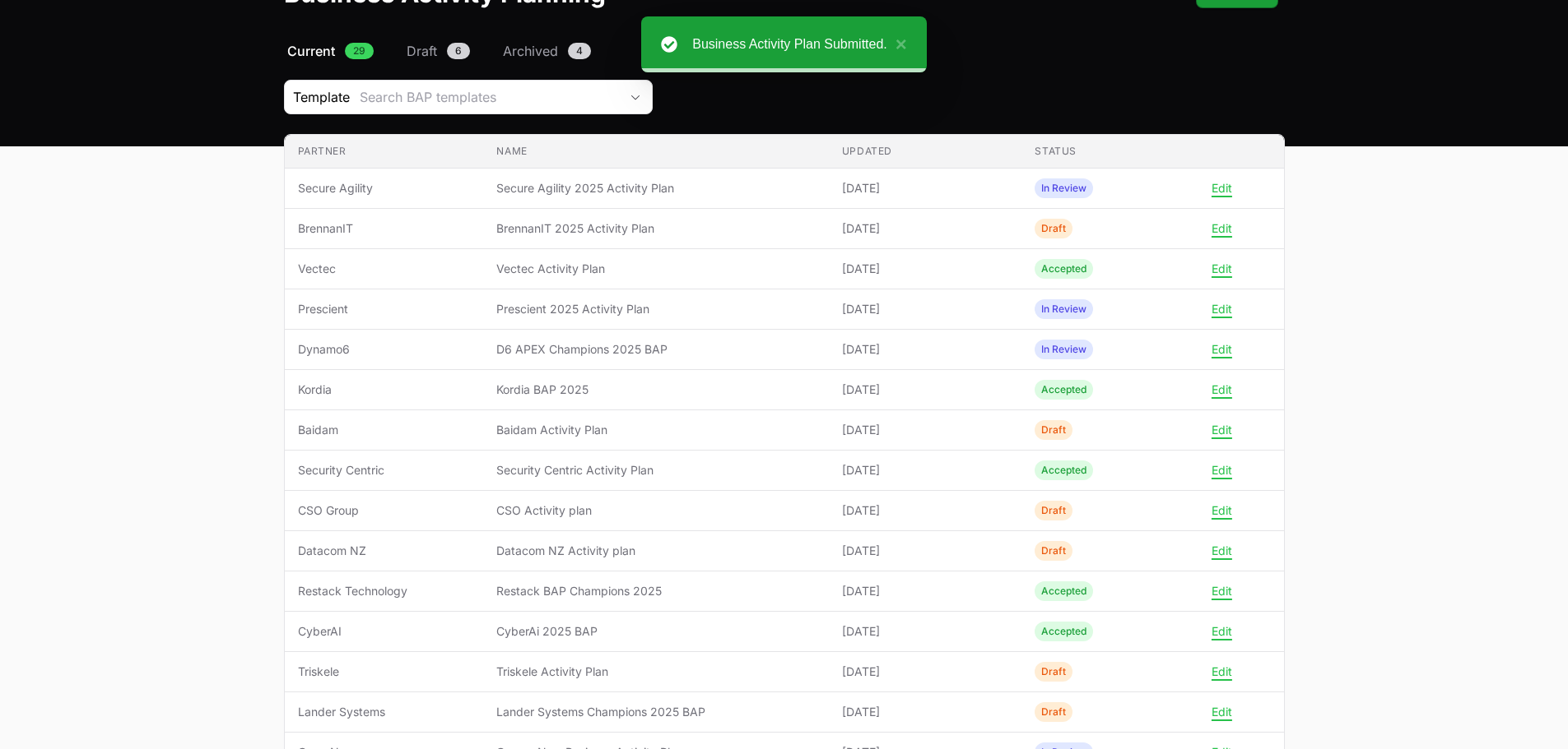
scroll to position [106, 0]
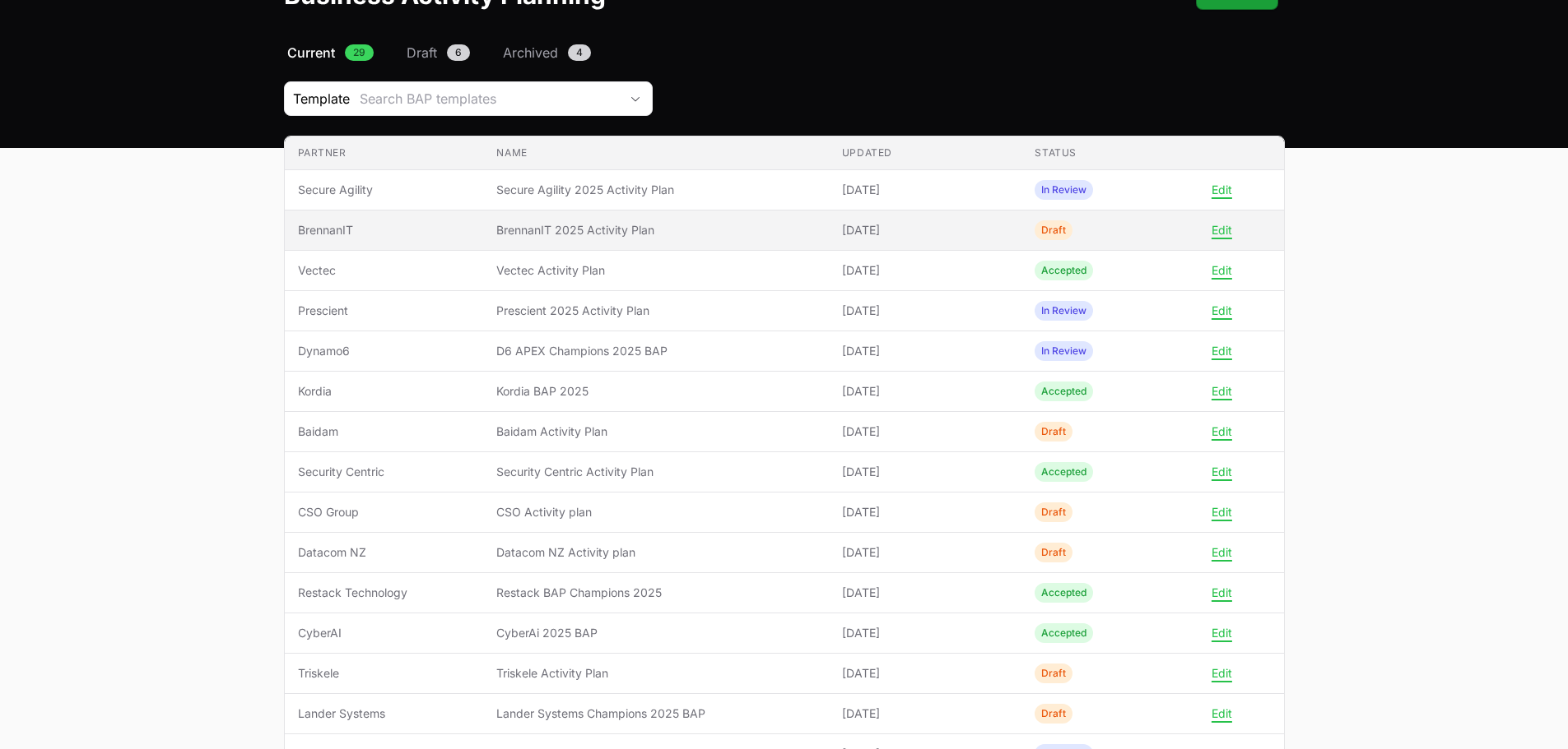
click at [783, 237] on span "BrennanIT 2025 Activity Plan" at bounding box center [655, 231] width 318 height 17
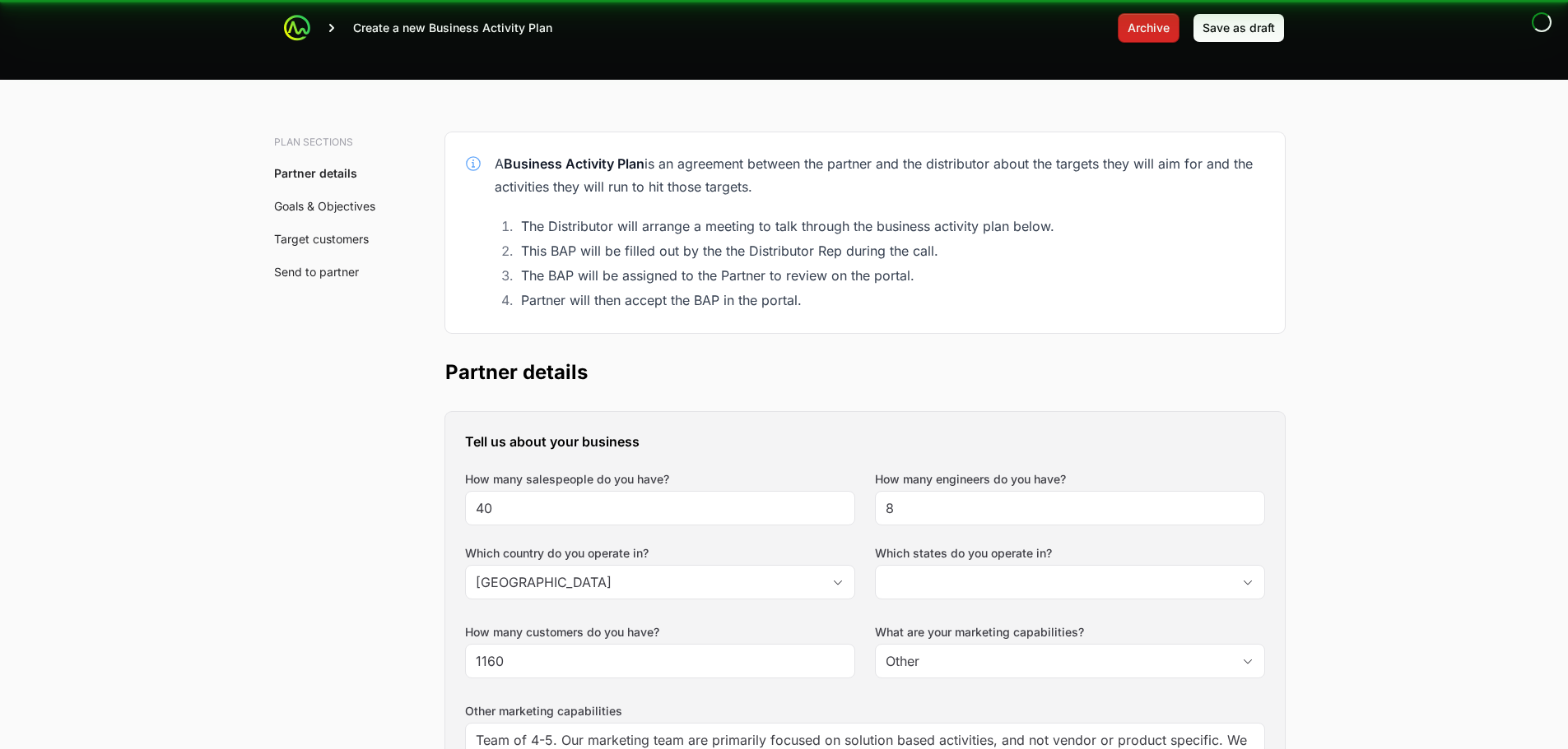
scroll to position [7, 0]
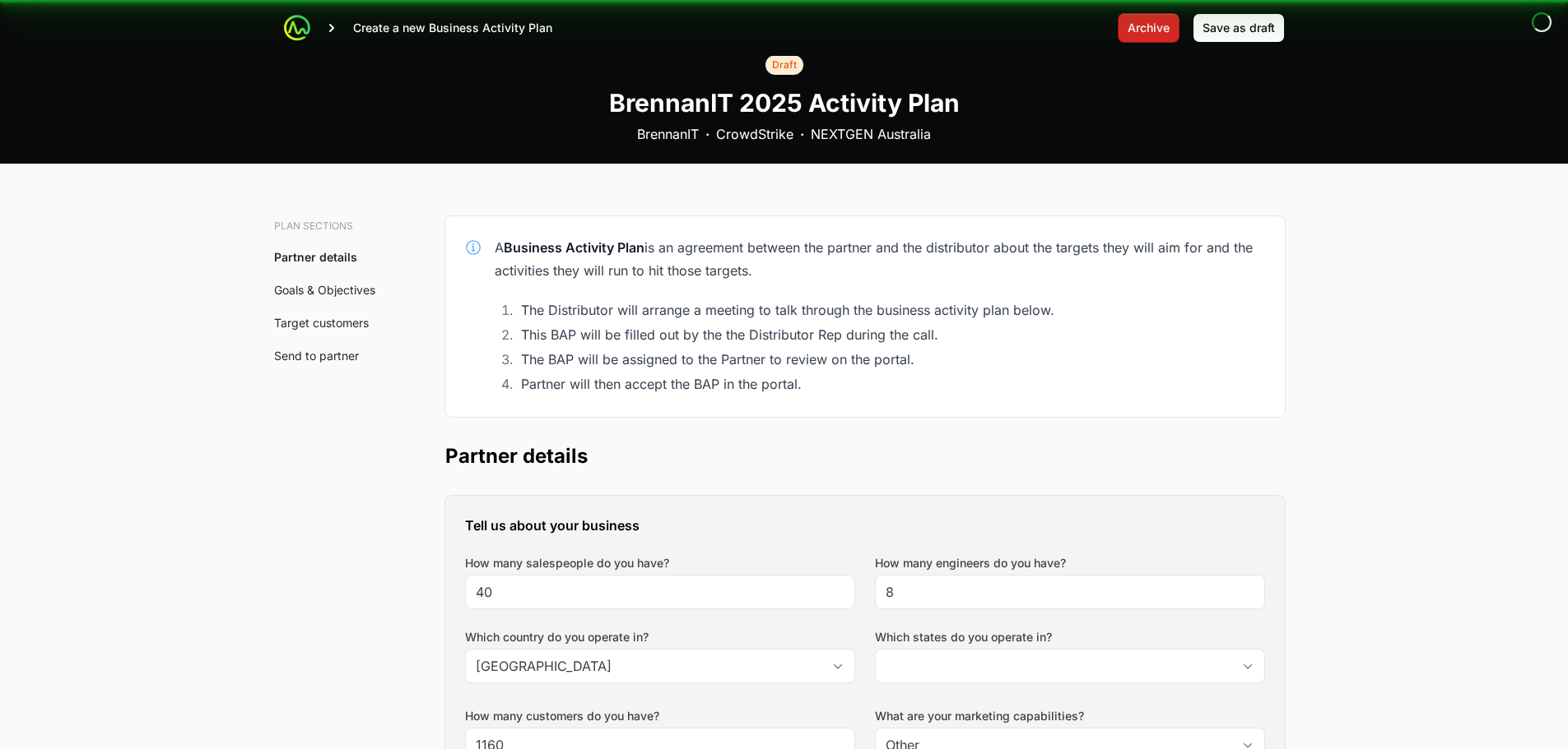
type input "Australian Capital Territory, New South Wales, Northern Territory, Queensland, …"
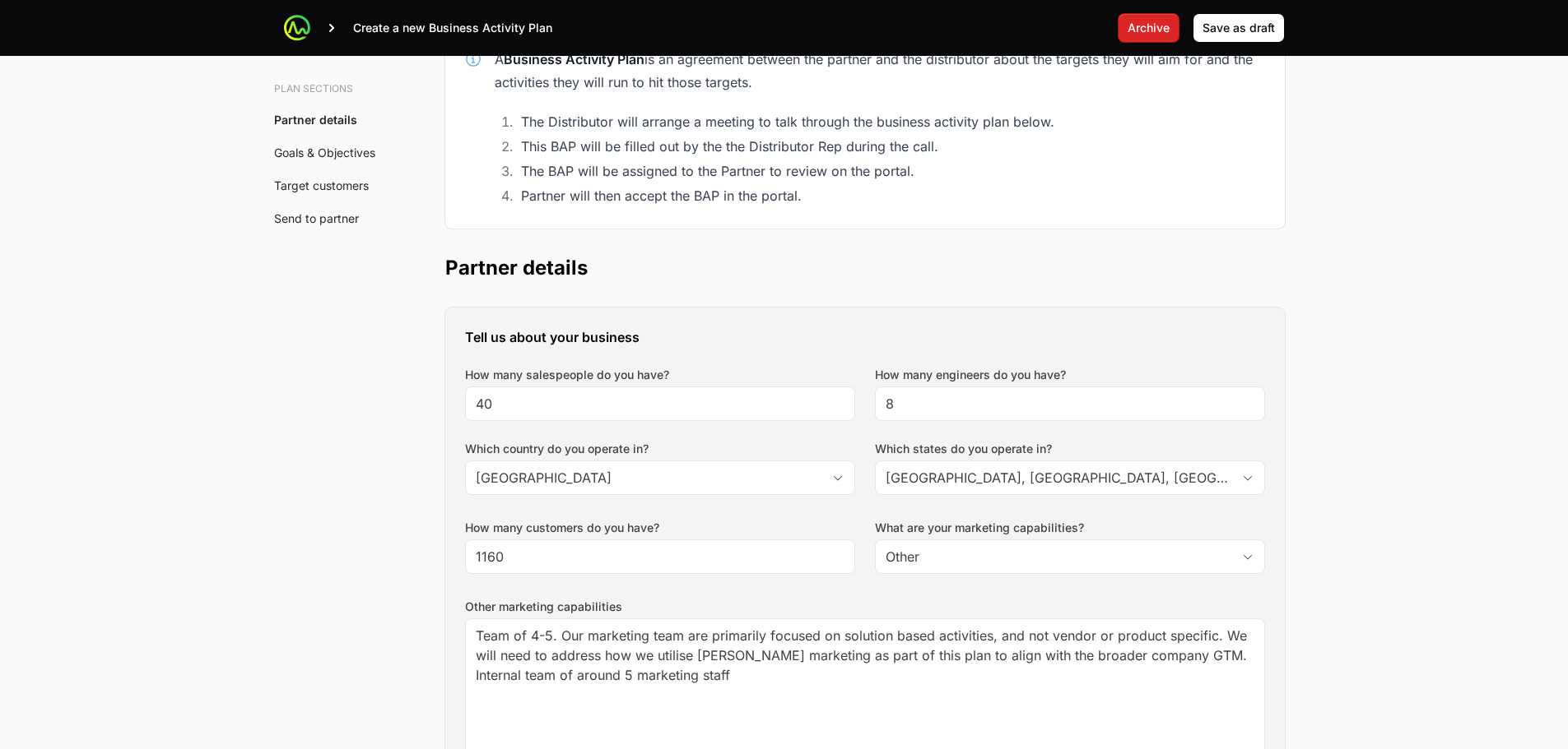
scroll to position [0, 0]
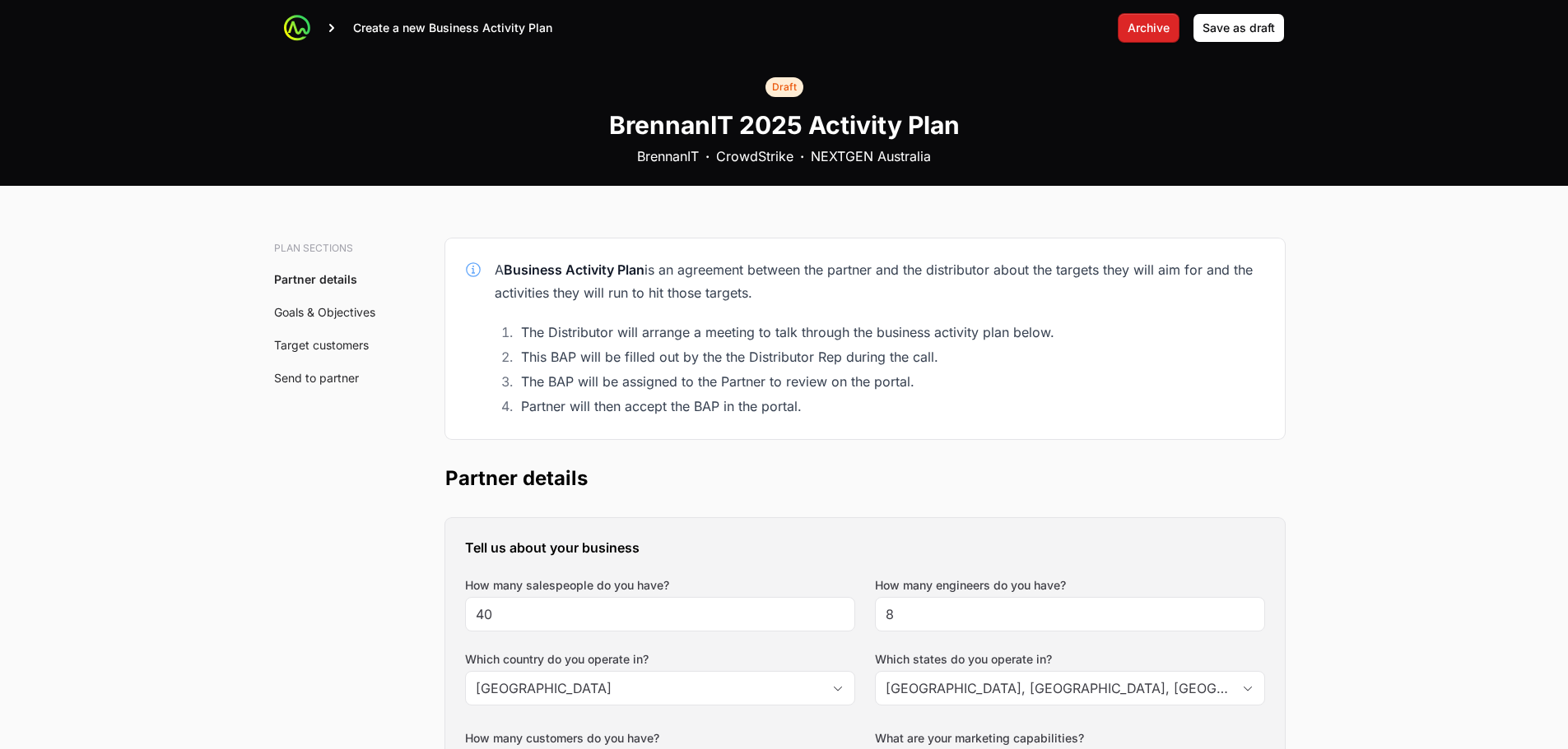
drag, startPoint x: 1132, startPoint y: 289, endPoint x: 1394, endPoint y: 232, distance: 268.1
